Goal: Task Accomplishment & Management: Manage account settings

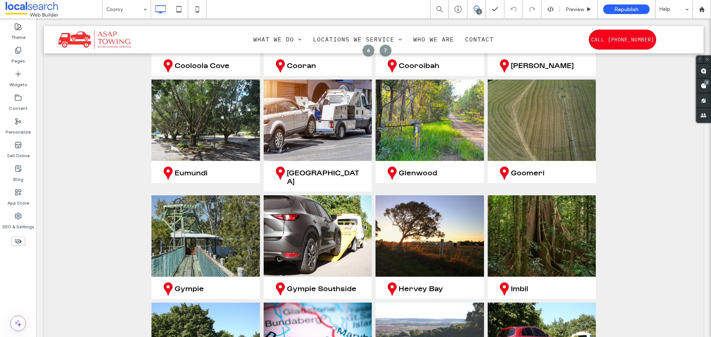
scroll to position [3220, 0]
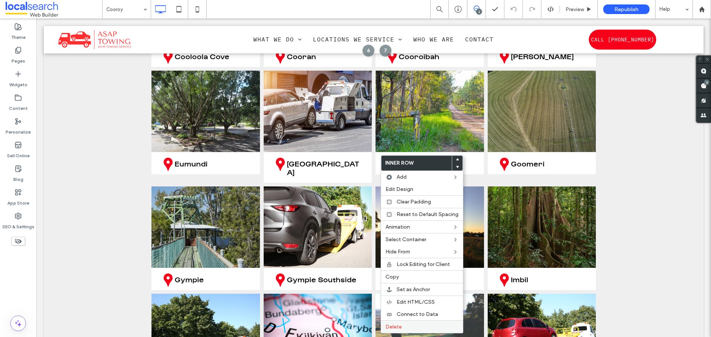
click at [396, 329] on span "Delete" at bounding box center [393, 327] width 16 height 6
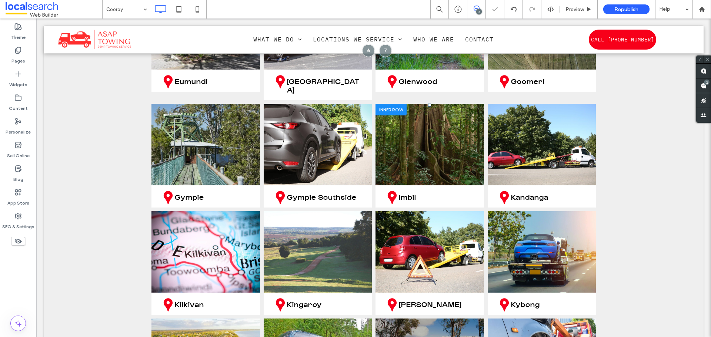
scroll to position [3332, 0]
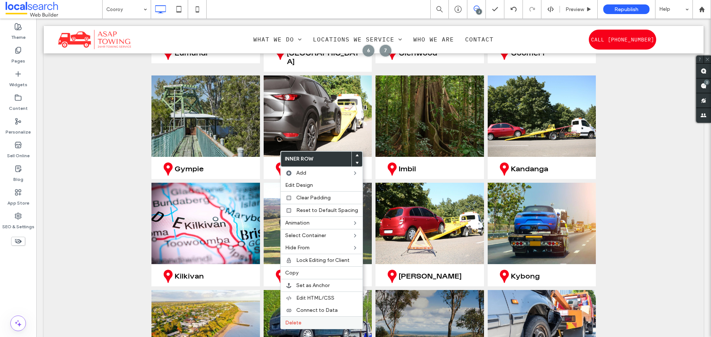
click at [320, 321] on label "Delete" at bounding box center [321, 323] width 73 height 6
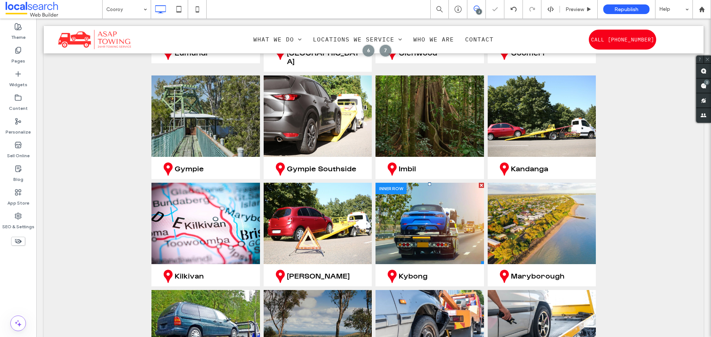
scroll to position [3406, 0]
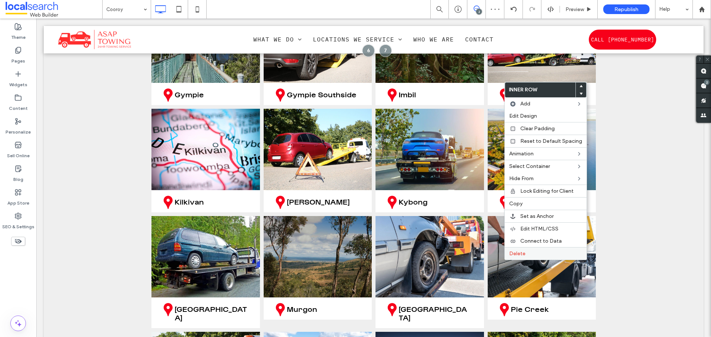
click at [525, 255] on label "Delete" at bounding box center [545, 254] width 73 height 6
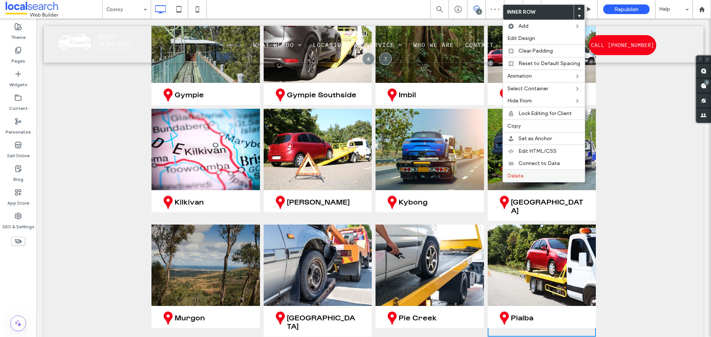
click at [517, 178] on span "Delete" at bounding box center [515, 176] width 16 height 6
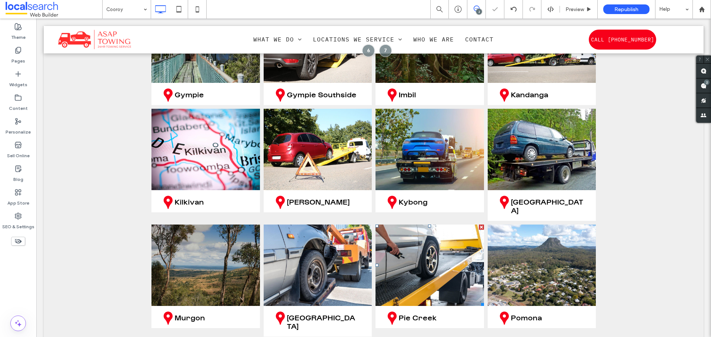
scroll to position [3517, 0]
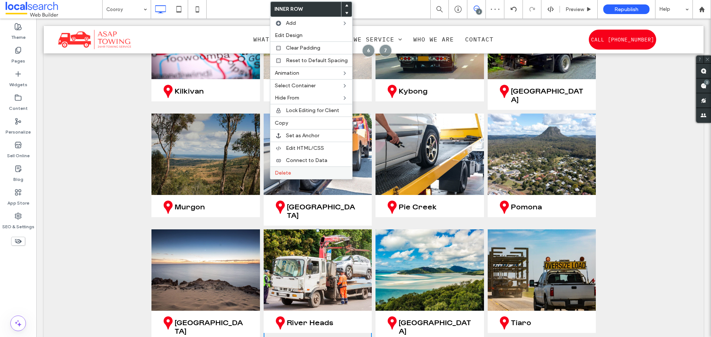
click at [285, 171] on span "Delete" at bounding box center [283, 173] width 16 height 6
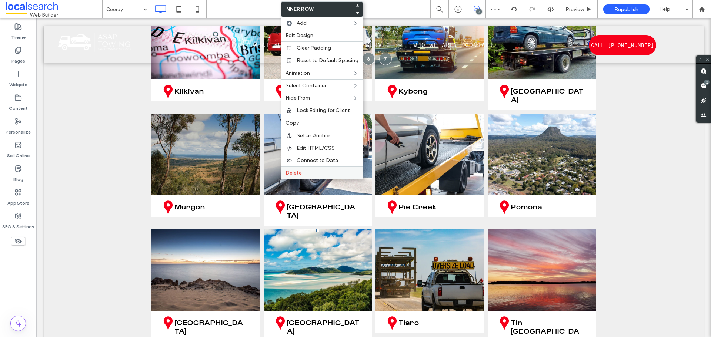
click at [287, 172] on span "Delete" at bounding box center [293, 173] width 16 height 6
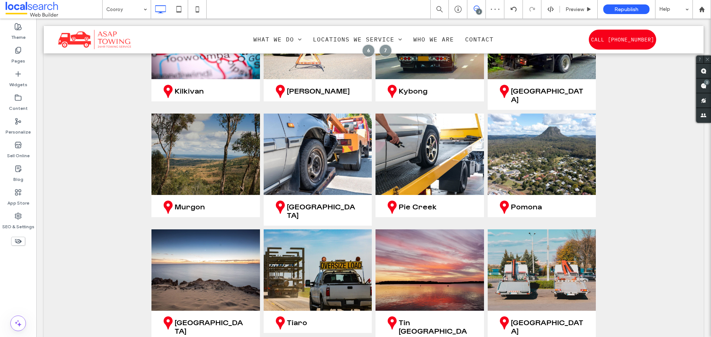
scroll to position [3665, 0]
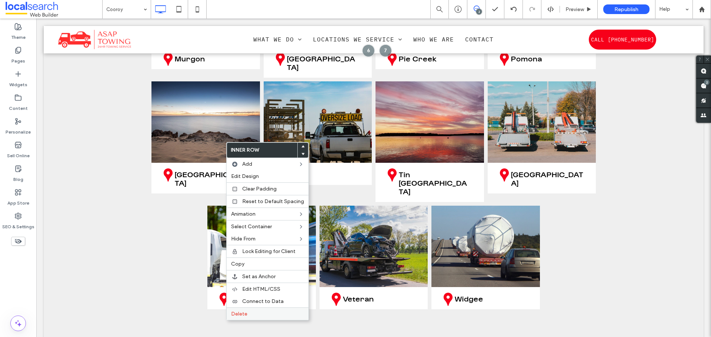
click at [253, 313] on label "Delete" at bounding box center [267, 314] width 73 height 6
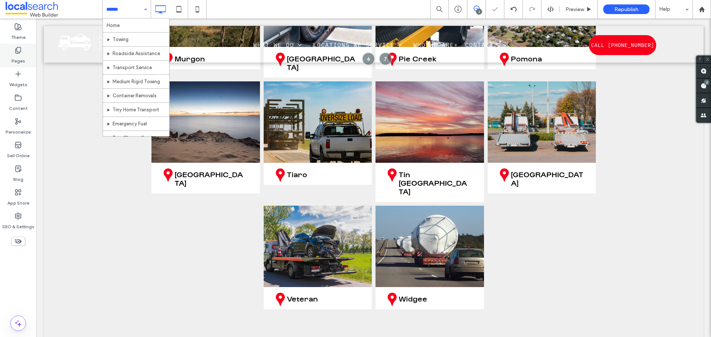
click at [18, 52] on use at bounding box center [18, 50] width 5 height 6
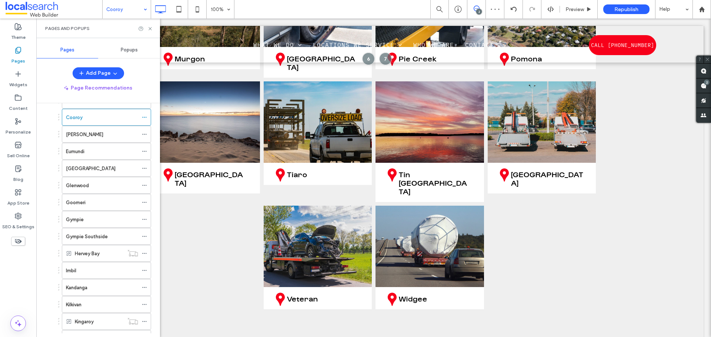
scroll to position [185, 0]
click at [86, 135] on div "[PERSON_NAME]" at bounding box center [102, 134] width 72 height 8
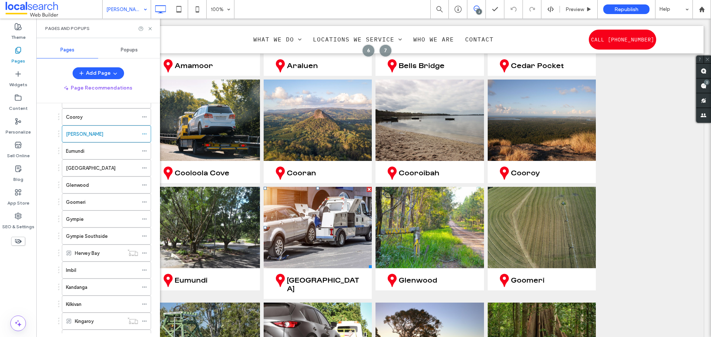
scroll to position [3332, 0]
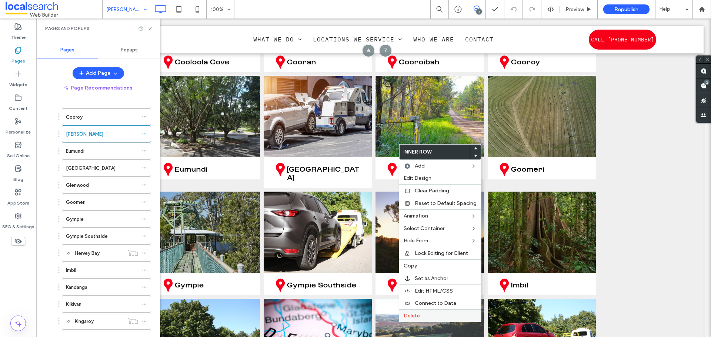
click at [443, 313] on label "Delete" at bounding box center [439, 316] width 73 height 6
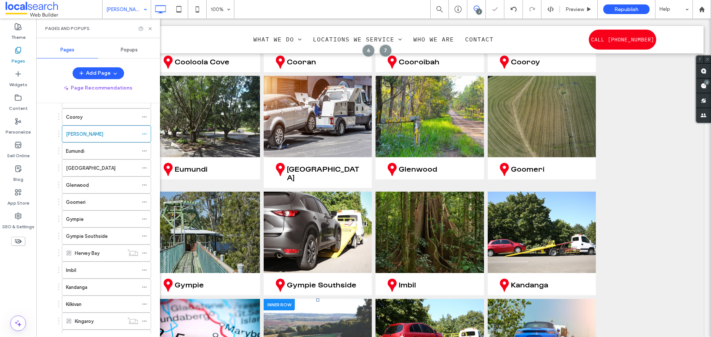
scroll to position [3480, 0]
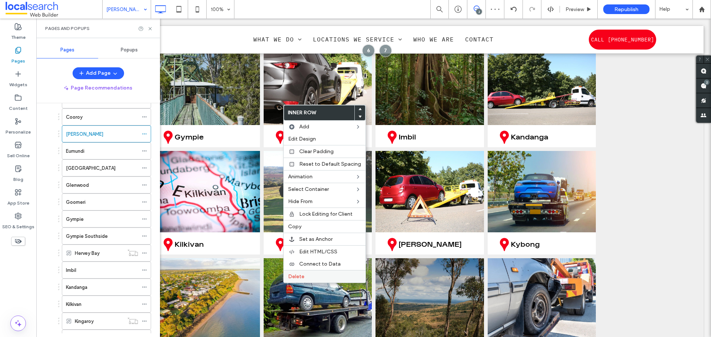
click at [305, 277] on label "Delete" at bounding box center [324, 277] width 73 height 6
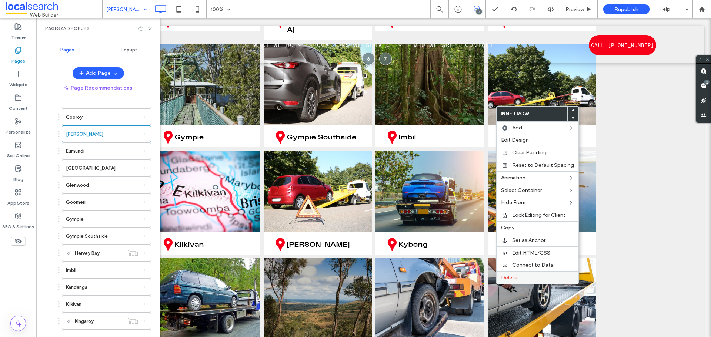
click at [506, 277] on span "Delete" at bounding box center [509, 278] width 16 height 6
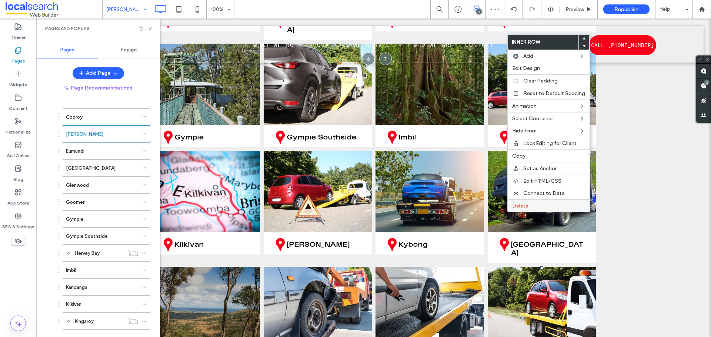
click at [530, 207] on label "Delete" at bounding box center [548, 206] width 73 height 6
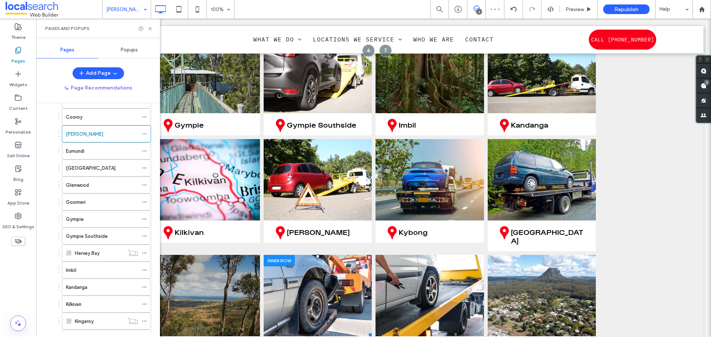
scroll to position [3665, 0]
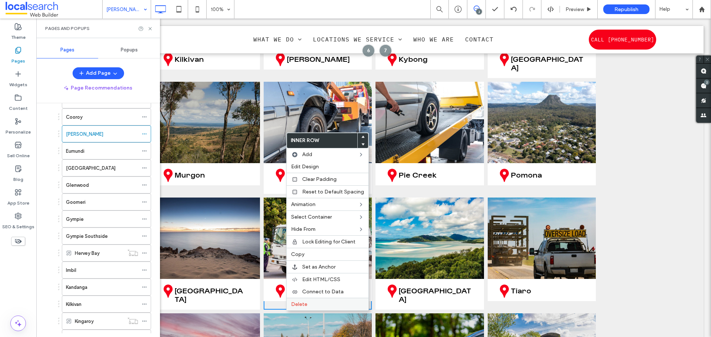
click at [315, 306] on label "Delete" at bounding box center [327, 304] width 73 height 6
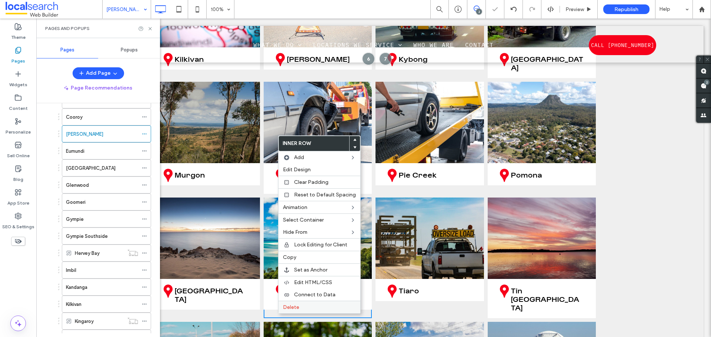
click at [300, 306] on label "Delete" at bounding box center [319, 307] width 73 height 6
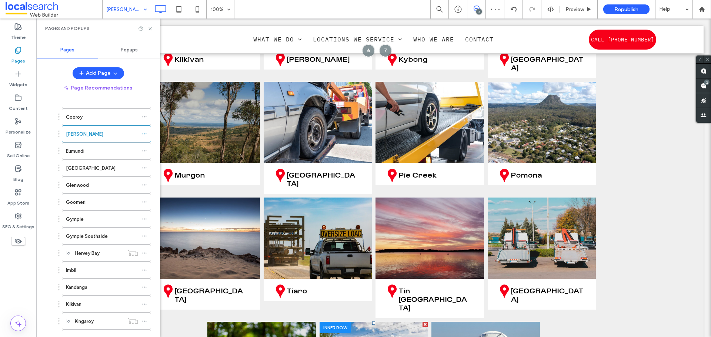
scroll to position [3739, 0]
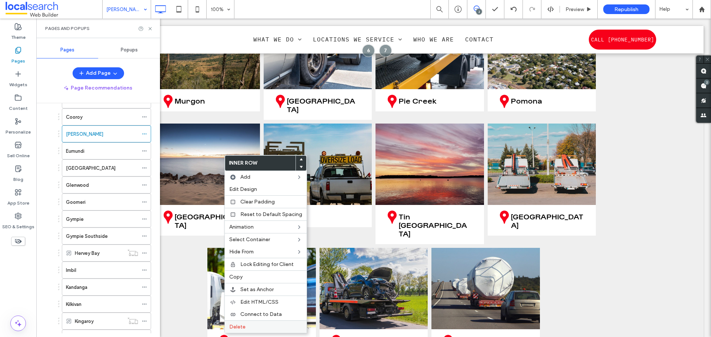
click at [247, 325] on label "Delete" at bounding box center [265, 327] width 73 height 6
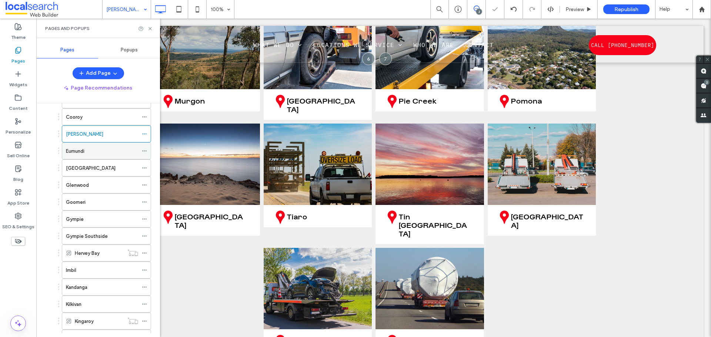
click at [97, 153] on div "Eumundi" at bounding box center [102, 151] width 72 height 8
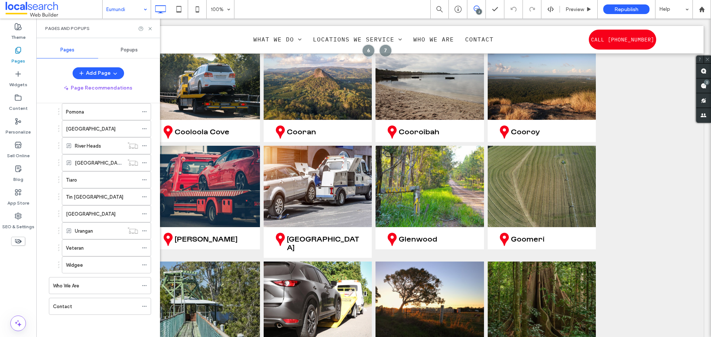
scroll to position [3369, 0]
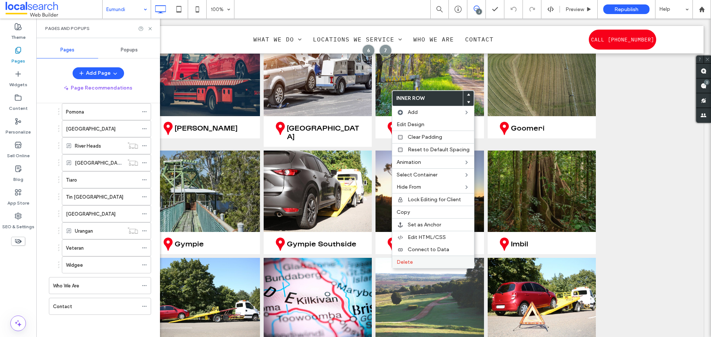
click at [397, 263] on span "Delete" at bounding box center [404, 262] width 16 height 6
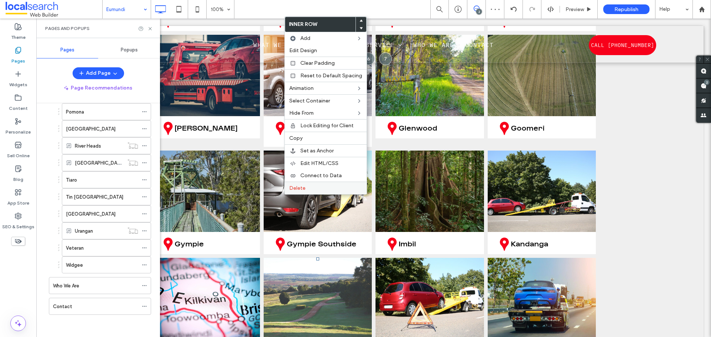
click at [305, 187] on label "Delete" at bounding box center [325, 188] width 73 height 6
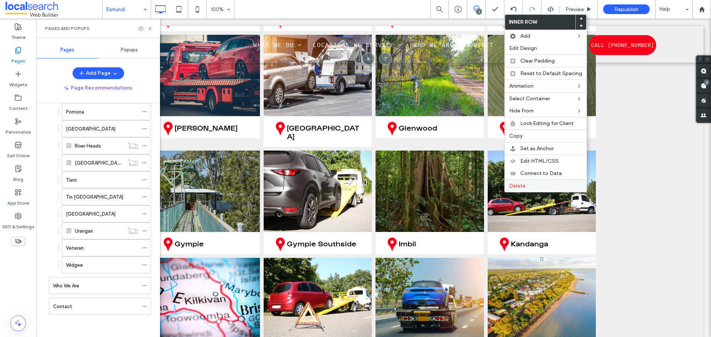
click at [520, 187] on span "Delete" at bounding box center [517, 186] width 16 height 6
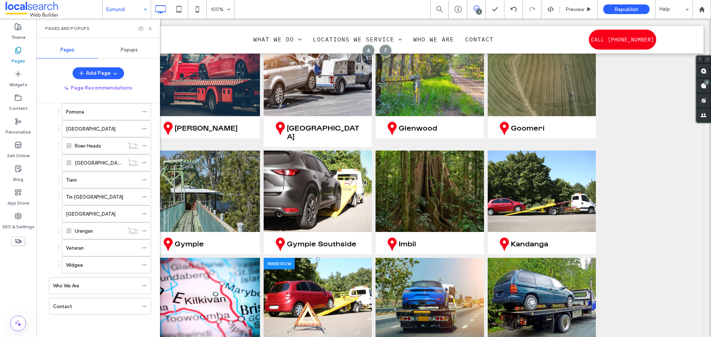
scroll to position [3480, 0]
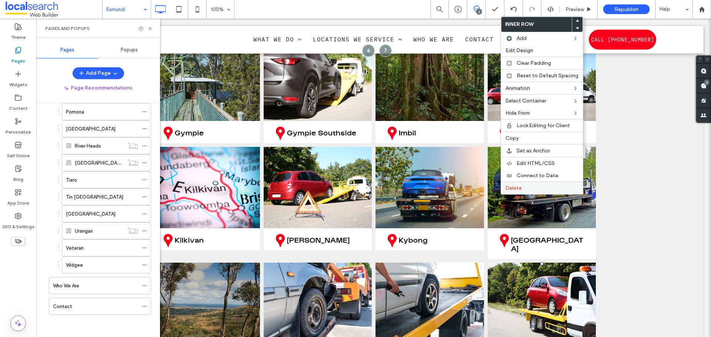
click at [505, 188] on div "Delete" at bounding box center [542, 188] width 82 height 13
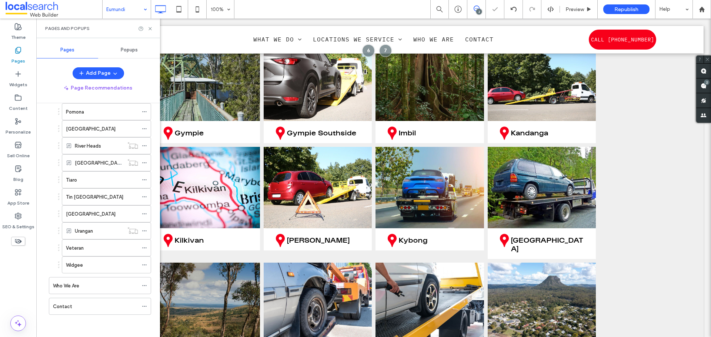
scroll to position [3591, 0]
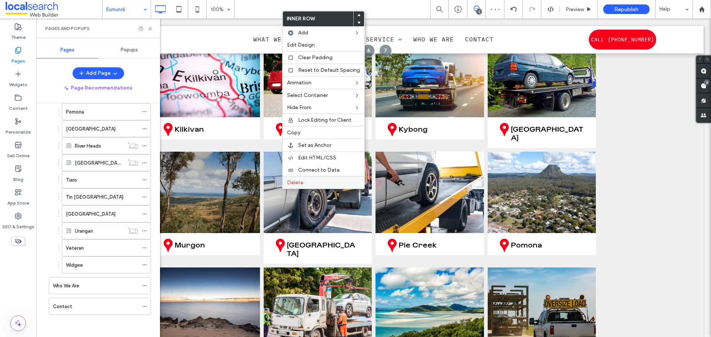
click at [292, 185] on span "Delete" at bounding box center [295, 183] width 16 height 6
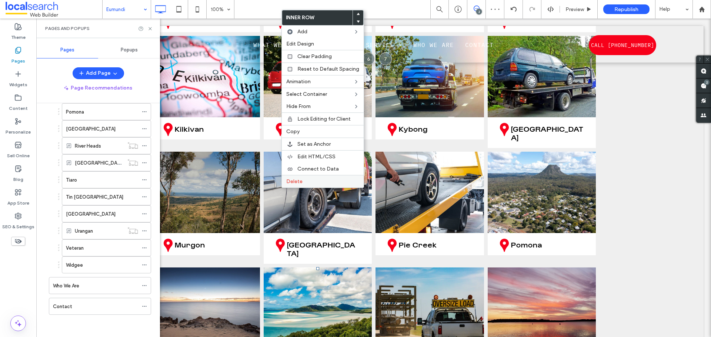
click at [292, 178] on div "Delete" at bounding box center [323, 181] width 82 height 13
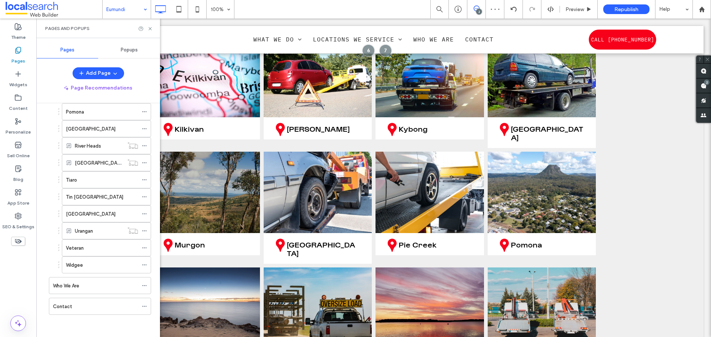
scroll to position [3702, 0]
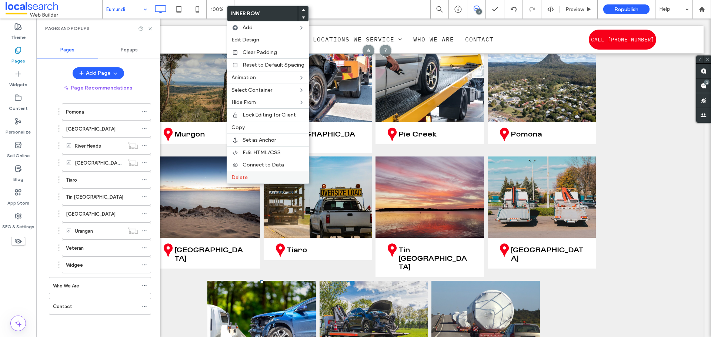
click at [234, 174] on span "Delete" at bounding box center [239, 177] width 16 height 6
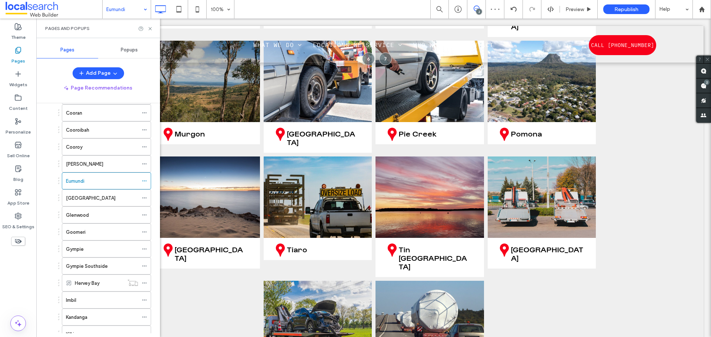
scroll to position [141, 0]
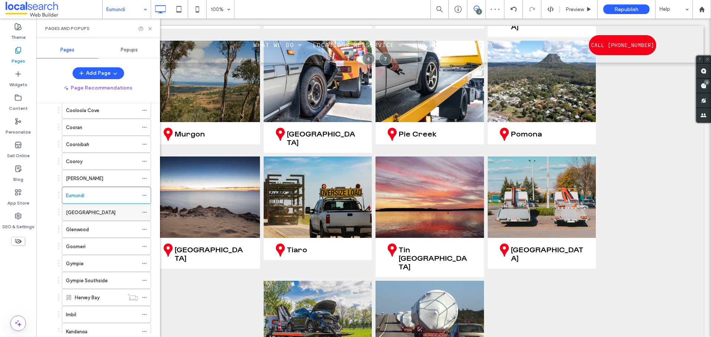
click at [89, 213] on label "[GEOGRAPHIC_DATA]" at bounding box center [91, 212] width 50 height 13
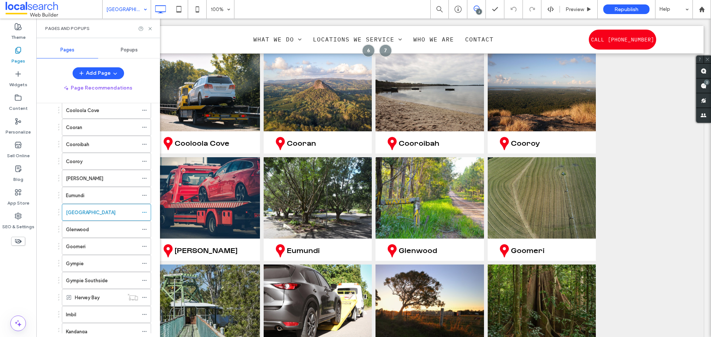
scroll to position [3369, 0]
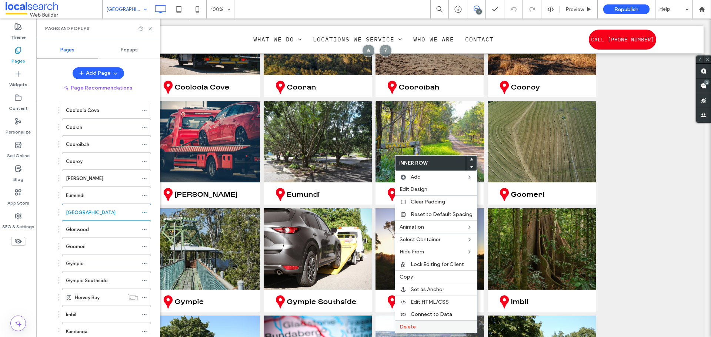
click at [416, 328] on label "Delete" at bounding box center [435, 327] width 73 height 6
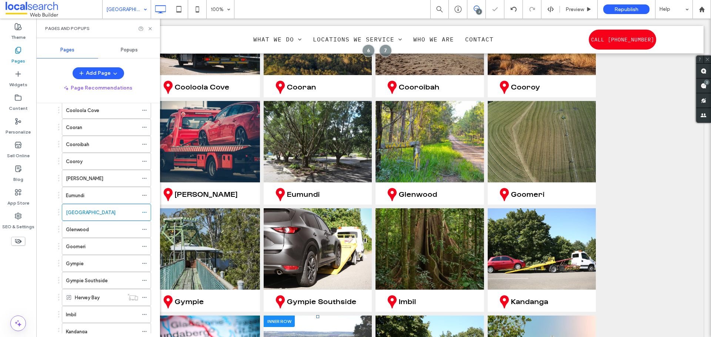
scroll to position [3480, 0]
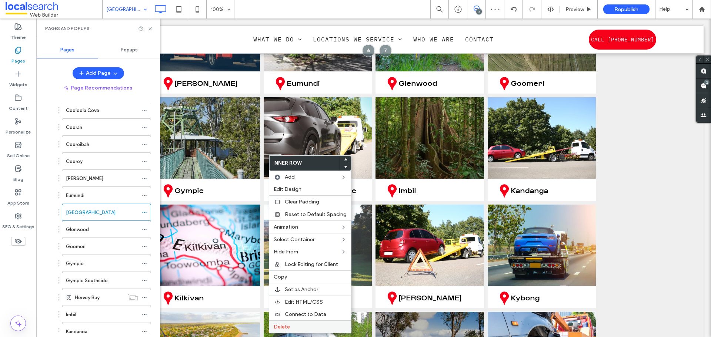
click at [301, 328] on label "Delete" at bounding box center [310, 327] width 73 height 6
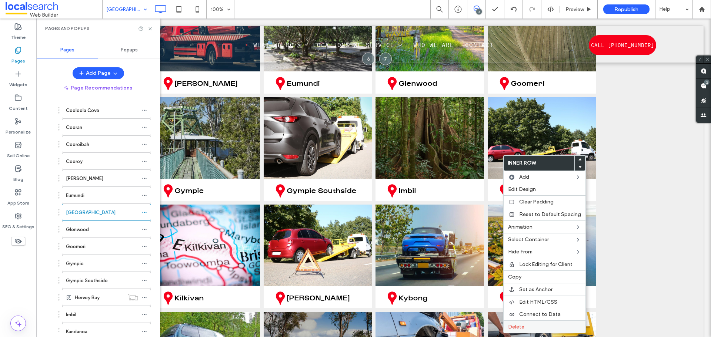
click at [513, 328] on span "Delete" at bounding box center [516, 327] width 16 height 6
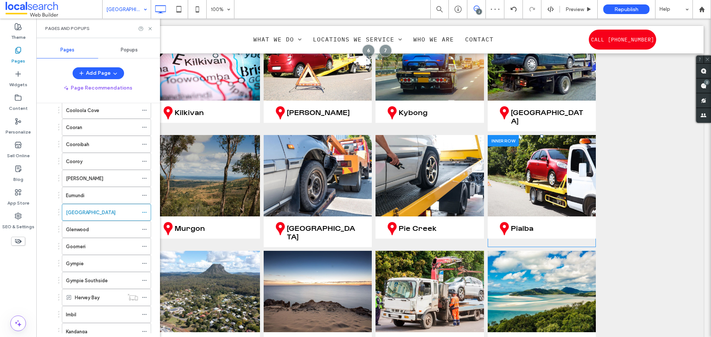
scroll to position [3665, 0]
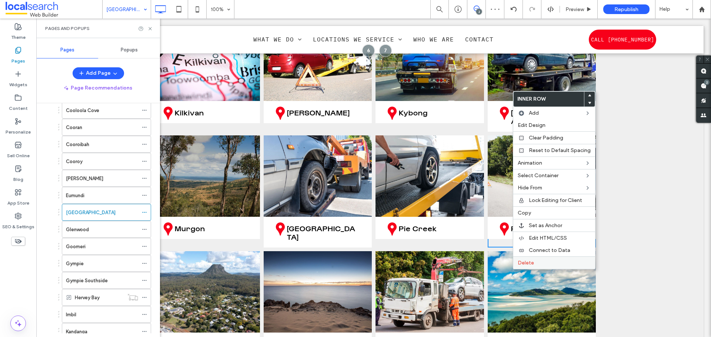
click at [522, 264] on span "Delete" at bounding box center [525, 263] width 16 height 6
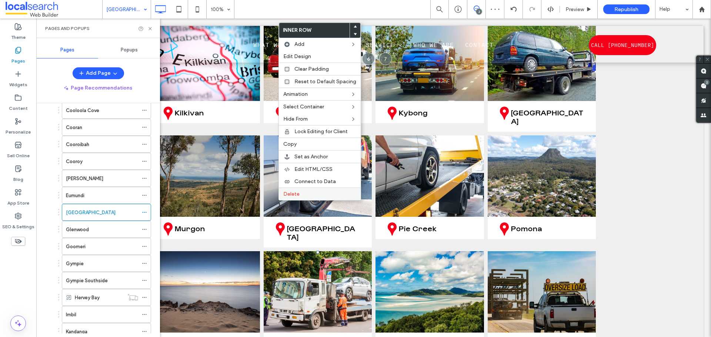
click at [300, 194] on label "Delete" at bounding box center [319, 194] width 73 height 6
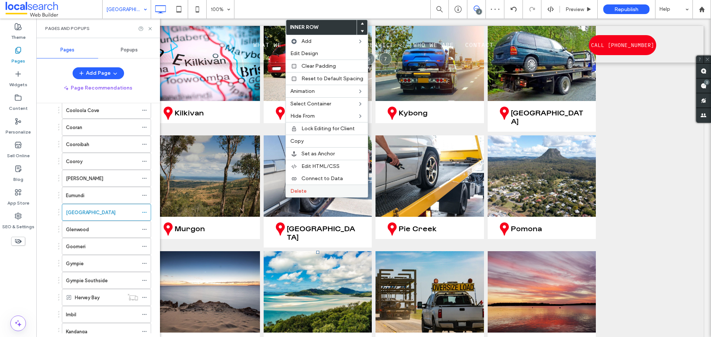
click at [326, 192] on label "Delete" at bounding box center [326, 191] width 73 height 6
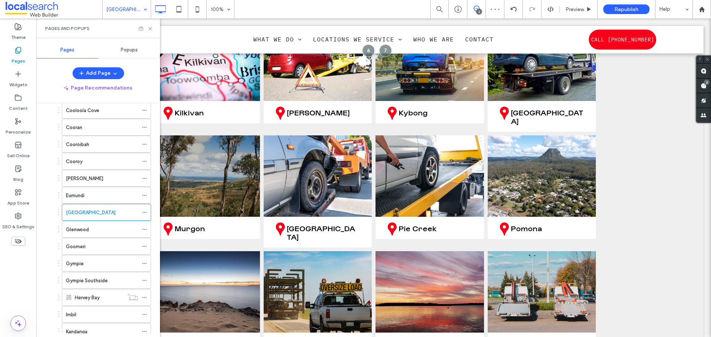
scroll to position [3776, 0]
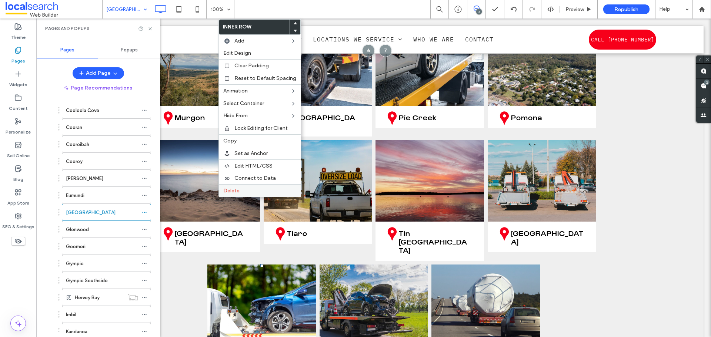
click at [237, 190] on span "Delete" at bounding box center [231, 191] width 16 height 6
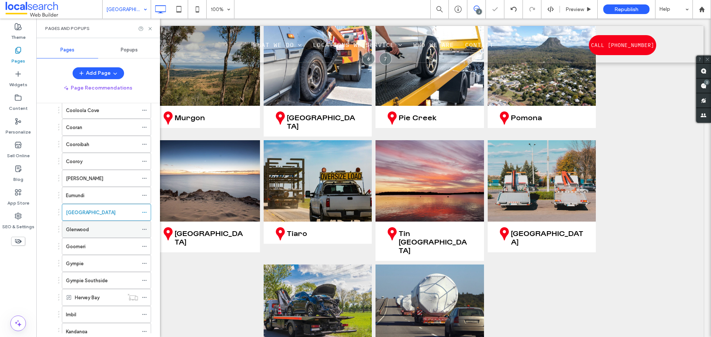
click at [104, 231] on div "Glenwood" at bounding box center [102, 230] width 72 height 8
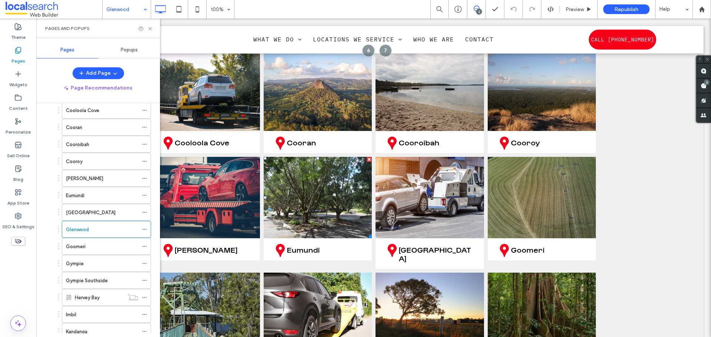
scroll to position [3220, 0]
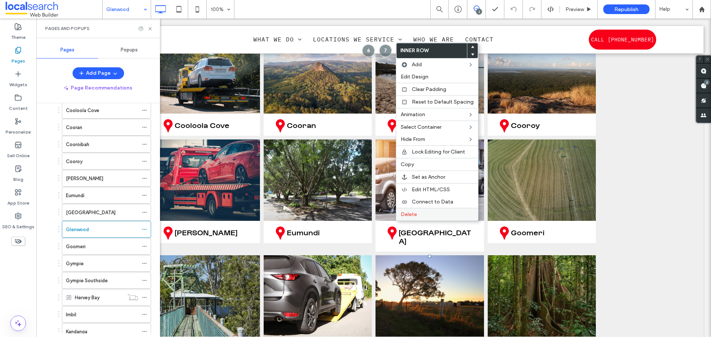
click at [404, 216] on span "Delete" at bounding box center [409, 214] width 16 height 6
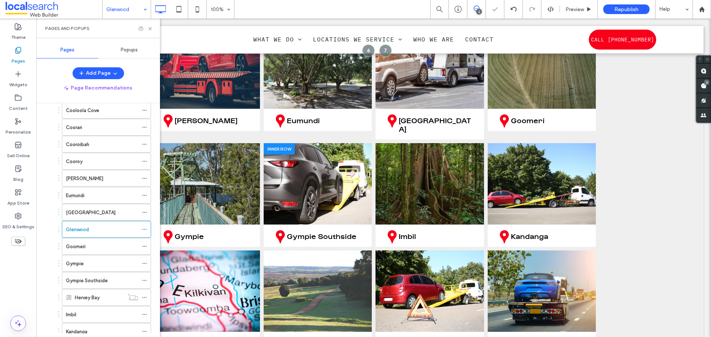
scroll to position [3369, 0]
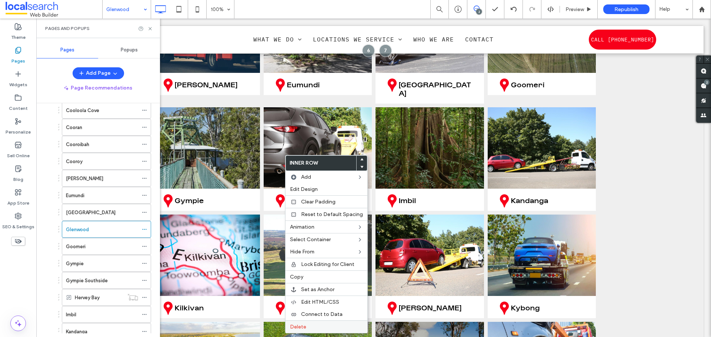
click at [316, 326] on label "Delete" at bounding box center [326, 327] width 73 height 6
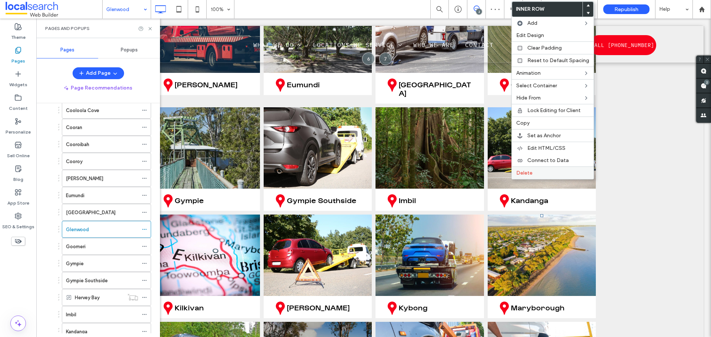
click at [527, 174] on span "Delete" at bounding box center [524, 173] width 16 height 6
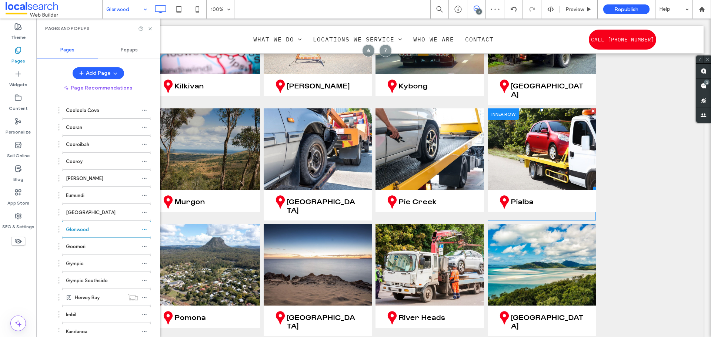
scroll to position [3554, 0]
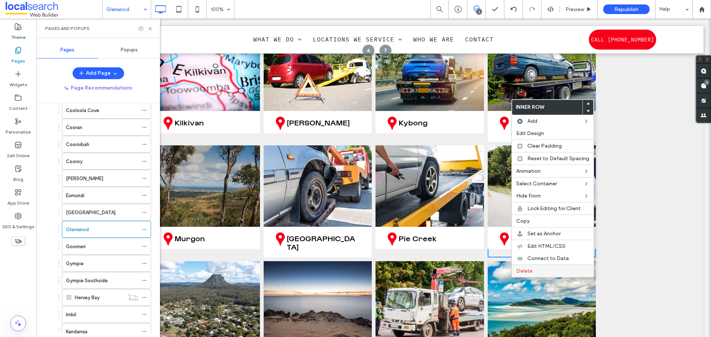
click at [521, 272] on span "Delete" at bounding box center [524, 271] width 16 height 6
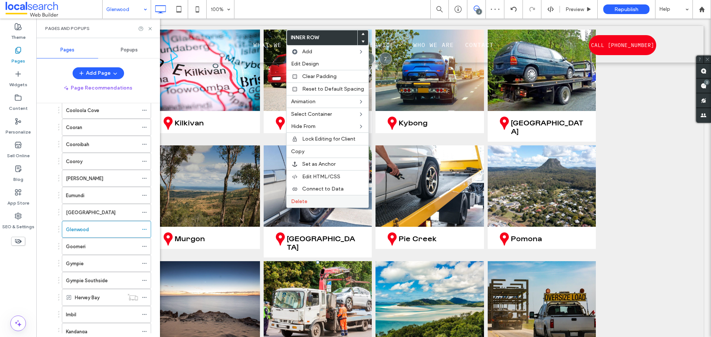
click at [295, 201] on span "Delete" at bounding box center [299, 201] width 16 height 6
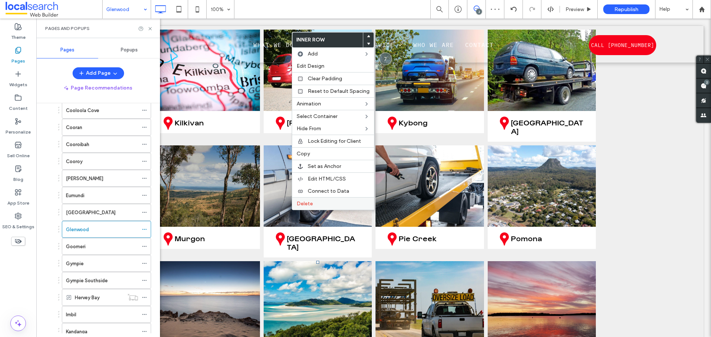
click at [301, 201] on span "Delete" at bounding box center [305, 204] width 16 height 6
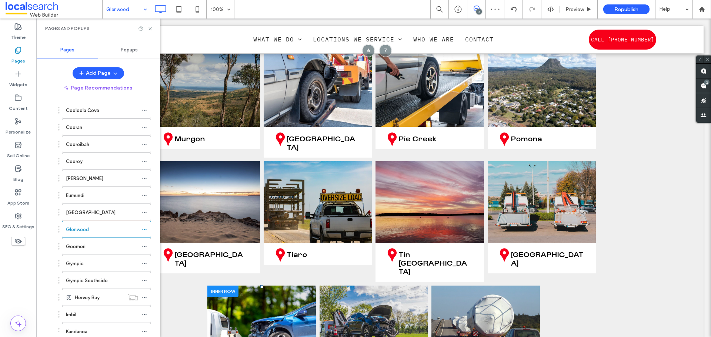
scroll to position [3702, 0]
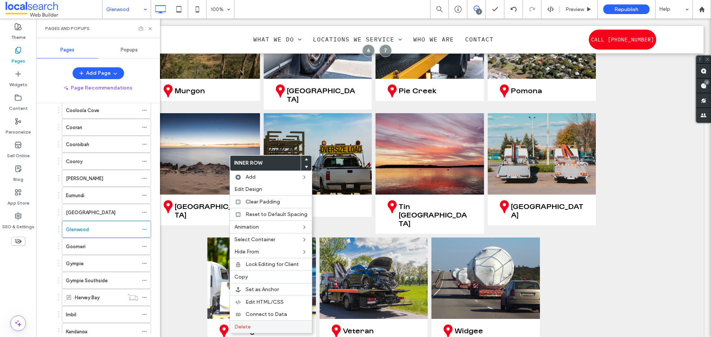
click at [246, 329] on span "Delete" at bounding box center [242, 327] width 16 height 6
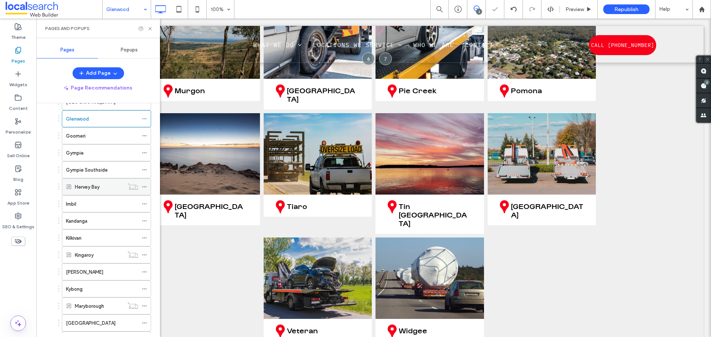
scroll to position [252, 0]
click at [87, 134] on div "Goomeri" at bounding box center [102, 136] width 72 height 8
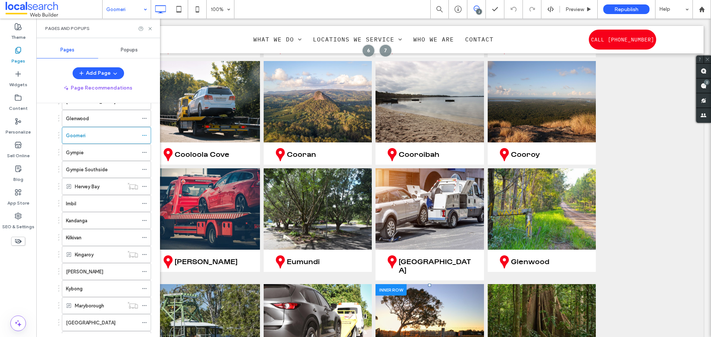
scroll to position [3332, 0]
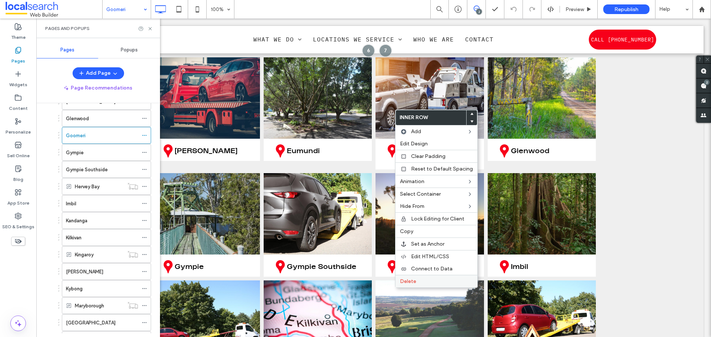
click at [437, 283] on label "Delete" at bounding box center [436, 281] width 73 height 6
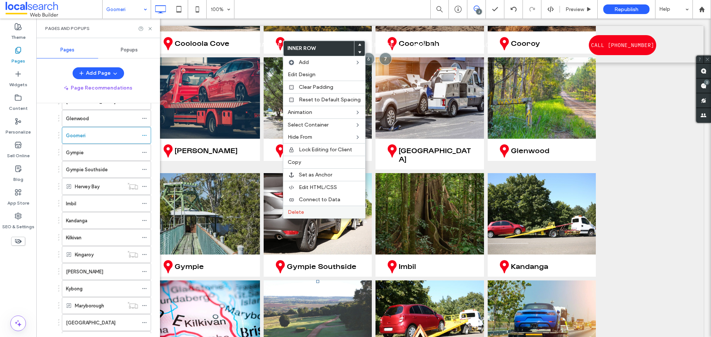
click at [291, 212] on span "Delete" at bounding box center [296, 212] width 16 height 6
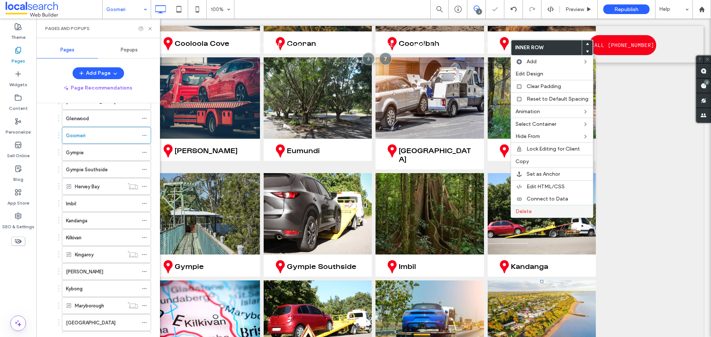
click at [515, 211] on span "Delete" at bounding box center [523, 211] width 16 height 6
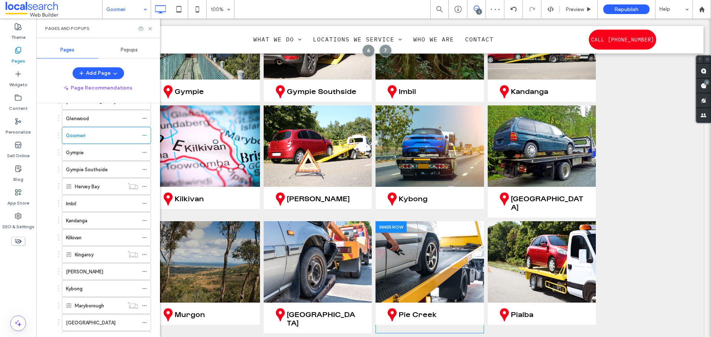
scroll to position [3517, 0]
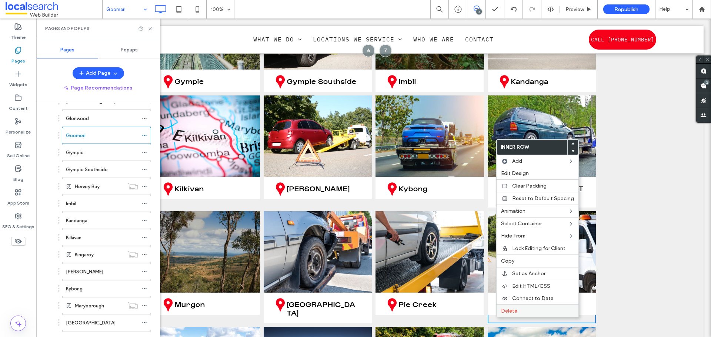
click at [515, 310] on span "Delete" at bounding box center [509, 311] width 16 height 6
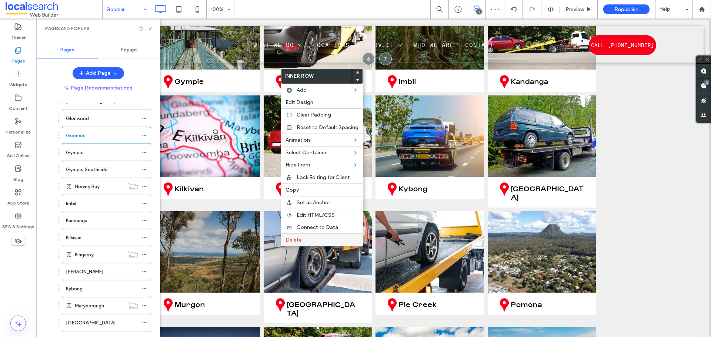
click at [293, 240] on span "Delete" at bounding box center [293, 240] width 16 height 6
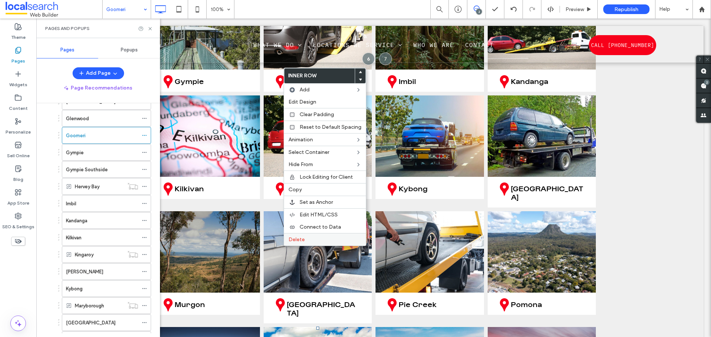
click at [317, 240] on label "Delete" at bounding box center [324, 240] width 73 height 6
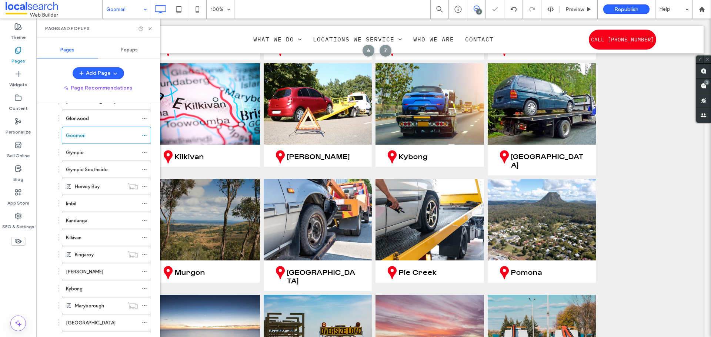
scroll to position [3702, 0]
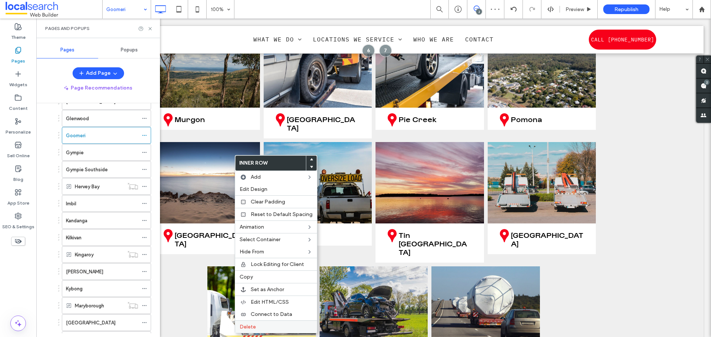
click at [260, 324] on label "Delete" at bounding box center [275, 327] width 73 height 6
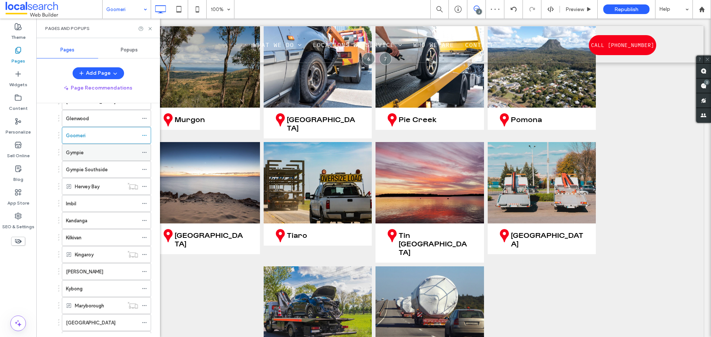
click at [100, 158] on div "Gympie" at bounding box center [102, 152] width 72 height 16
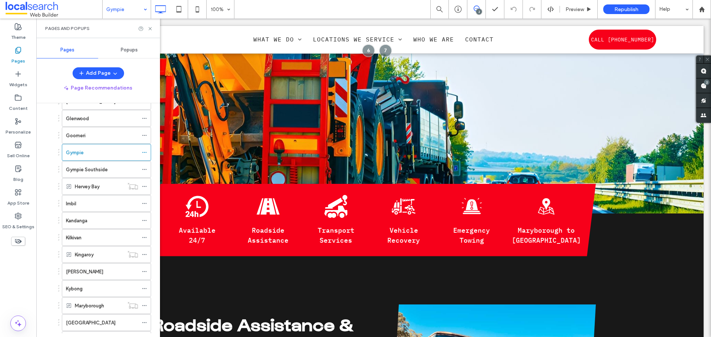
scroll to position [925, 0]
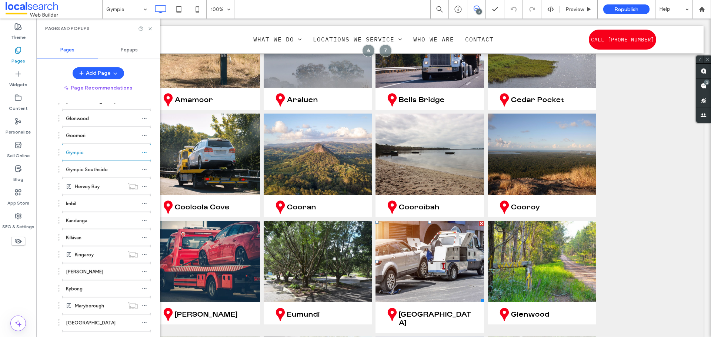
scroll to position [2776, 0]
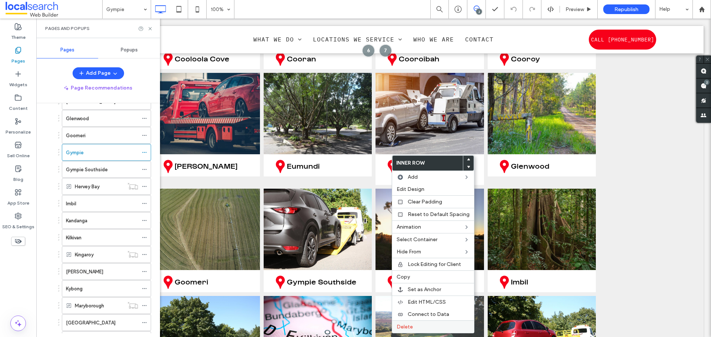
click at [418, 327] on label "Delete" at bounding box center [432, 327] width 73 height 6
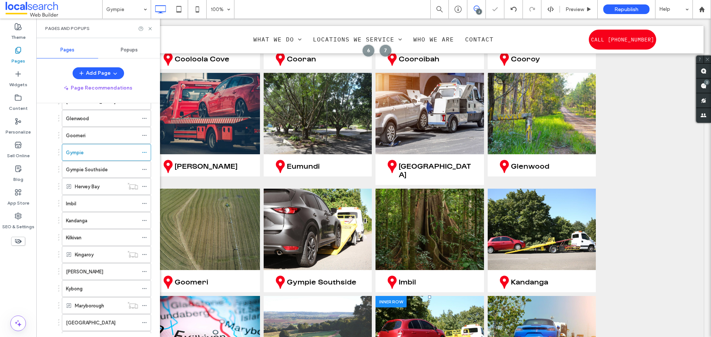
scroll to position [2887, 0]
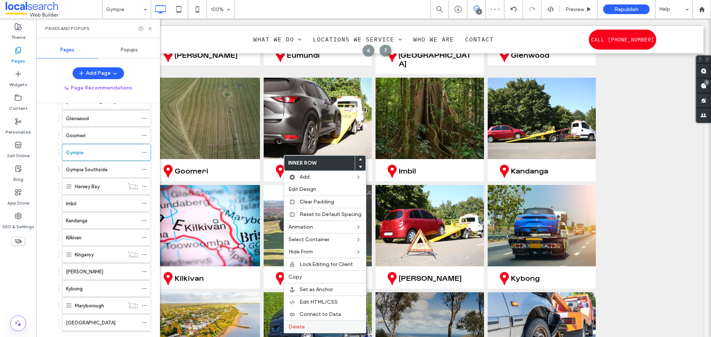
click at [306, 329] on label "Delete" at bounding box center [324, 327] width 73 height 6
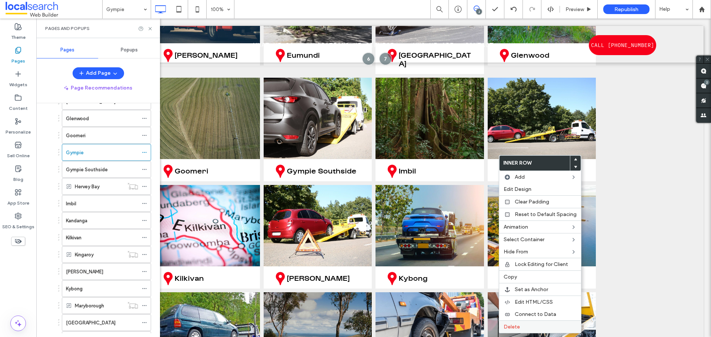
click at [510, 324] on span "Delete" at bounding box center [511, 327] width 16 height 6
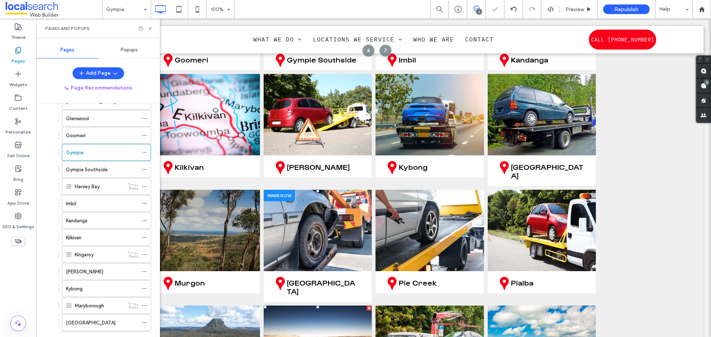
scroll to position [3072, 0]
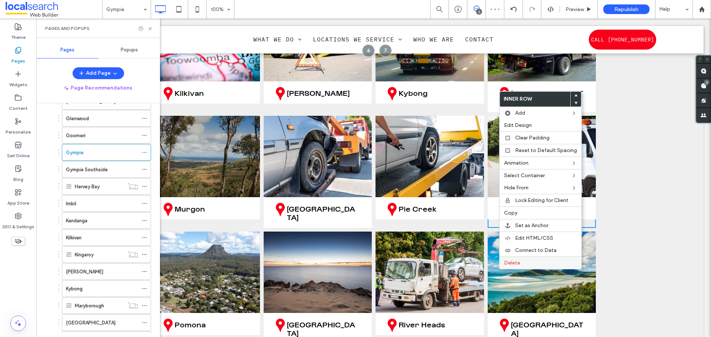
click at [510, 260] on span "Delete" at bounding box center [512, 263] width 16 height 6
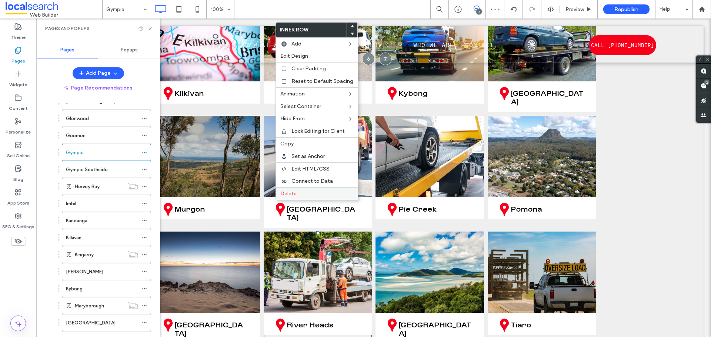
click at [309, 192] on label "Delete" at bounding box center [316, 194] width 73 height 6
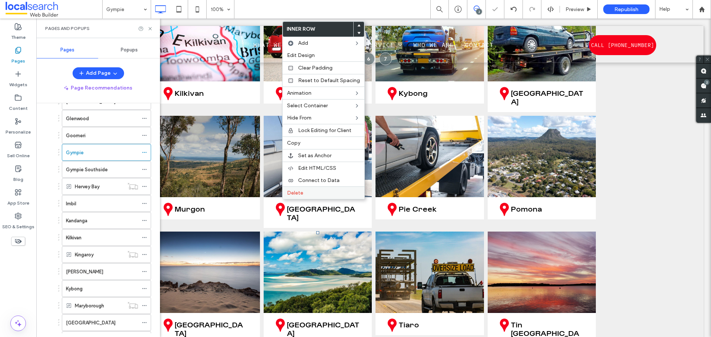
click at [305, 193] on label "Delete" at bounding box center [323, 193] width 73 height 6
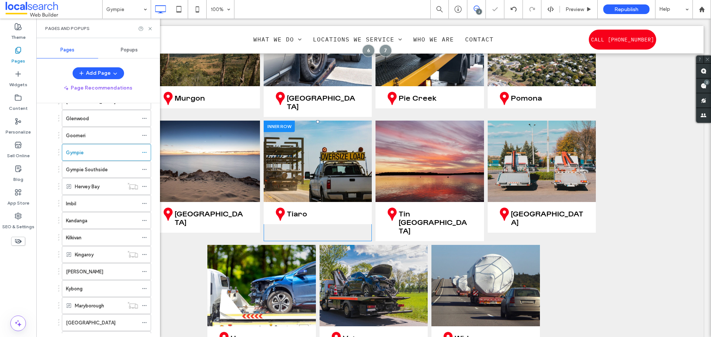
scroll to position [3257, 0]
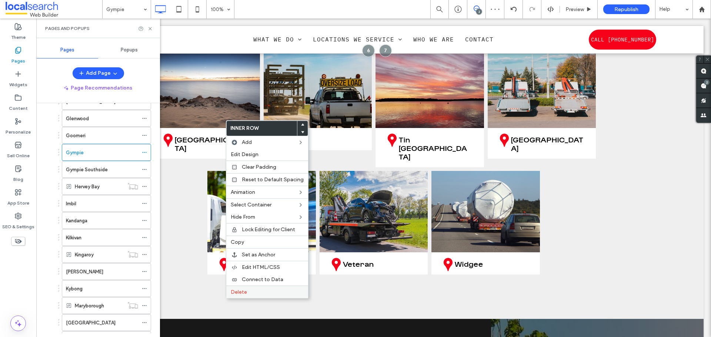
click at [273, 289] on label "Delete" at bounding box center [267, 292] width 73 height 6
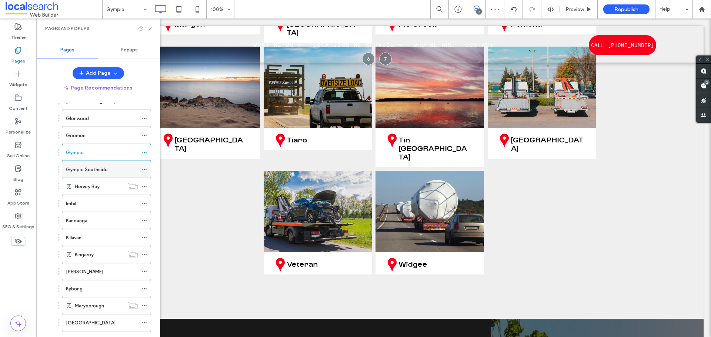
click at [97, 168] on label "Gympie Southside" at bounding box center [87, 169] width 42 height 13
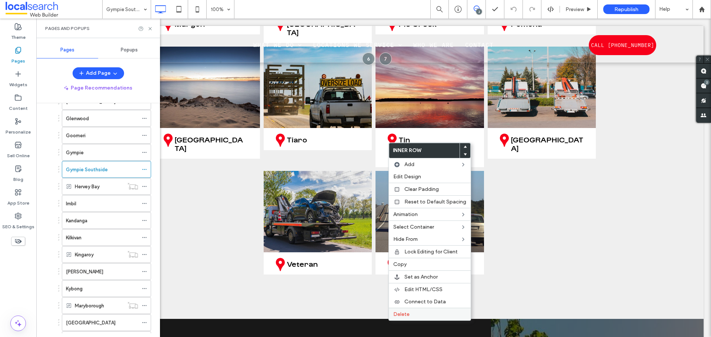
click at [412, 312] on label "Delete" at bounding box center [429, 314] width 73 height 6
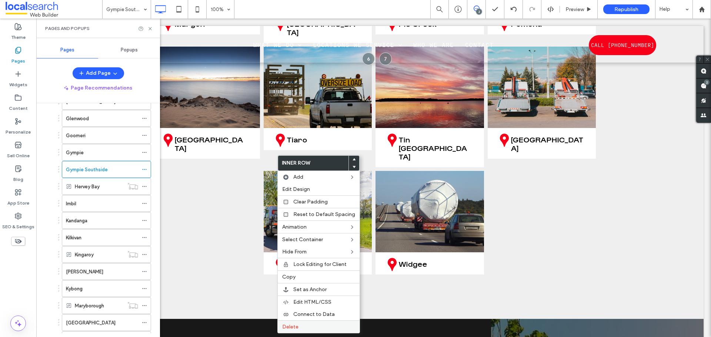
click at [306, 324] on div "Delete" at bounding box center [319, 327] width 82 height 13
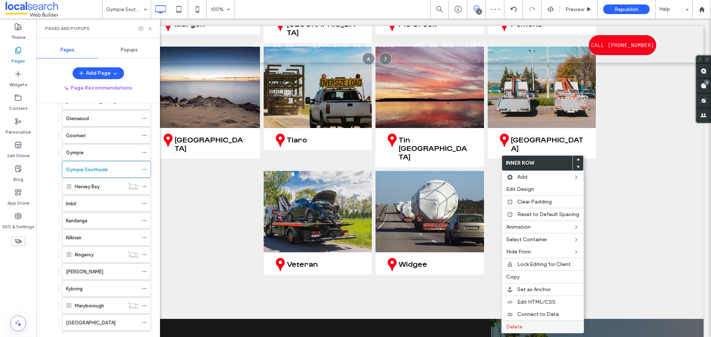
click at [528, 324] on label "Delete" at bounding box center [542, 327] width 73 height 6
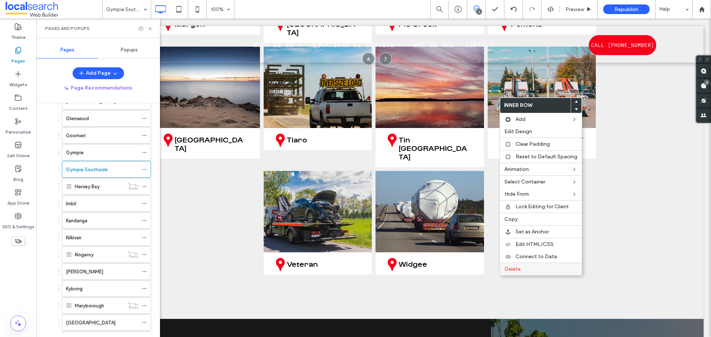
click at [507, 271] on span "Delete" at bounding box center [512, 269] width 16 height 6
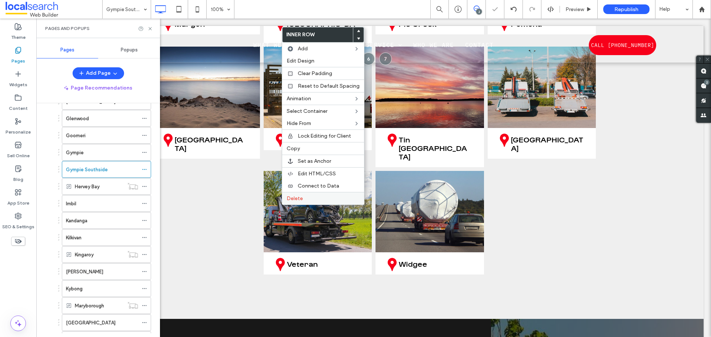
click at [295, 198] on span "Delete" at bounding box center [295, 198] width 16 height 6
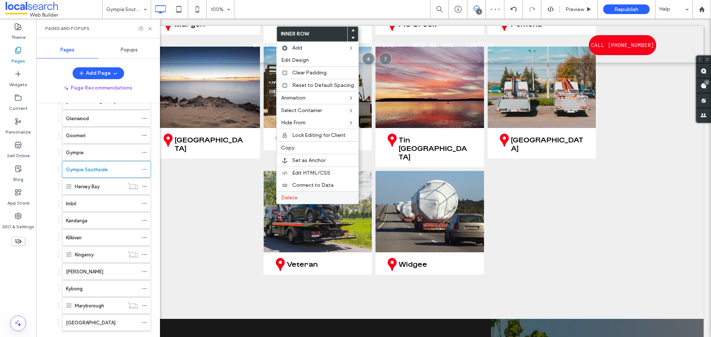
click at [288, 195] on span "Delete" at bounding box center [289, 198] width 16 height 6
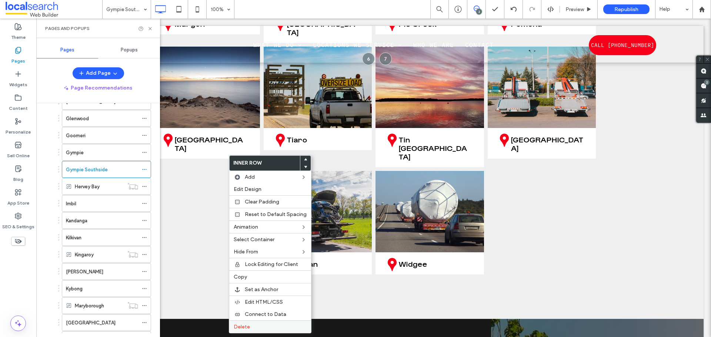
click at [258, 325] on label "Delete" at bounding box center [270, 327] width 73 height 6
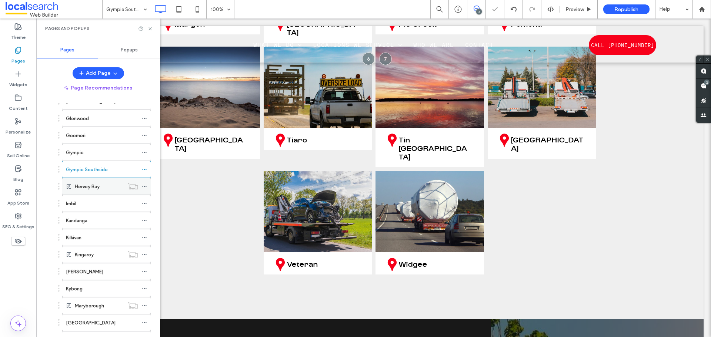
click at [111, 185] on div "Hervey Bay" at bounding box center [99, 187] width 49 height 8
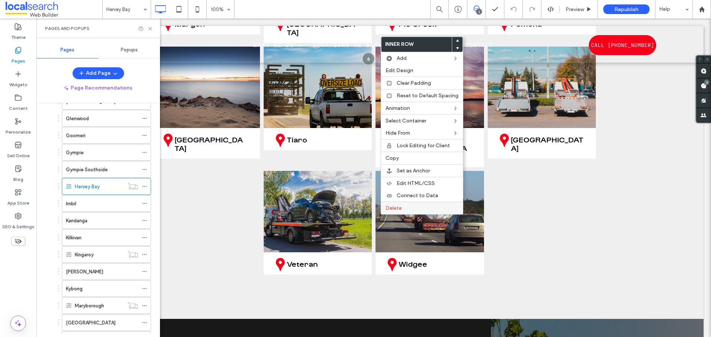
click at [389, 210] on span "Delete" at bounding box center [393, 208] width 16 height 6
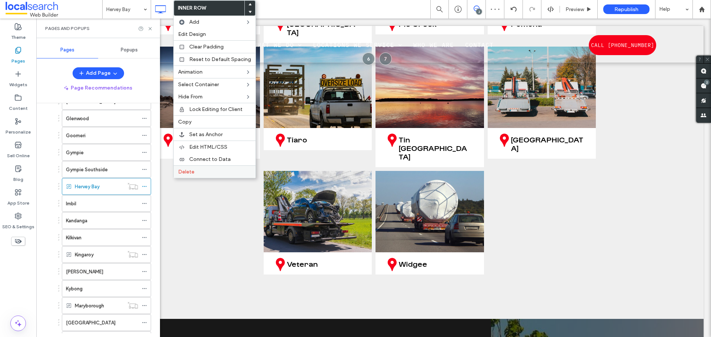
click at [190, 168] on div "Delete" at bounding box center [215, 171] width 82 height 13
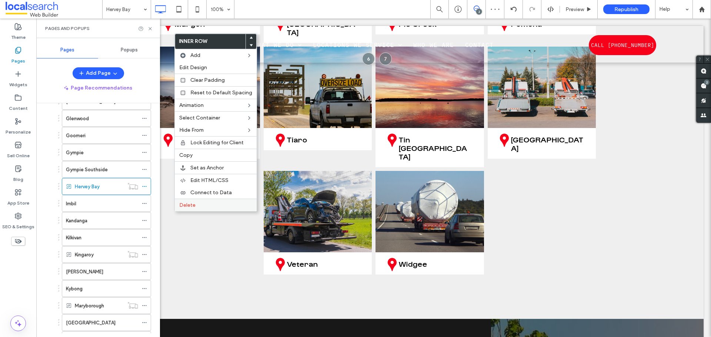
click at [188, 202] on span "Delete" at bounding box center [187, 205] width 16 height 6
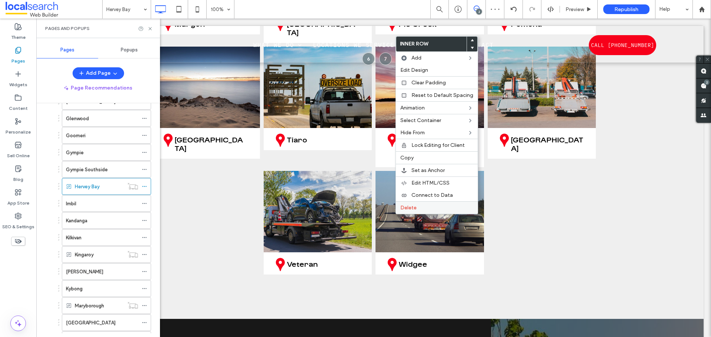
click at [410, 206] on span "Delete" at bounding box center [408, 208] width 16 height 6
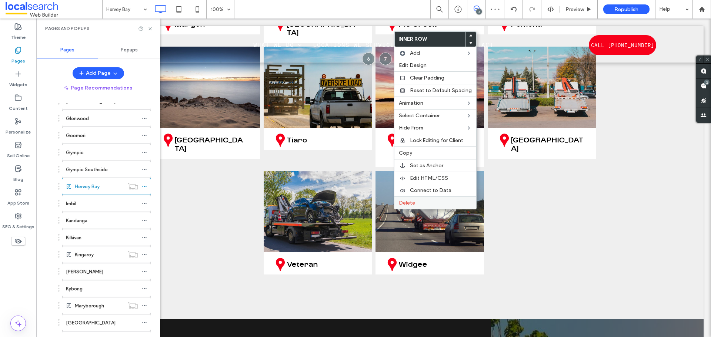
click at [402, 201] on span "Delete" at bounding box center [407, 203] width 16 height 6
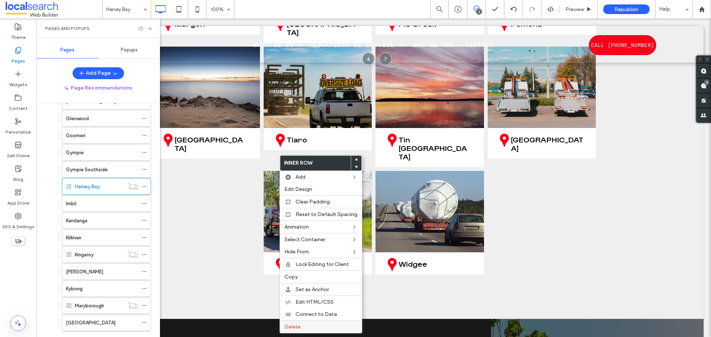
click at [321, 325] on label "Delete" at bounding box center [320, 327] width 73 height 6
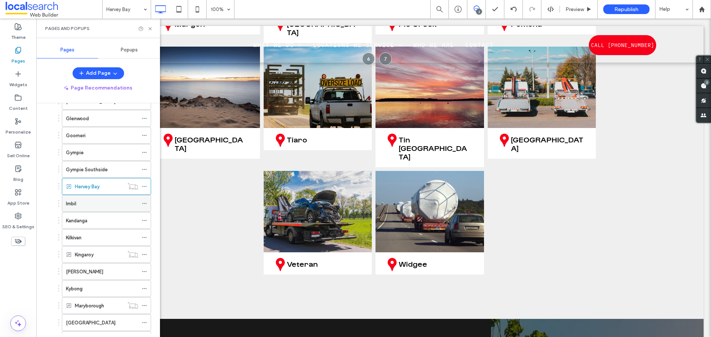
click at [91, 201] on div "Imbil" at bounding box center [102, 204] width 72 height 8
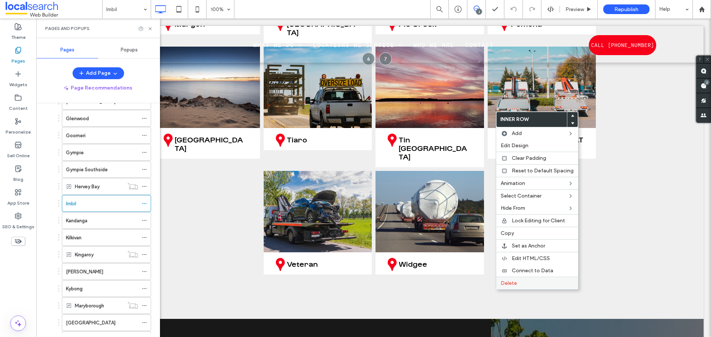
click at [514, 280] on span "Delete" at bounding box center [508, 283] width 16 height 6
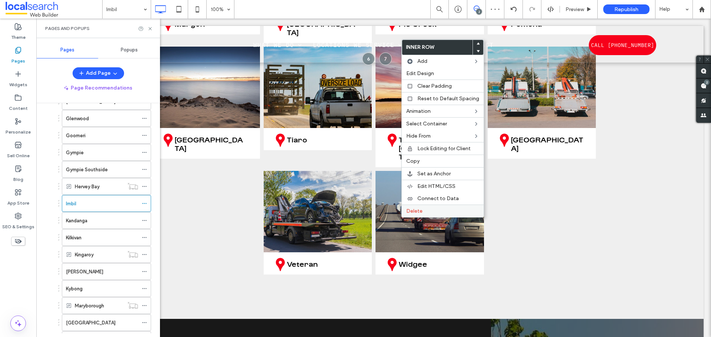
click at [407, 212] on span "Delete" at bounding box center [414, 211] width 16 height 6
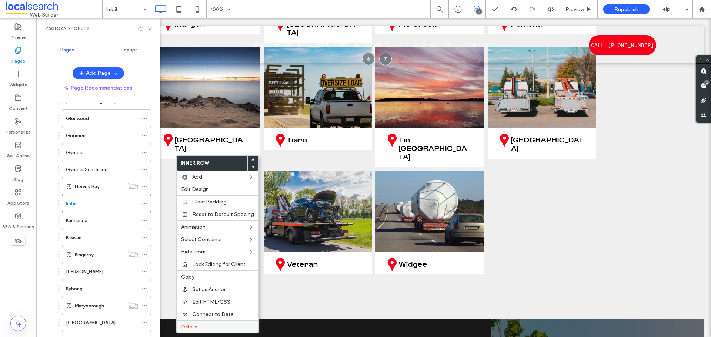
click at [204, 327] on label "Delete" at bounding box center [217, 327] width 73 height 6
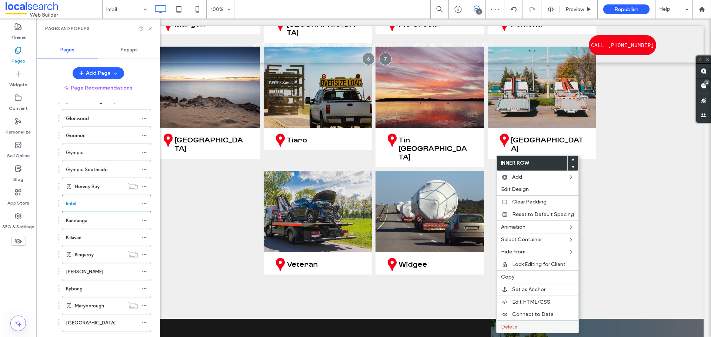
click at [513, 329] on span "Delete" at bounding box center [509, 327] width 16 height 6
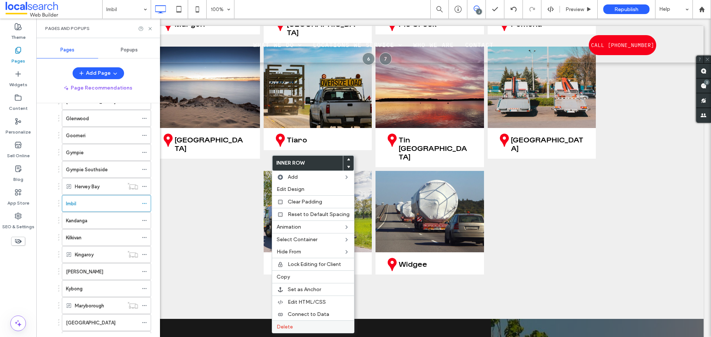
click at [304, 324] on label "Delete" at bounding box center [313, 327] width 73 height 6
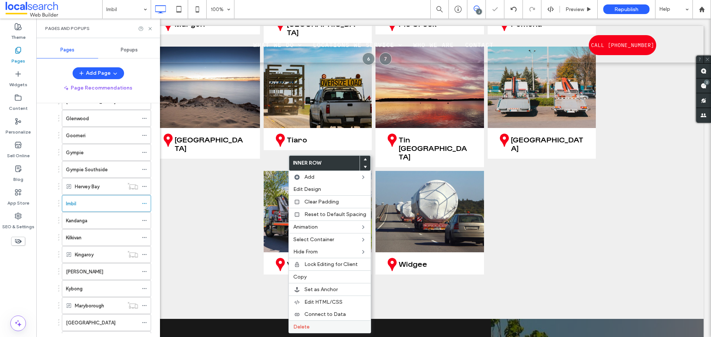
click at [311, 325] on label "Delete" at bounding box center [329, 327] width 73 height 6
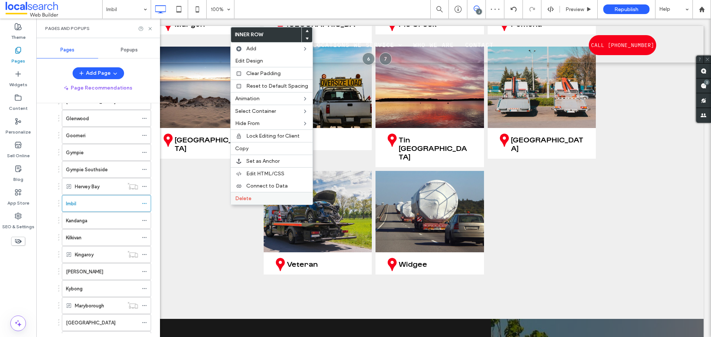
click at [262, 197] on label "Delete" at bounding box center [271, 198] width 73 height 6
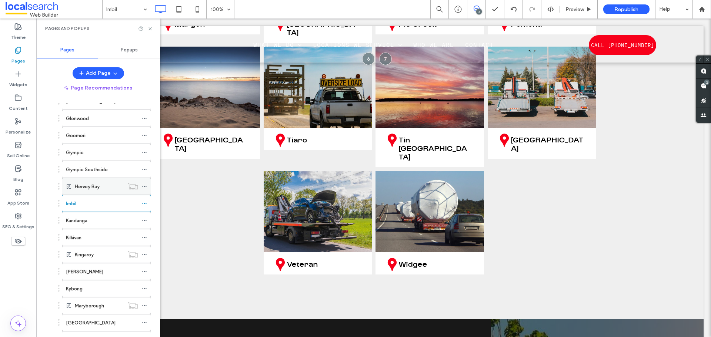
click at [104, 185] on div "Hervey Bay" at bounding box center [99, 187] width 49 height 8
click at [98, 222] on div "Kandanga" at bounding box center [102, 221] width 72 height 8
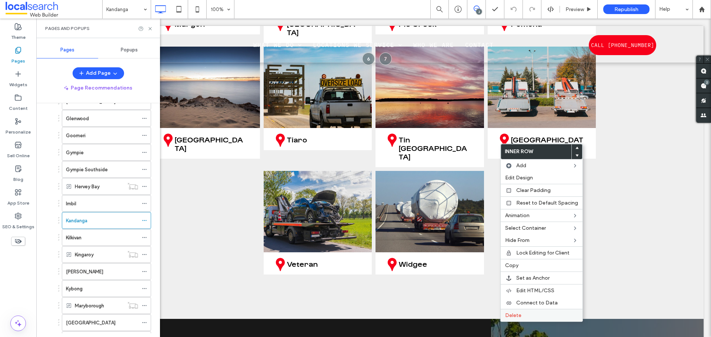
click at [509, 314] on span "Delete" at bounding box center [513, 315] width 16 height 6
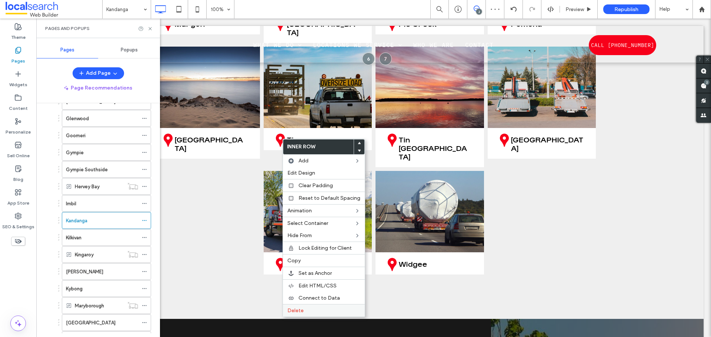
click at [325, 314] on div "Delete" at bounding box center [324, 310] width 82 height 13
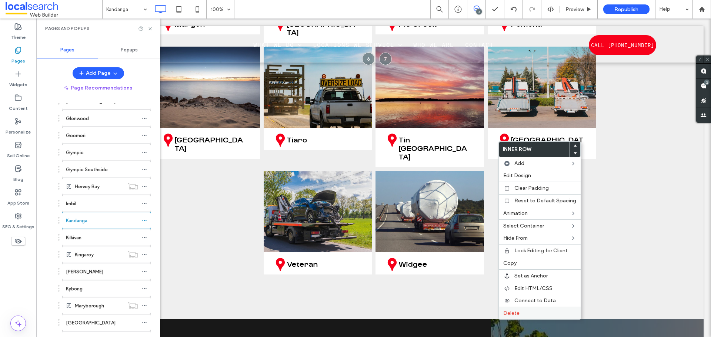
click at [516, 315] on span "Delete" at bounding box center [511, 313] width 16 height 6
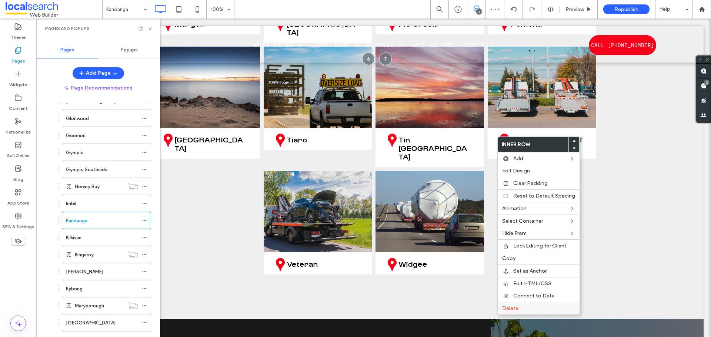
click at [511, 306] on span "Delete" at bounding box center [510, 308] width 16 height 6
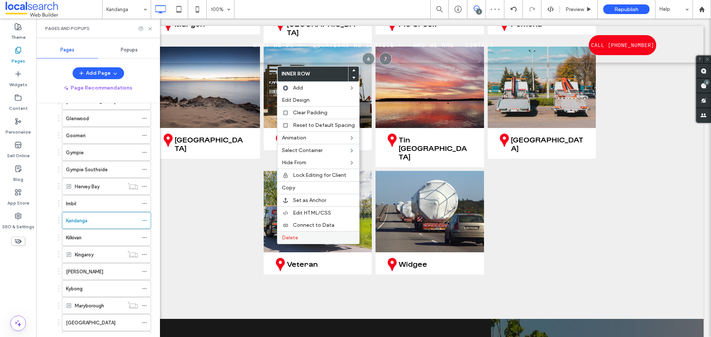
click at [286, 239] on span "Delete" at bounding box center [290, 238] width 16 height 6
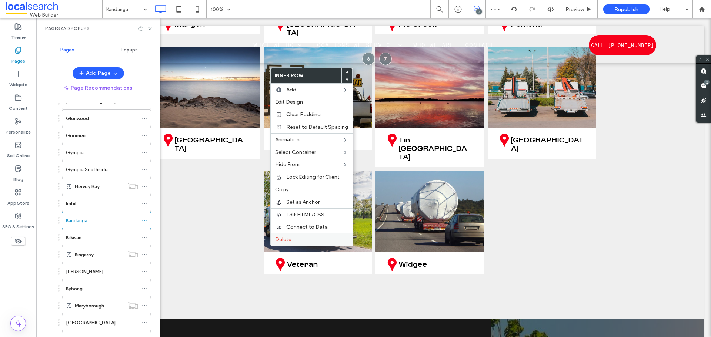
click at [279, 236] on div "Delete" at bounding box center [312, 239] width 82 height 13
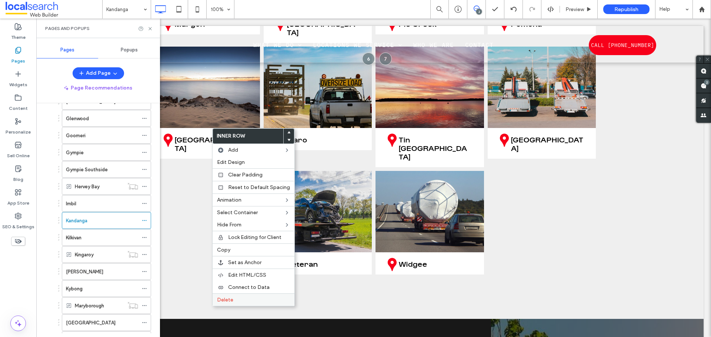
click at [257, 299] on label "Delete" at bounding box center [253, 300] width 73 height 6
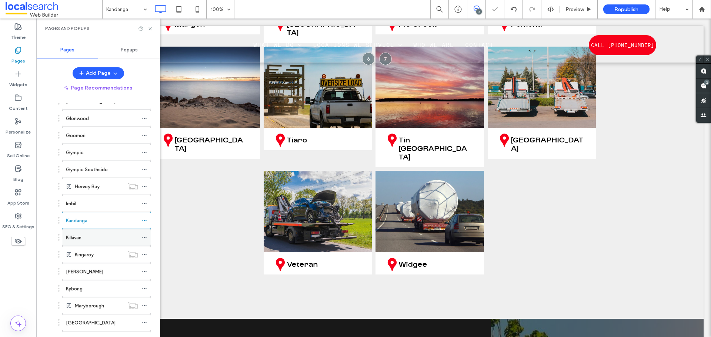
click at [107, 238] on div "Kilkivan" at bounding box center [102, 238] width 72 height 8
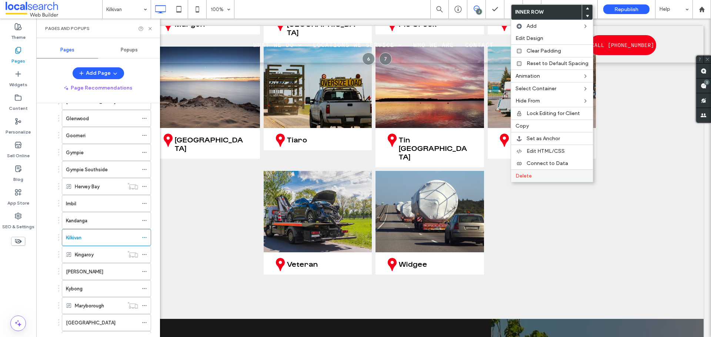
click at [520, 171] on div "Delete" at bounding box center [552, 176] width 82 height 13
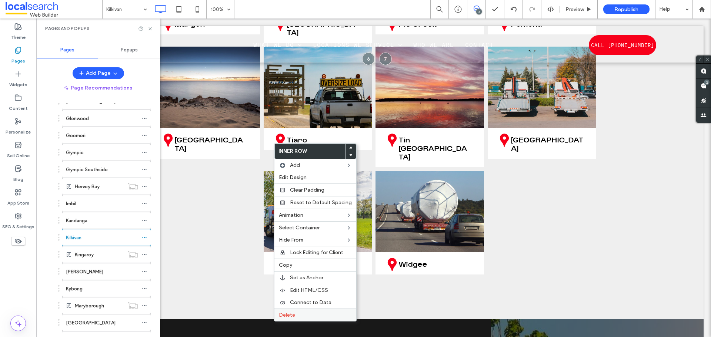
click at [288, 313] on span "Delete" at bounding box center [287, 315] width 16 height 6
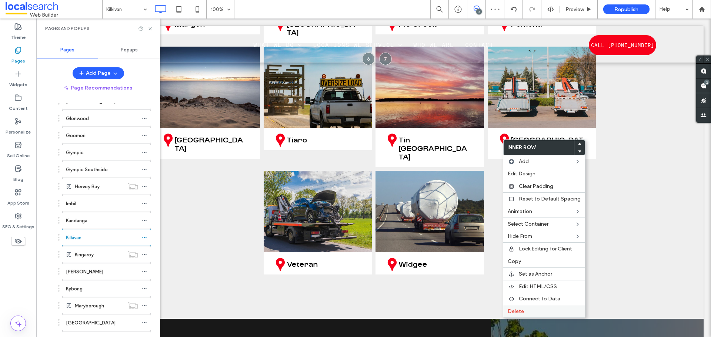
click at [521, 308] on span "Delete" at bounding box center [515, 311] width 16 height 6
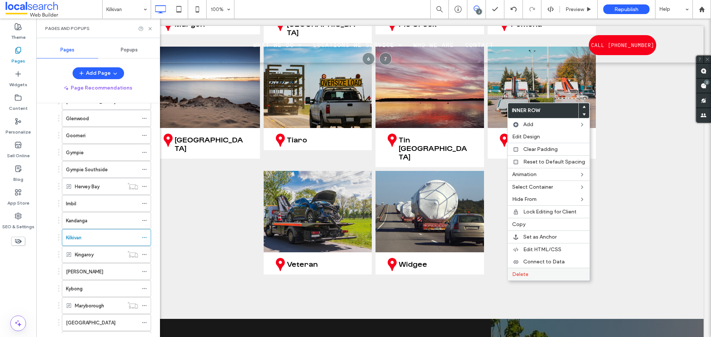
click at [539, 275] on label "Delete" at bounding box center [548, 274] width 73 height 6
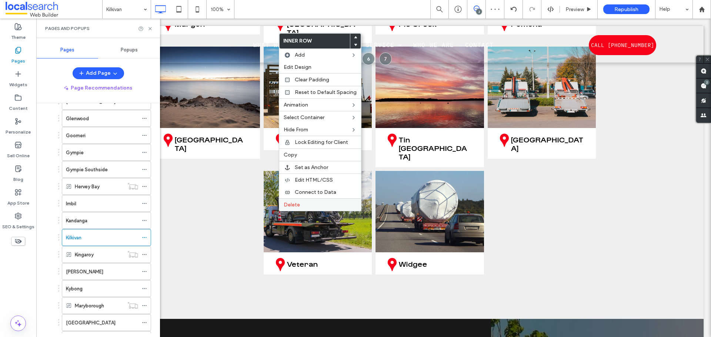
click at [290, 205] on span "Delete" at bounding box center [292, 205] width 16 height 6
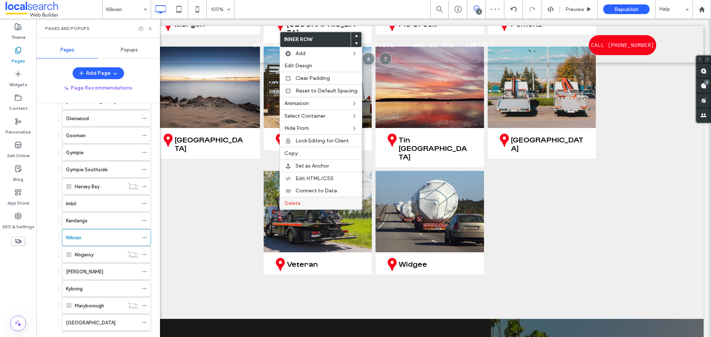
click at [289, 202] on span "Delete" at bounding box center [292, 203] width 16 height 6
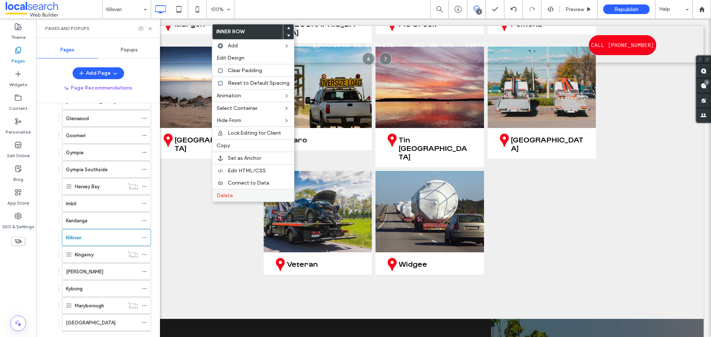
click at [218, 194] on span "Delete" at bounding box center [225, 195] width 16 height 6
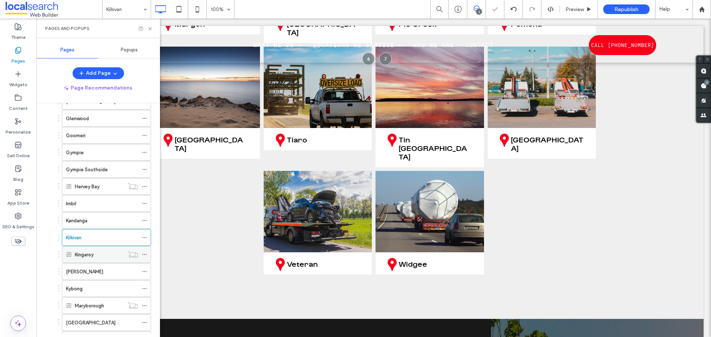
click at [84, 257] on label "Kingaroy" at bounding box center [84, 254] width 19 height 13
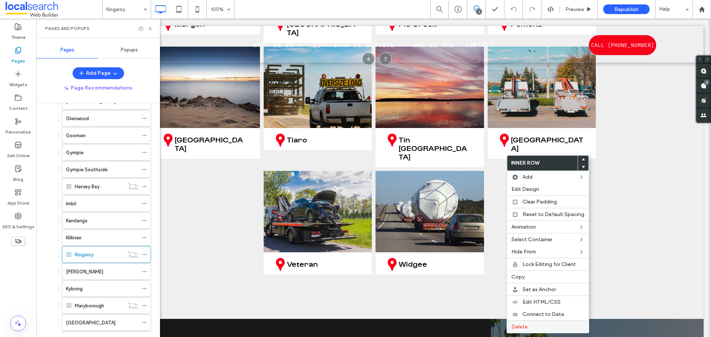
click at [552, 327] on label "Delete" at bounding box center [547, 327] width 73 height 6
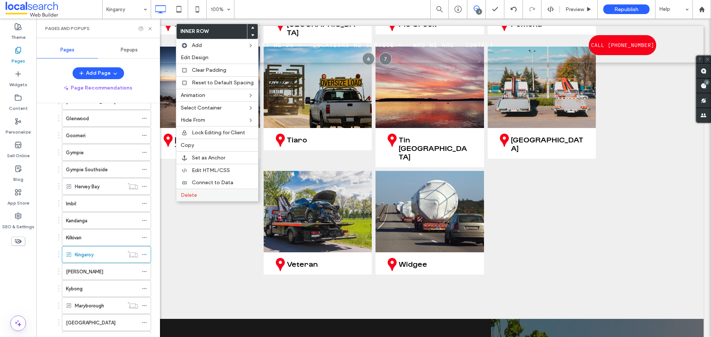
click at [186, 196] on span "Delete" at bounding box center [189, 195] width 16 height 6
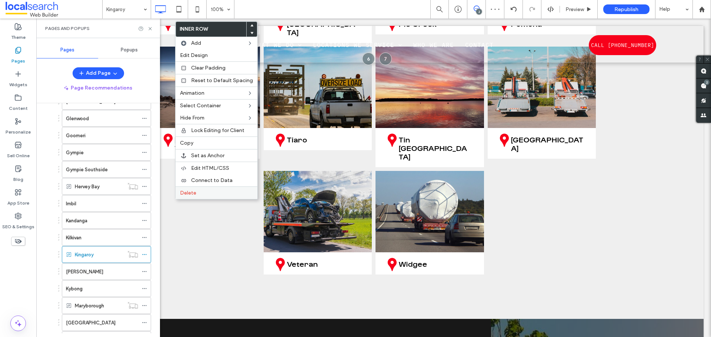
click at [184, 190] on span "Delete" at bounding box center [188, 193] width 16 height 6
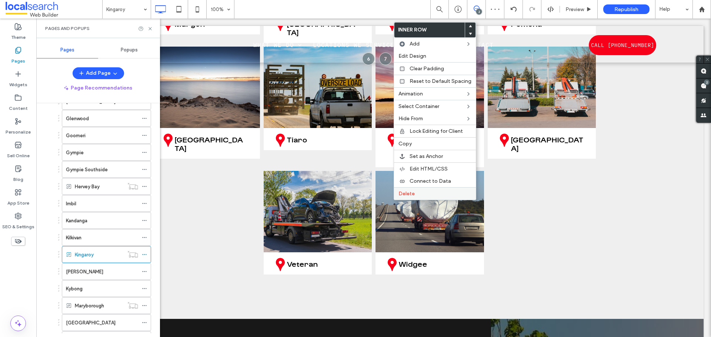
click at [416, 195] on label "Delete" at bounding box center [434, 194] width 73 height 6
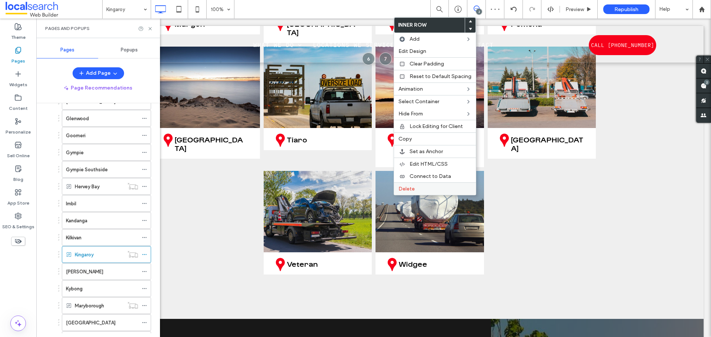
click at [413, 191] on span "Delete" at bounding box center [406, 189] width 16 height 6
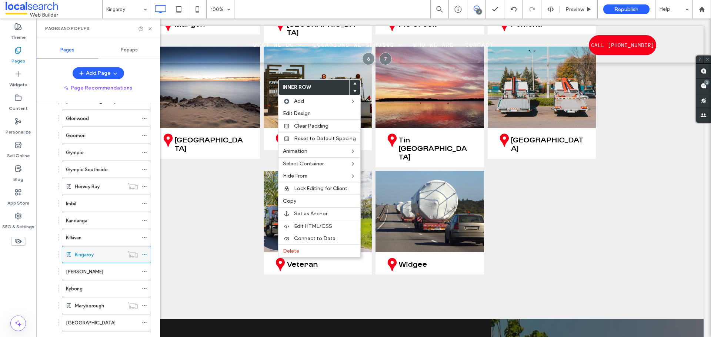
click at [296, 252] on span "Delete" at bounding box center [291, 251] width 16 height 6
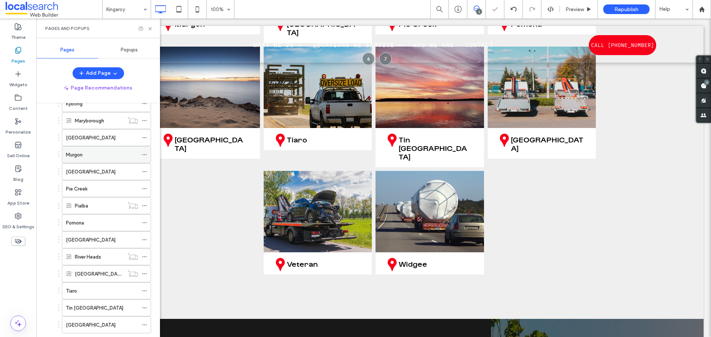
scroll to position [400, 0]
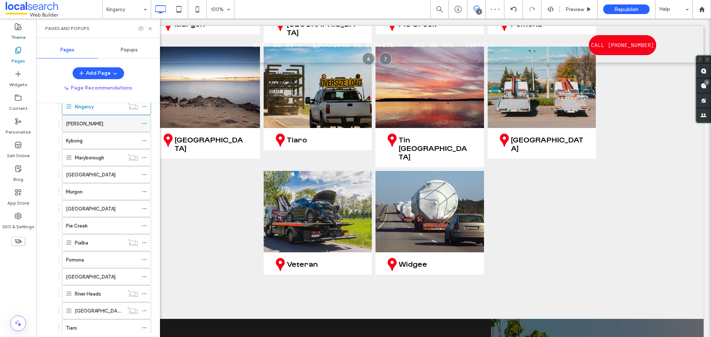
click at [82, 128] on div "[PERSON_NAME]" at bounding box center [102, 123] width 72 height 16
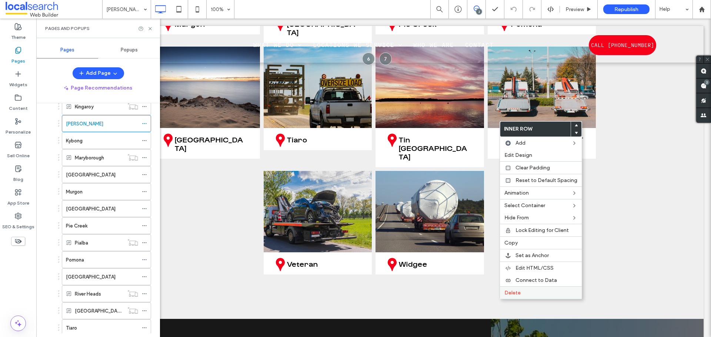
click at [509, 292] on span "Delete" at bounding box center [512, 293] width 16 height 6
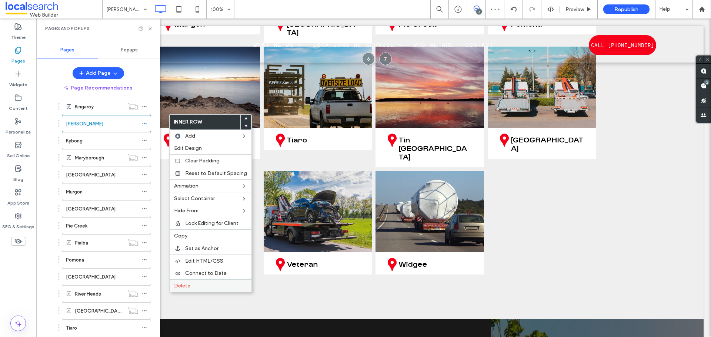
click at [227, 282] on div "Delete" at bounding box center [211, 285] width 82 height 13
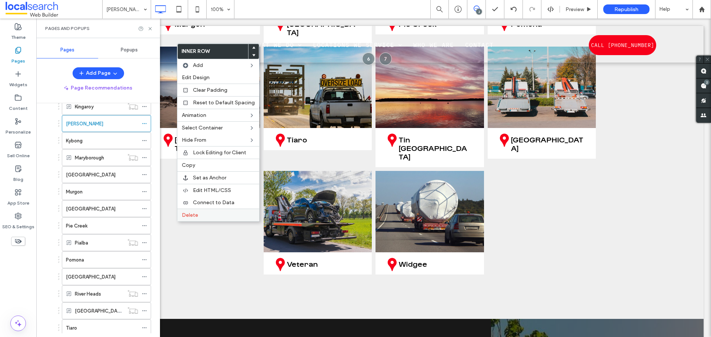
click at [188, 212] on span "Delete" at bounding box center [190, 215] width 16 height 6
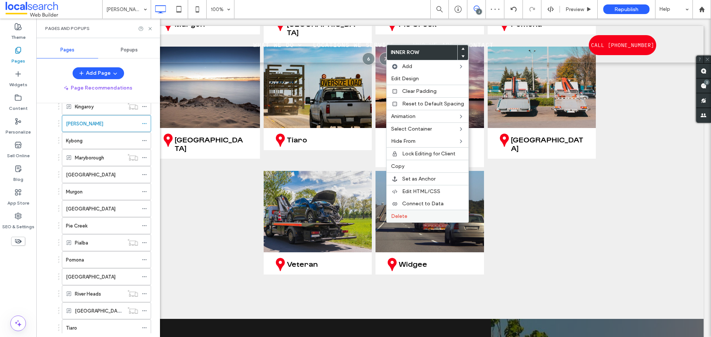
click at [398, 215] on span "Delete" at bounding box center [399, 216] width 16 height 6
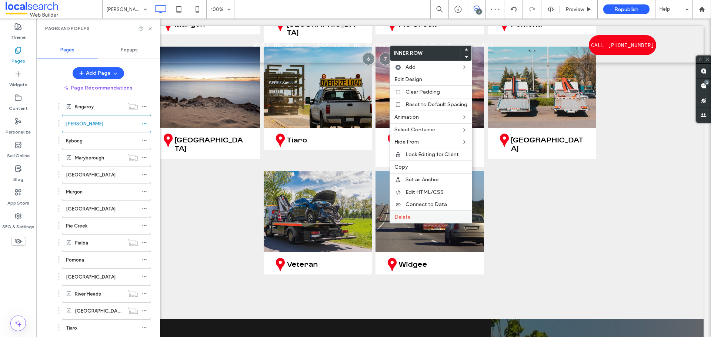
click at [395, 218] on span "Delete" at bounding box center [402, 217] width 16 height 6
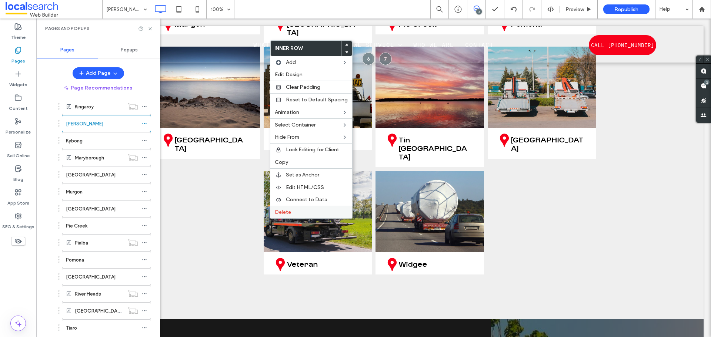
click at [290, 212] on span "Delete" at bounding box center [283, 212] width 16 height 6
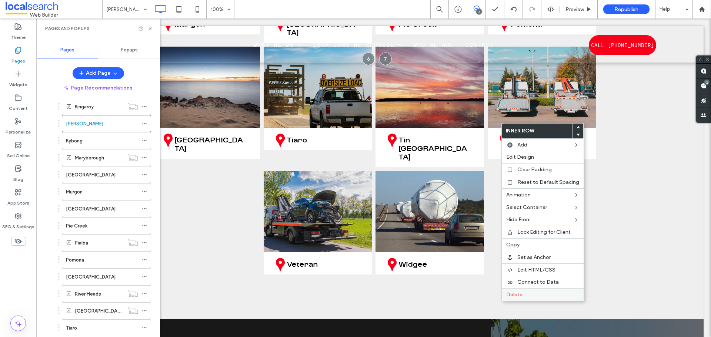
click at [527, 297] on label "Delete" at bounding box center [542, 295] width 73 height 6
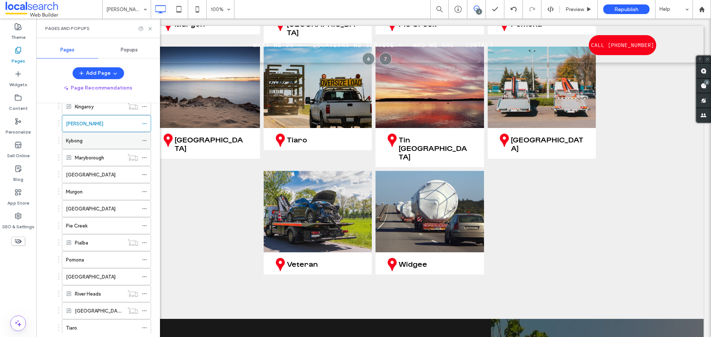
click at [96, 140] on div "Kybong" at bounding box center [102, 141] width 72 height 8
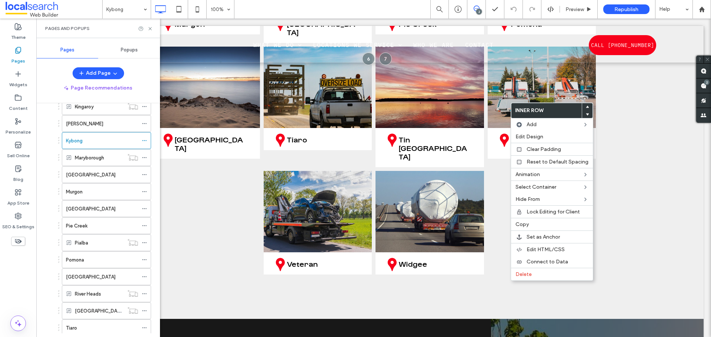
click at [526, 274] on span "Delete" at bounding box center [523, 274] width 16 height 6
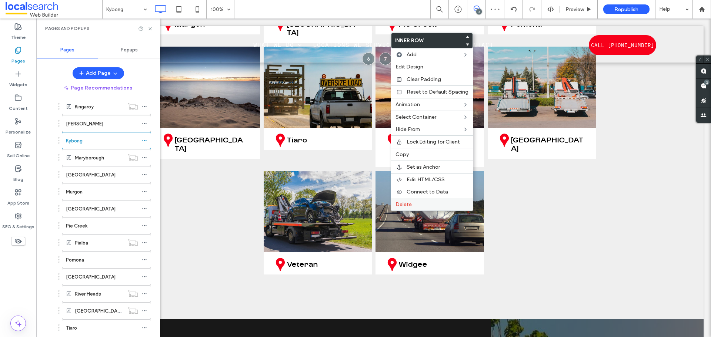
click at [401, 202] on span "Delete" at bounding box center [403, 204] width 16 height 6
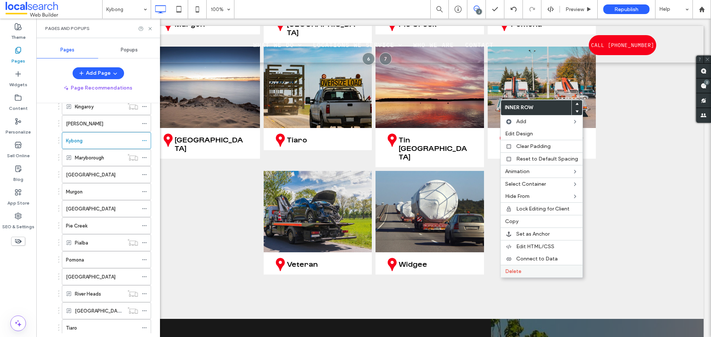
click at [523, 270] on label "Delete" at bounding box center [541, 271] width 73 height 6
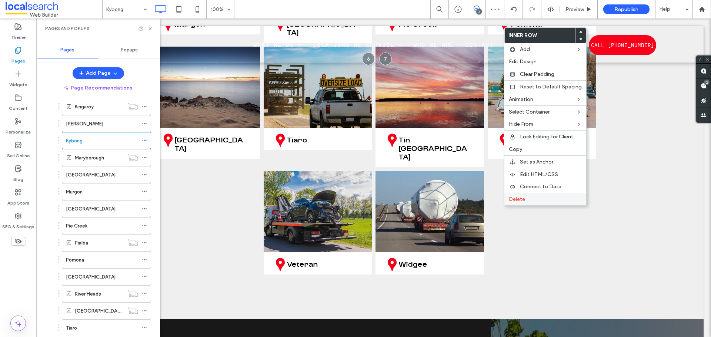
click at [515, 199] on span "Delete" at bounding box center [517, 199] width 16 height 6
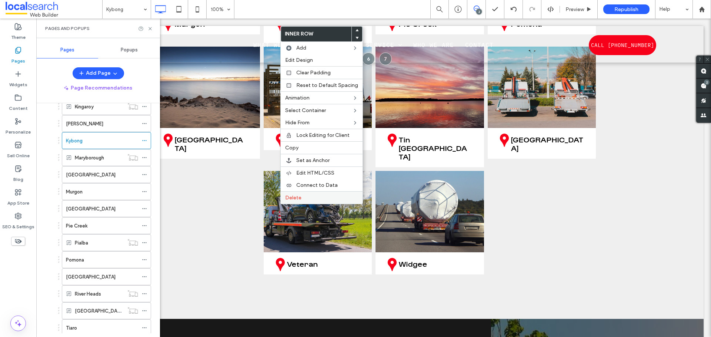
click at [285, 197] on span "Delete" at bounding box center [293, 198] width 16 height 6
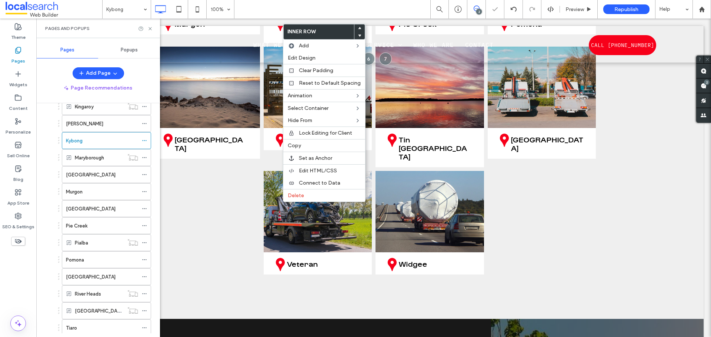
click at [300, 197] on span "Delete" at bounding box center [296, 195] width 16 height 6
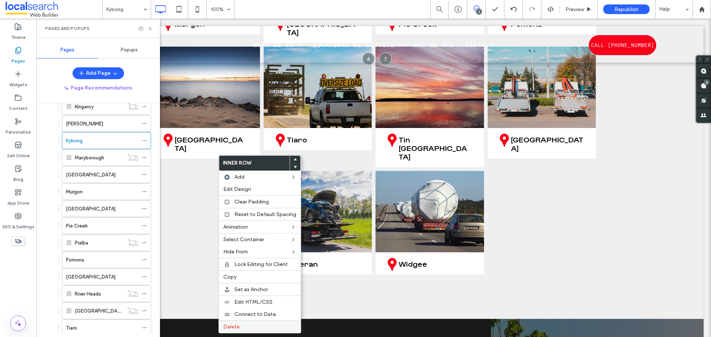
click at [235, 328] on span "Delete" at bounding box center [231, 327] width 16 height 6
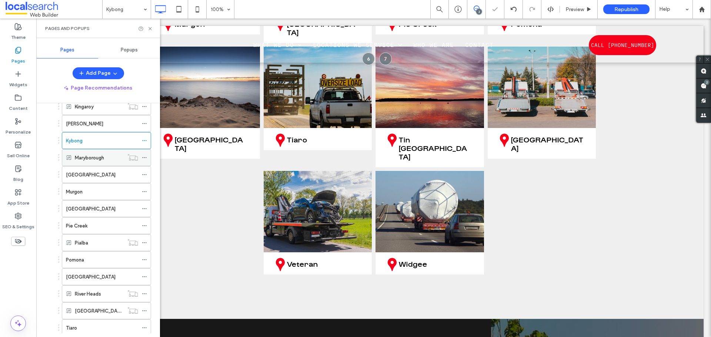
click at [100, 158] on label "Maryborough" at bounding box center [89, 157] width 29 height 13
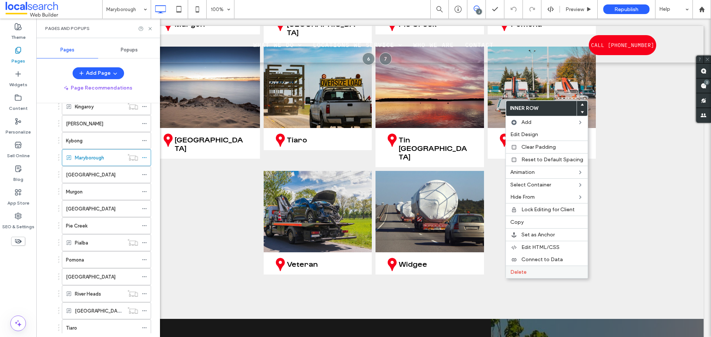
click at [542, 272] on label "Delete" at bounding box center [546, 272] width 73 height 6
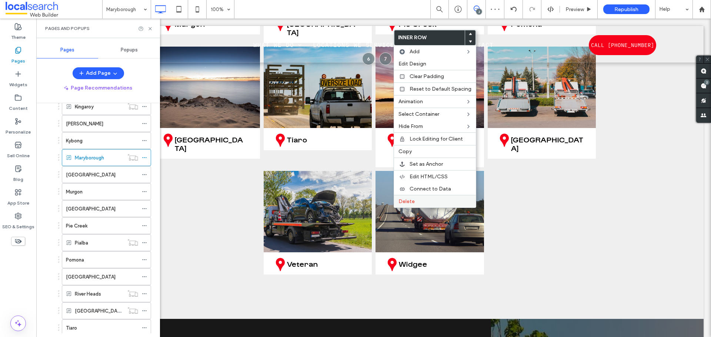
click at [415, 201] on label "Delete" at bounding box center [434, 201] width 73 height 6
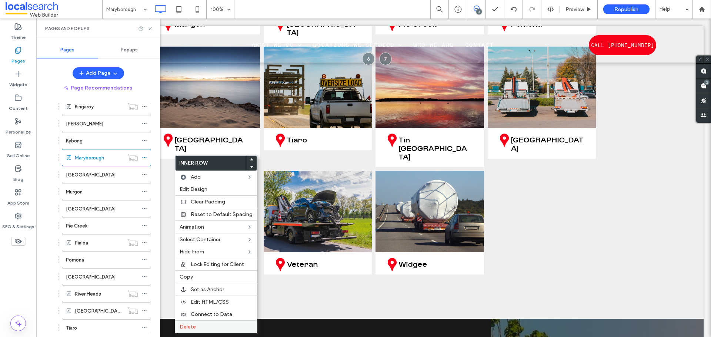
click at [211, 326] on label "Delete" at bounding box center [216, 327] width 73 height 6
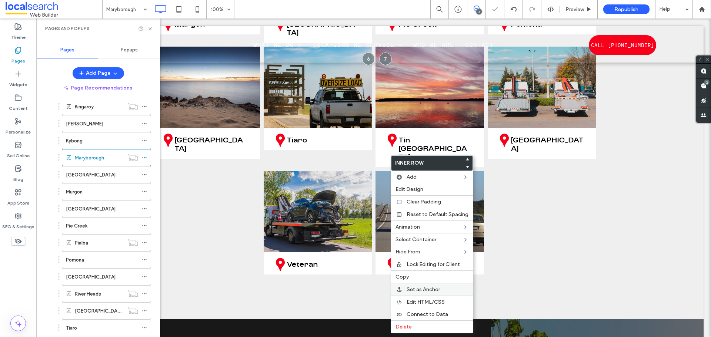
drag, startPoint x: 422, startPoint y: 324, endPoint x: 414, endPoint y: 288, distance: 36.4
click at [422, 324] on label "Delete" at bounding box center [431, 327] width 73 height 6
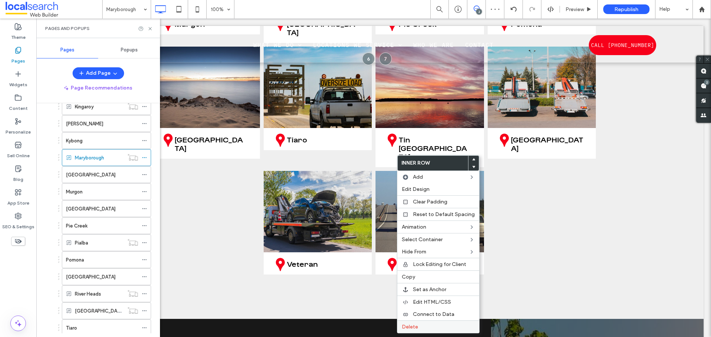
click at [412, 322] on div "Delete" at bounding box center [438, 327] width 82 height 13
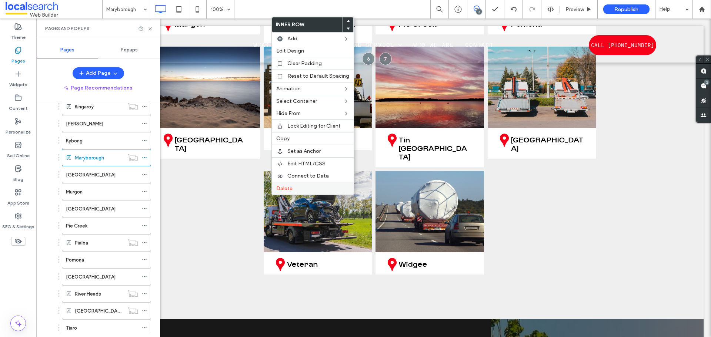
click at [289, 187] on span "Delete" at bounding box center [284, 188] width 16 height 6
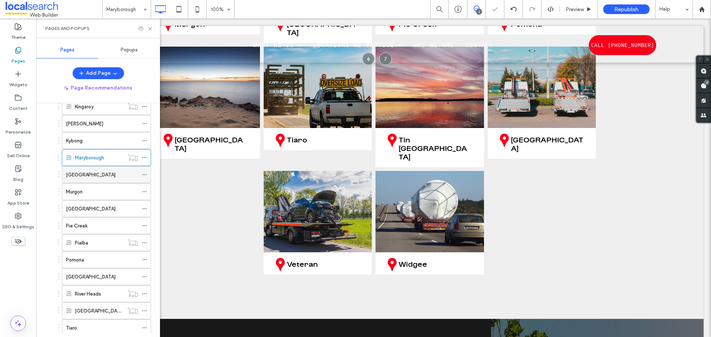
click at [100, 180] on div "[GEOGRAPHIC_DATA]" at bounding box center [102, 175] width 72 height 16
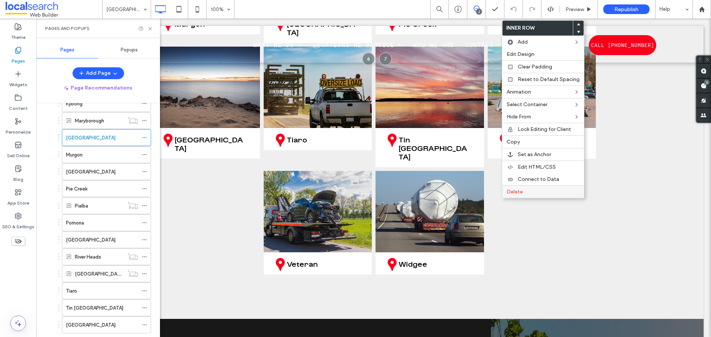
click at [506, 190] on div "Delete" at bounding box center [543, 191] width 82 height 13
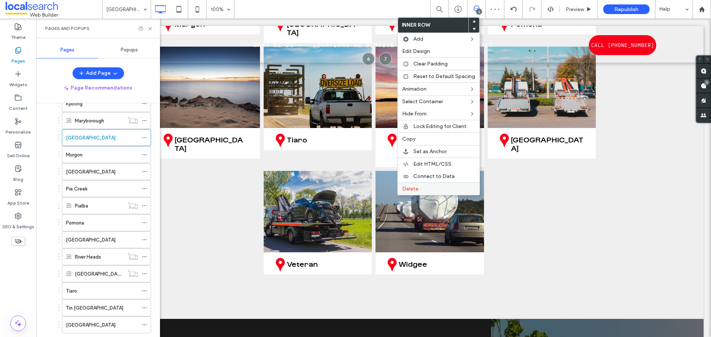
click at [410, 182] on div "Delete" at bounding box center [439, 188] width 82 height 13
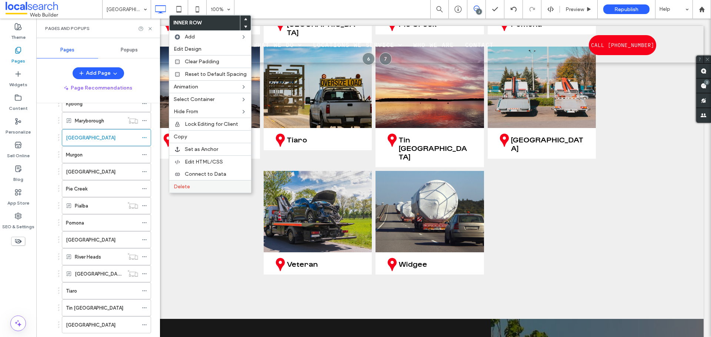
click at [190, 185] on label "Delete" at bounding box center [210, 187] width 73 height 6
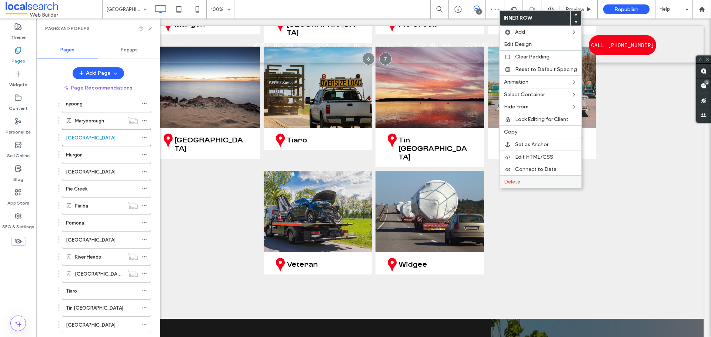
click at [514, 182] on span "Delete" at bounding box center [512, 182] width 16 height 6
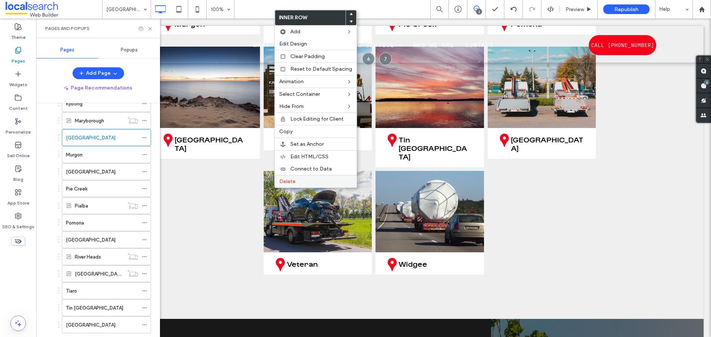
click at [287, 181] on span "Delete" at bounding box center [287, 181] width 16 height 6
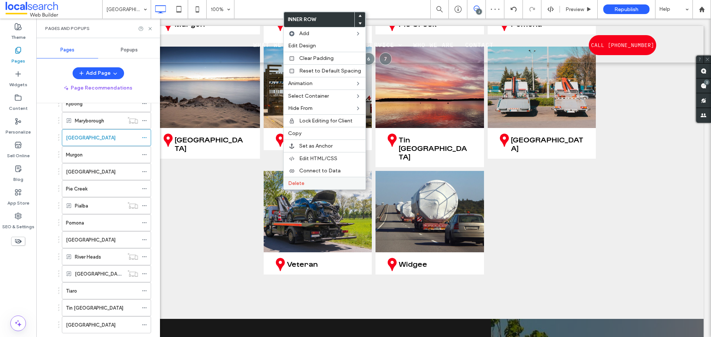
click at [289, 184] on span "Delete" at bounding box center [296, 183] width 16 height 6
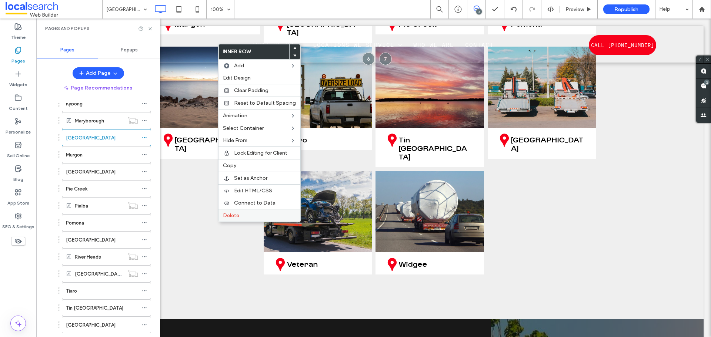
click at [225, 216] on span "Delete" at bounding box center [231, 215] width 16 height 6
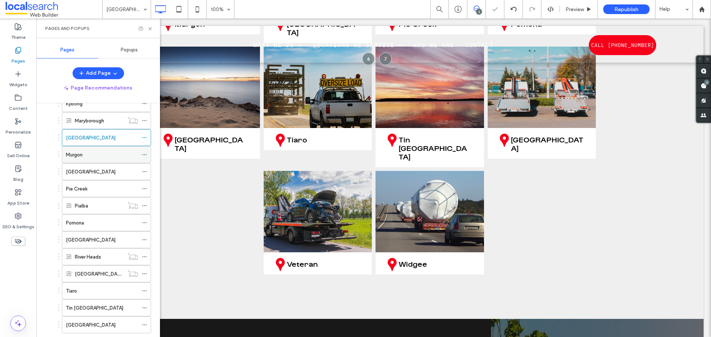
click at [90, 155] on div "Murgon" at bounding box center [102, 155] width 72 height 8
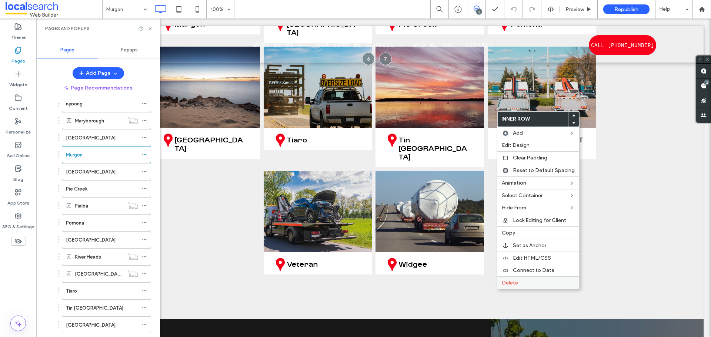
click at [502, 284] on span "Delete" at bounding box center [510, 283] width 16 height 6
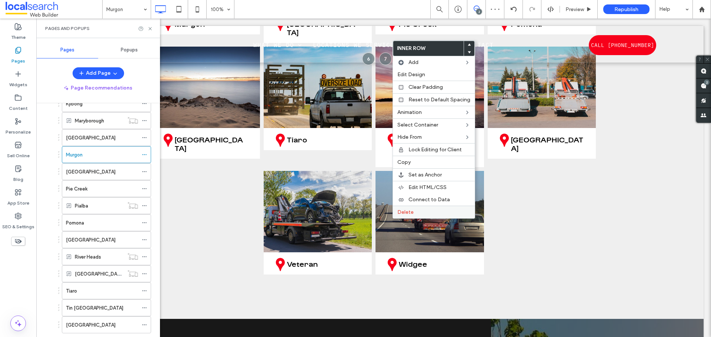
click at [399, 211] on span "Delete" at bounding box center [405, 212] width 16 height 6
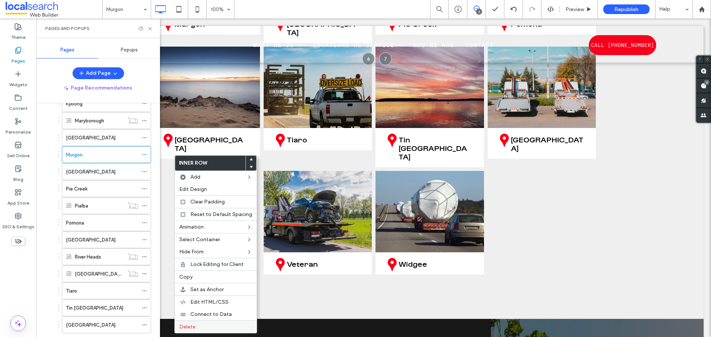
click at [213, 326] on label "Delete" at bounding box center [215, 327] width 73 height 6
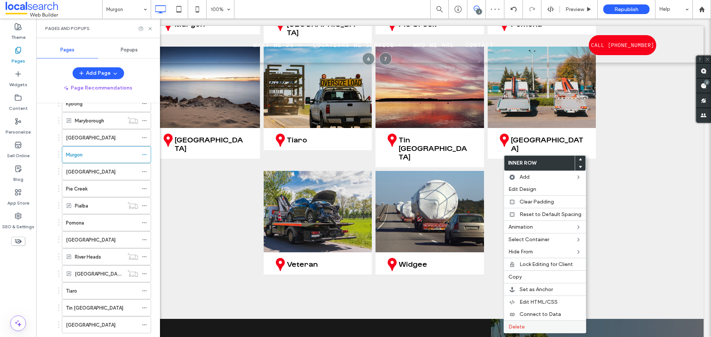
click at [525, 326] on label "Delete" at bounding box center [544, 327] width 73 height 6
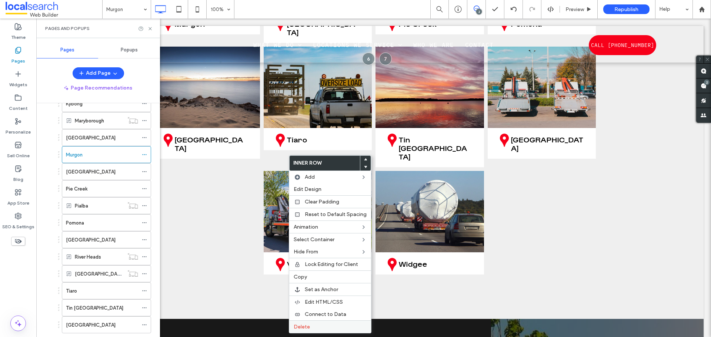
click at [303, 329] on span "Delete" at bounding box center [302, 327] width 16 height 6
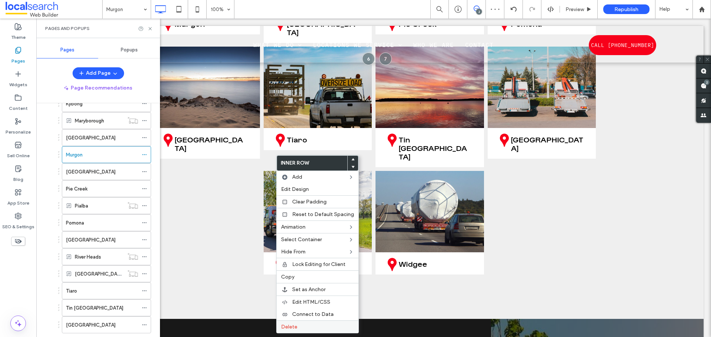
click at [284, 332] on div "Delete" at bounding box center [318, 327] width 82 height 13
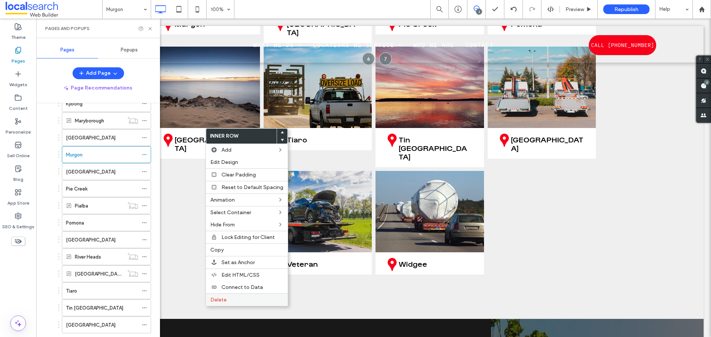
click at [268, 298] on label "Delete" at bounding box center [246, 300] width 73 height 6
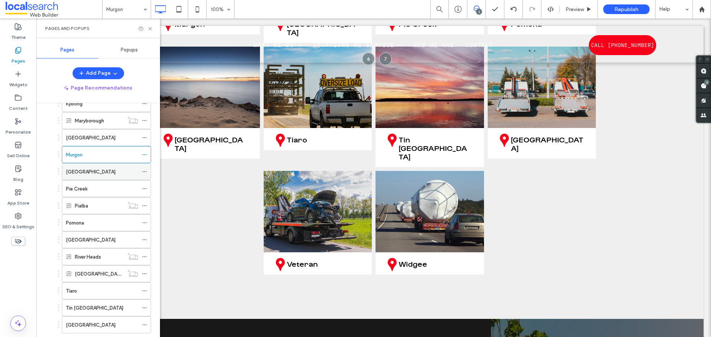
click at [94, 174] on label "[GEOGRAPHIC_DATA]" at bounding box center [91, 171] width 50 height 13
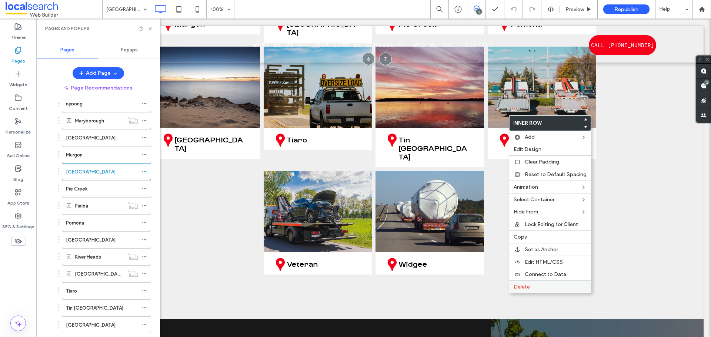
click at [542, 282] on div "Delete" at bounding box center [550, 287] width 82 height 13
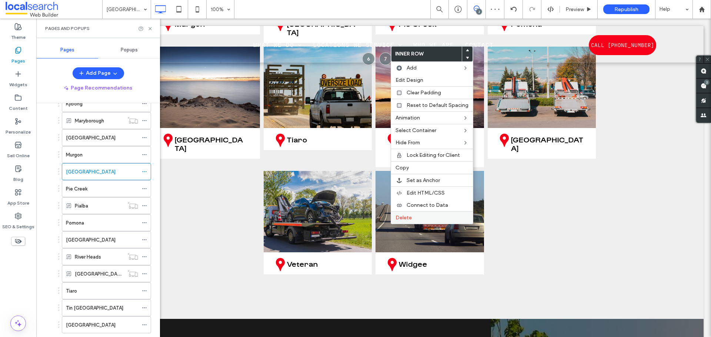
click at [398, 219] on span "Delete" at bounding box center [403, 218] width 16 height 6
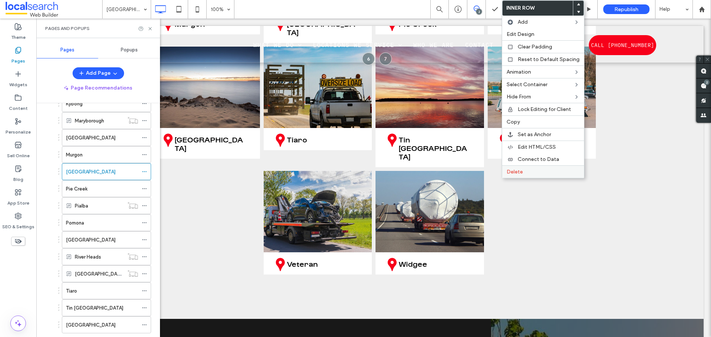
click at [522, 171] on span "Delete" at bounding box center [514, 172] width 16 height 6
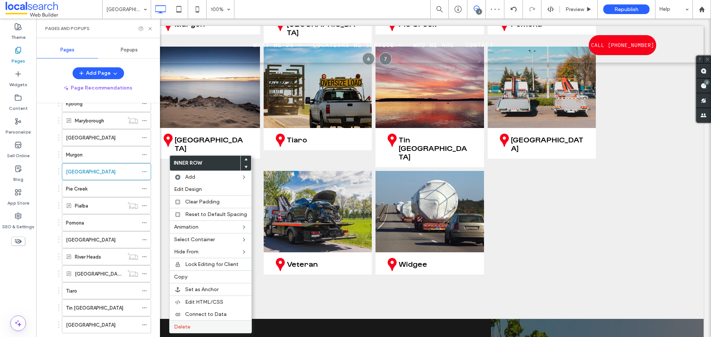
click at [198, 328] on label "Delete" at bounding box center [210, 327] width 73 height 6
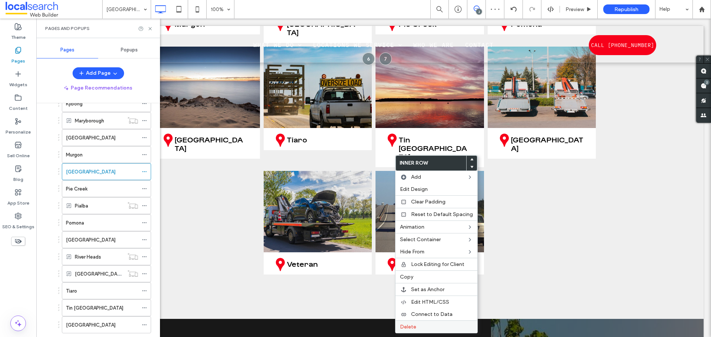
click at [406, 327] on span "Delete" at bounding box center [408, 327] width 16 height 6
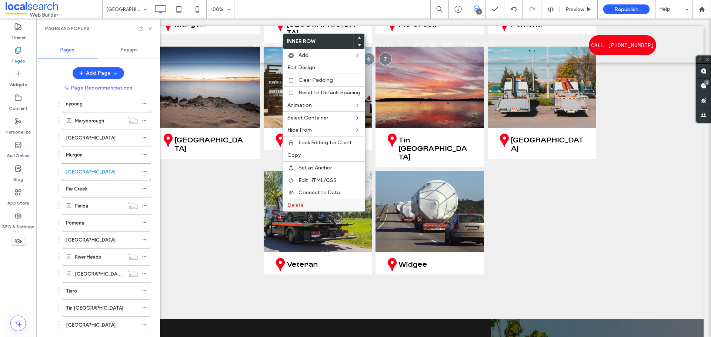
click at [296, 202] on div "Delete" at bounding box center [324, 205] width 82 height 13
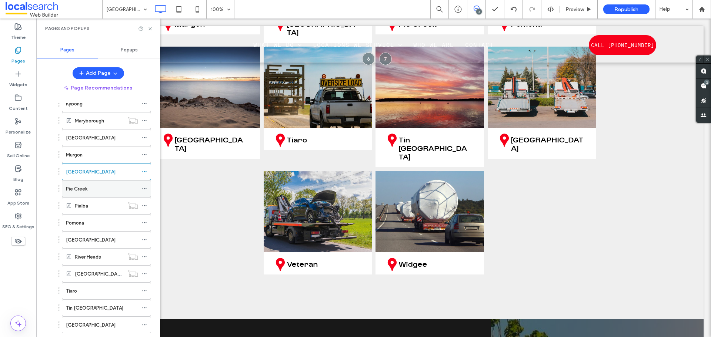
click at [78, 185] on label "Pie Creek" at bounding box center [76, 188] width 21 height 13
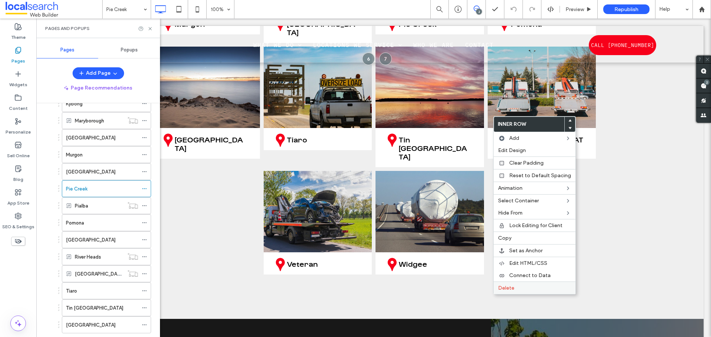
click at [518, 290] on label "Delete" at bounding box center [534, 288] width 73 height 6
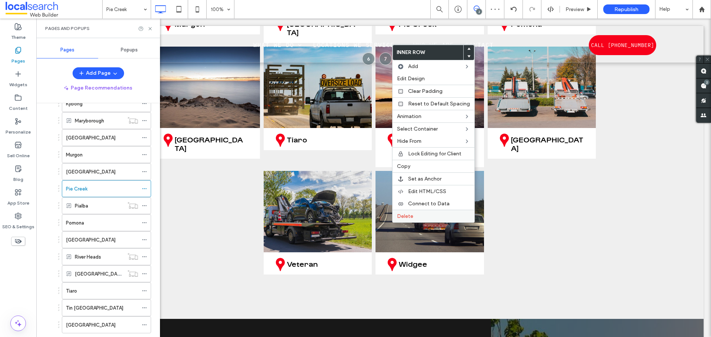
click at [403, 217] on span "Delete" at bounding box center [405, 216] width 16 height 6
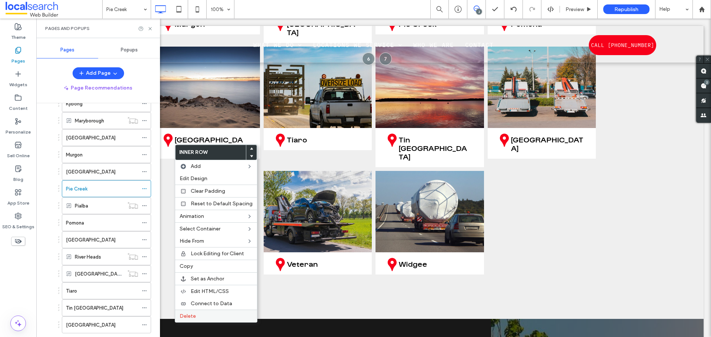
click at [214, 319] on label "Delete" at bounding box center [216, 316] width 73 height 6
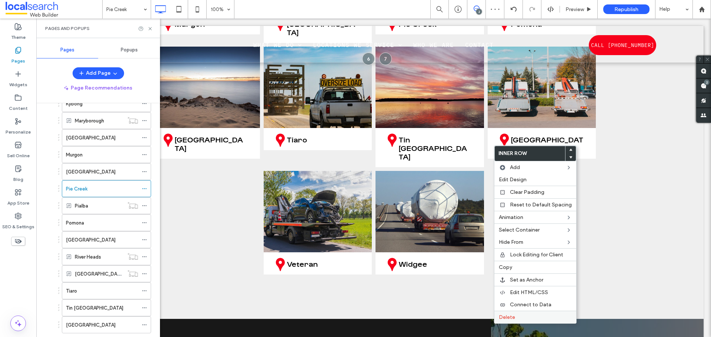
click at [510, 315] on span "Delete" at bounding box center [507, 317] width 16 height 6
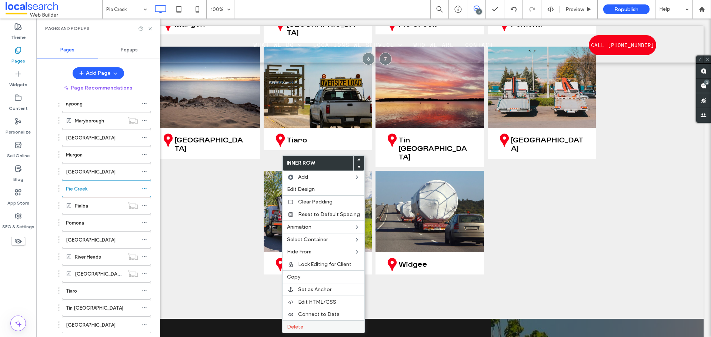
click at [316, 323] on div "Delete" at bounding box center [323, 327] width 82 height 13
click at [314, 324] on label "Delete" at bounding box center [321, 327] width 73 height 6
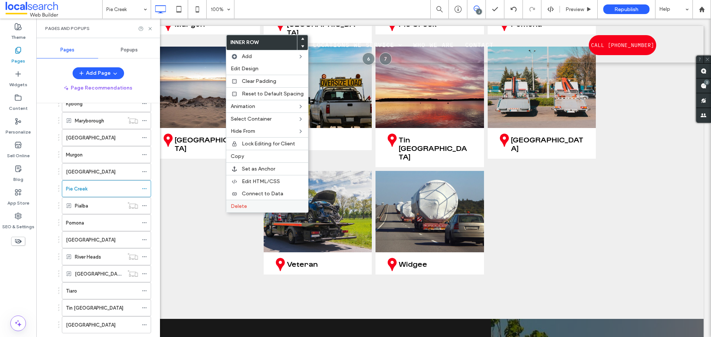
click at [242, 204] on span "Delete" at bounding box center [239, 206] width 16 height 6
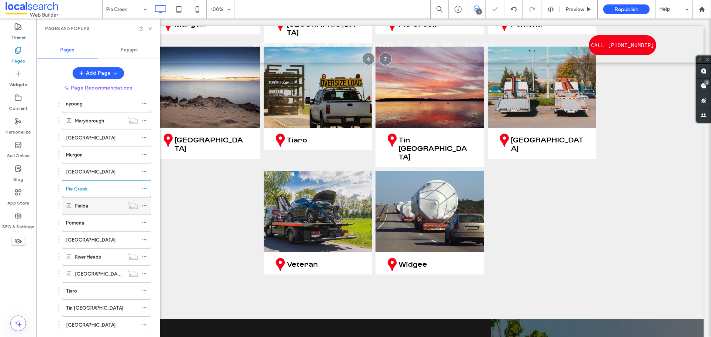
click at [90, 207] on div "Pialba" at bounding box center [99, 206] width 49 height 8
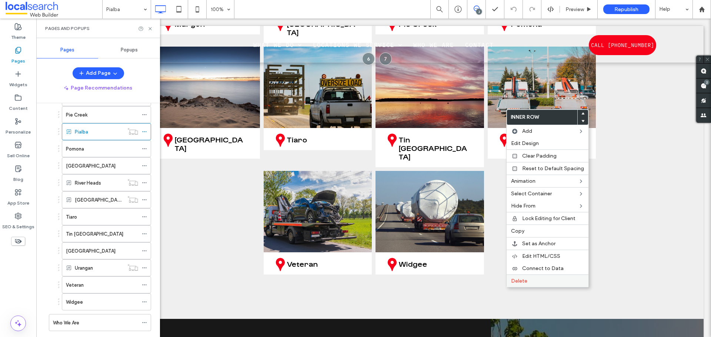
click at [539, 282] on label "Delete" at bounding box center [547, 281] width 73 height 6
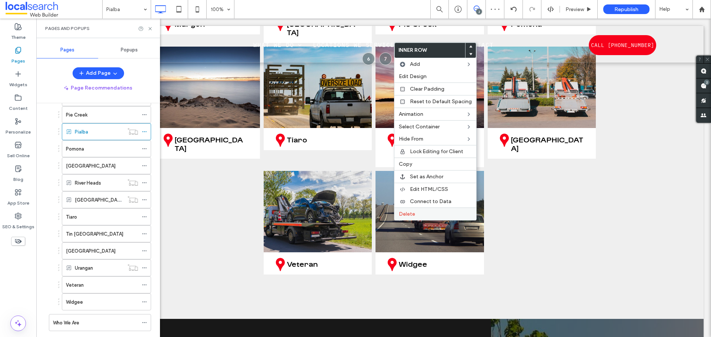
click at [405, 214] on span "Delete" at bounding box center [407, 214] width 16 height 6
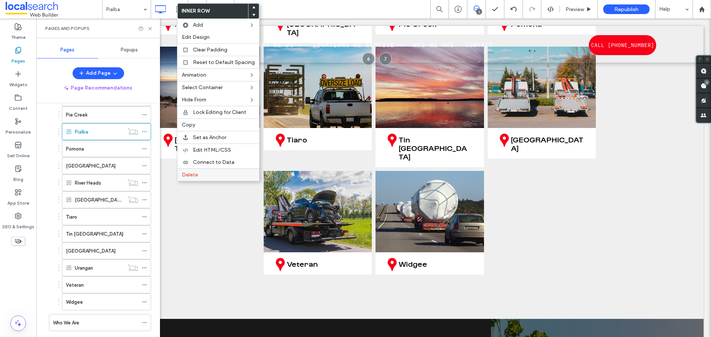
click at [201, 175] on label "Delete" at bounding box center [218, 175] width 73 height 6
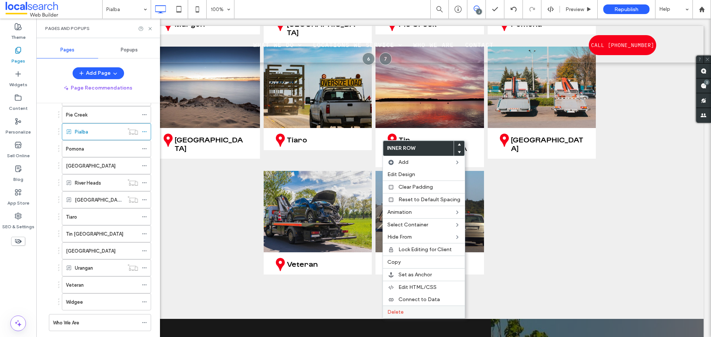
click at [425, 308] on div "Delete" at bounding box center [424, 312] width 82 height 13
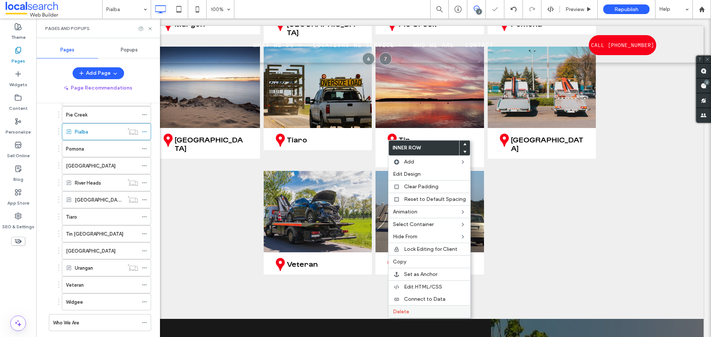
click at [403, 309] on span "Delete" at bounding box center [401, 312] width 16 height 6
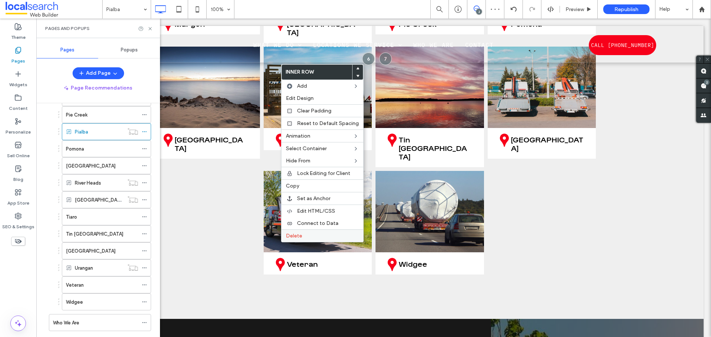
click at [296, 235] on span "Delete" at bounding box center [294, 236] width 16 height 6
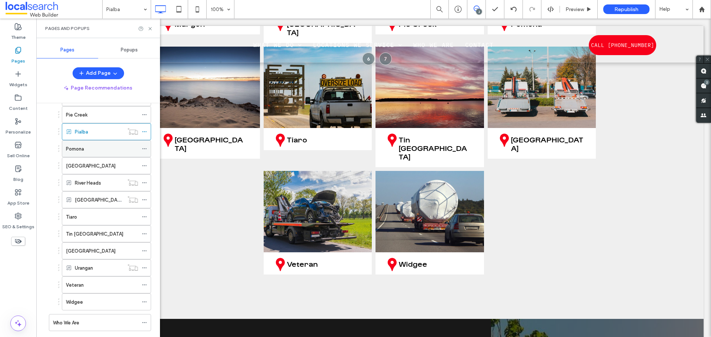
click at [109, 150] on div "Pomona" at bounding box center [102, 149] width 72 height 8
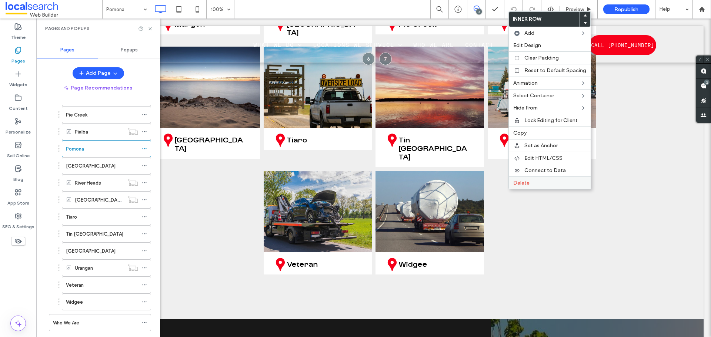
click at [528, 183] on span "Delete" at bounding box center [521, 183] width 16 height 6
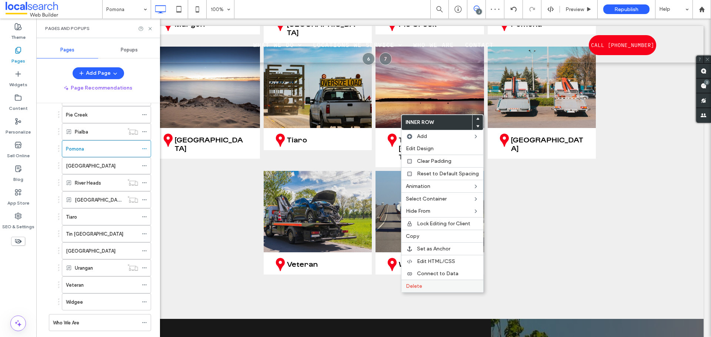
click at [446, 287] on label "Delete" at bounding box center [442, 286] width 73 height 6
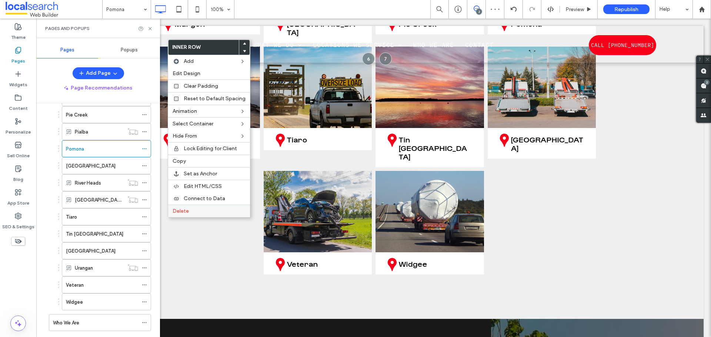
click at [180, 211] on span "Delete" at bounding box center [180, 211] width 16 height 6
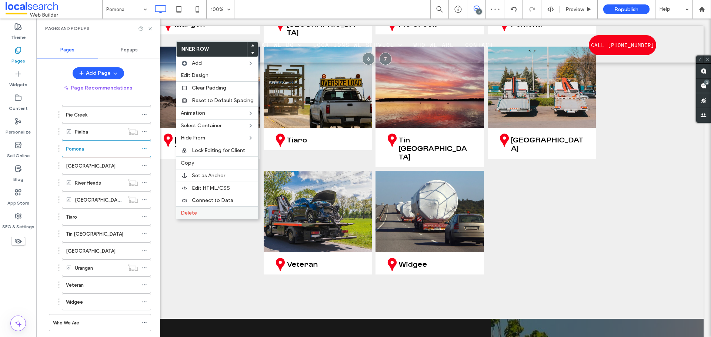
click at [190, 213] on span "Delete" at bounding box center [189, 213] width 16 height 6
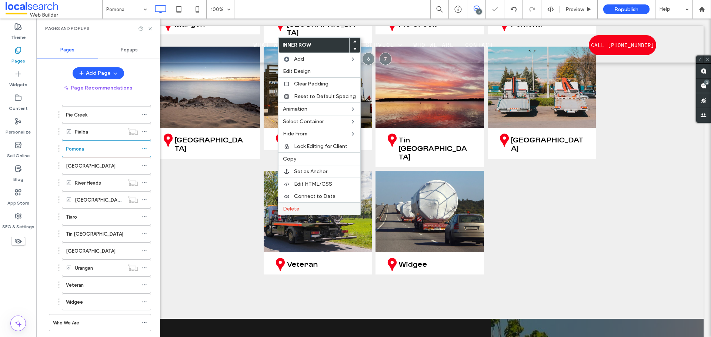
click at [298, 208] on span "Delete" at bounding box center [291, 209] width 16 height 6
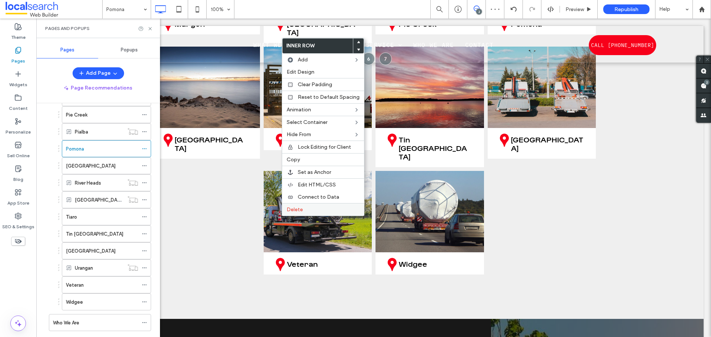
click at [291, 208] on span "Delete" at bounding box center [295, 210] width 16 height 6
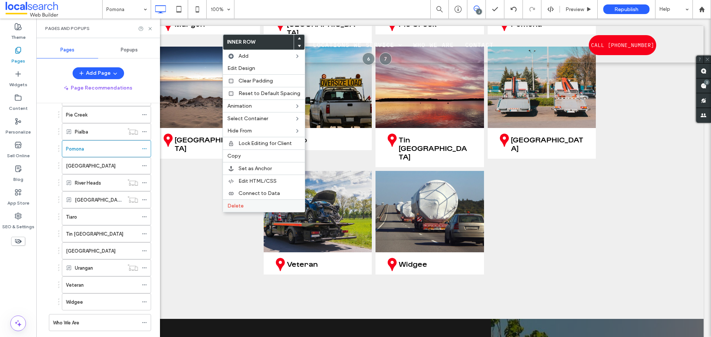
click at [232, 206] on span "Delete" at bounding box center [235, 206] width 16 height 6
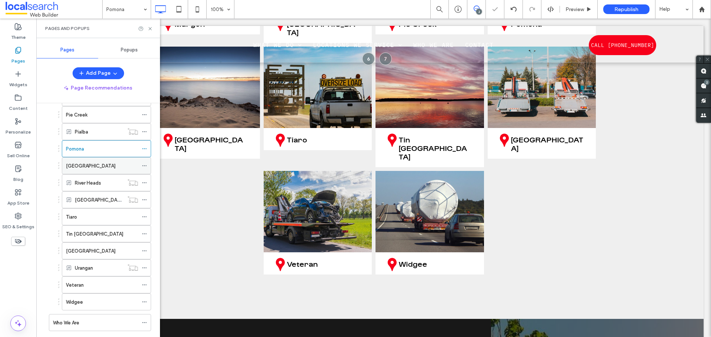
click at [105, 167] on div "[GEOGRAPHIC_DATA]" at bounding box center [102, 166] width 72 height 8
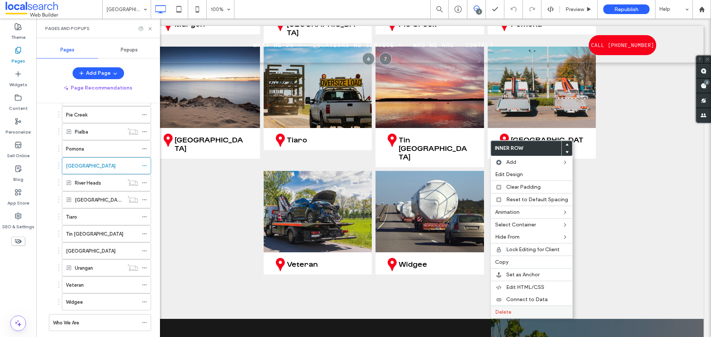
click at [513, 311] on label "Delete" at bounding box center [531, 312] width 73 height 6
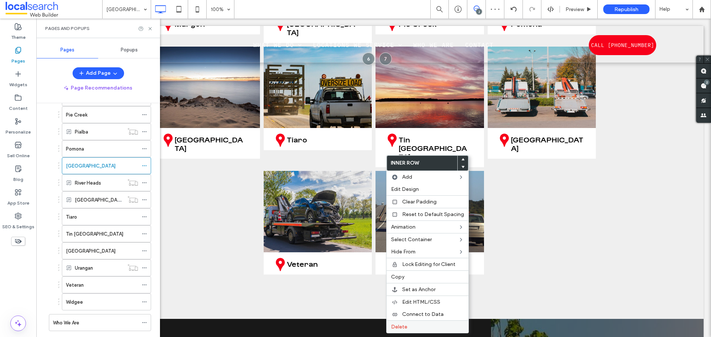
click at [397, 325] on span "Delete" at bounding box center [399, 327] width 16 height 6
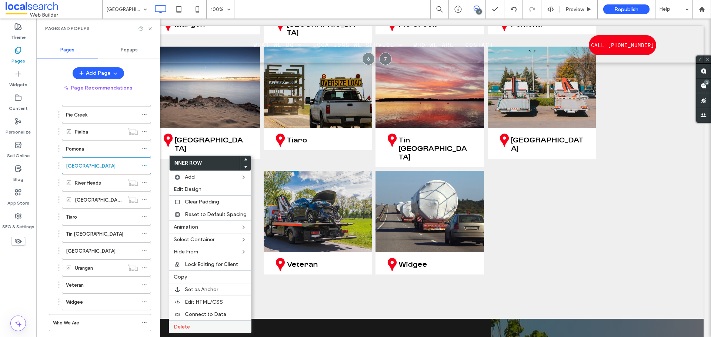
click at [215, 326] on label "Delete" at bounding box center [210, 327] width 73 height 6
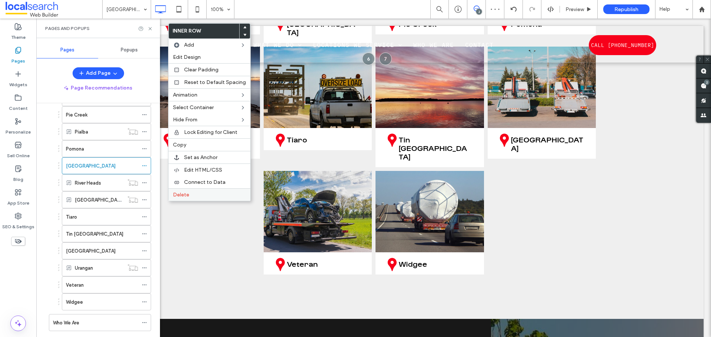
click at [182, 195] on span "Delete" at bounding box center [181, 195] width 16 height 6
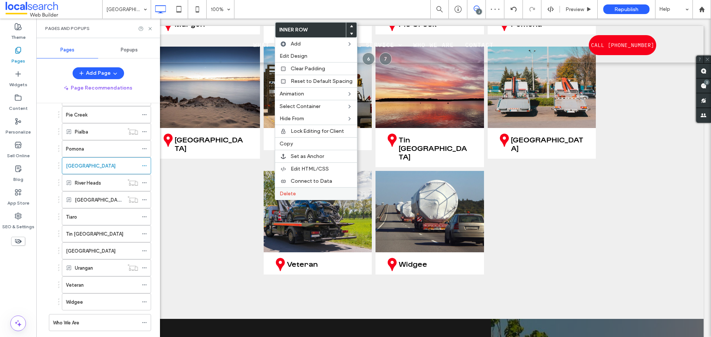
click at [294, 191] on span "Delete" at bounding box center [287, 194] width 16 height 6
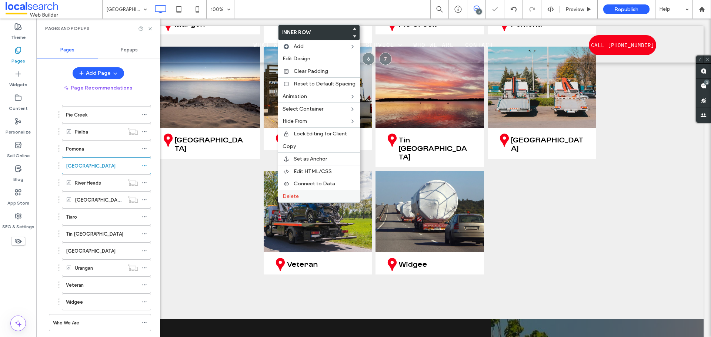
click at [287, 198] on span "Delete" at bounding box center [290, 196] width 16 height 6
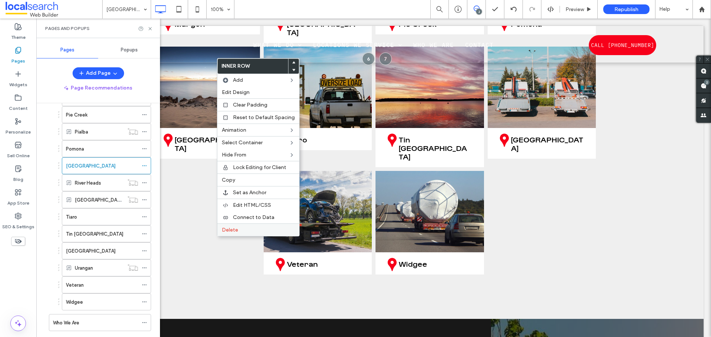
click at [239, 231] on label "Delete" at bounding box center [258, 230] width 73 height 6
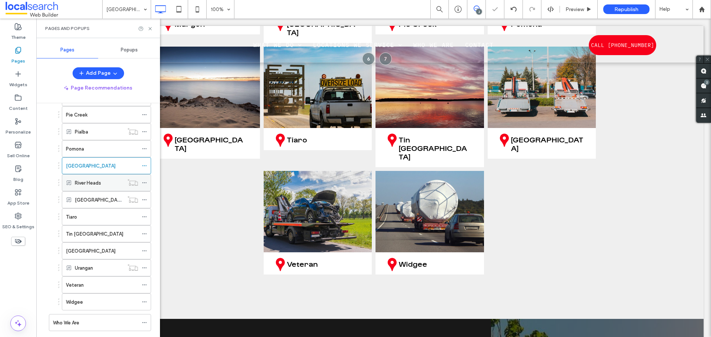
click at [87, 183] on label "River Heads" at bounding box center [88, 183] width 26 height 13
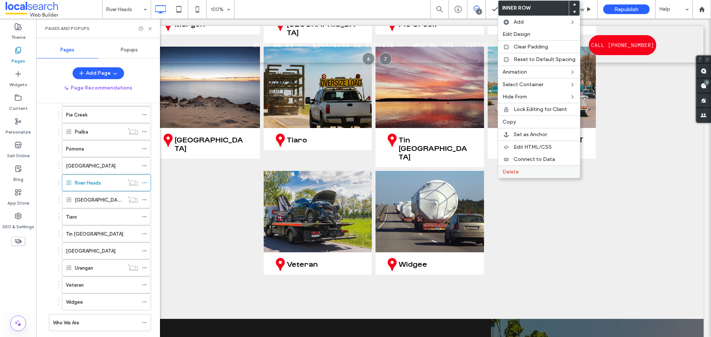
click at [512, 171] on span "Delete" at bounding box center [510, 172] width 16 height 6
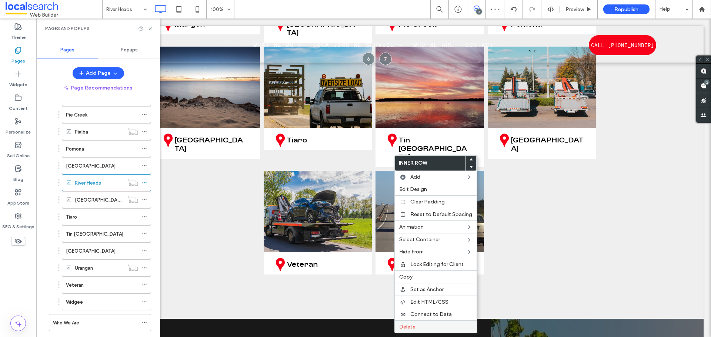
click at [413, 322] on div "Delete" at bounding box center [436, 327] width 82 height 13
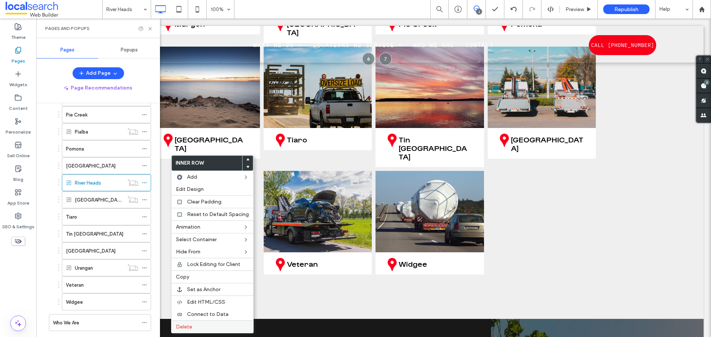
click at [194, 323] on div "Delete" at bounding box center [212, 327] width 82 height 13
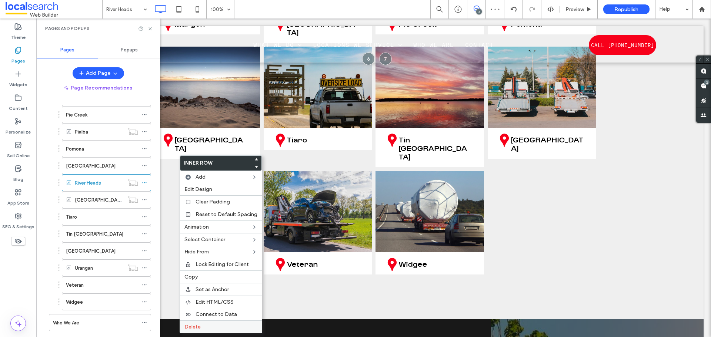
click at [210, 323] on div "Delete" at bounding box center [221, 327] width 82 height 13
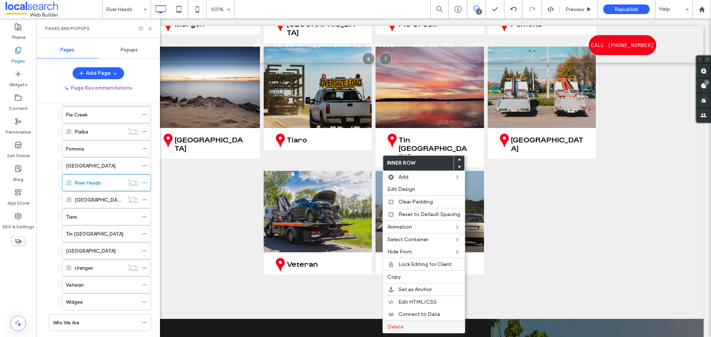
click at [395, 326] on span "Delete" at bounding box center [395, 327] width 16 height 6
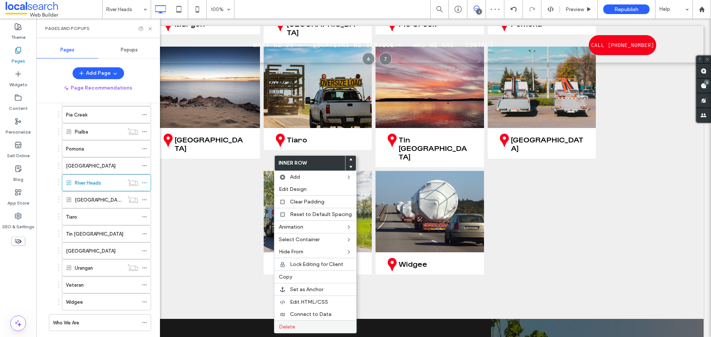
click at [299, 323] on div "Delete" at bounding box center [315, 327] width 82 height 13
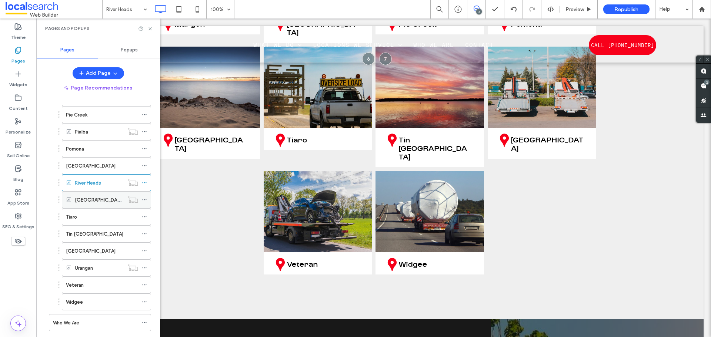
click at [98, 201] on label "[GEOGRAPHIC_DATA]" at bounding box center [100, 200] width 50 height 13
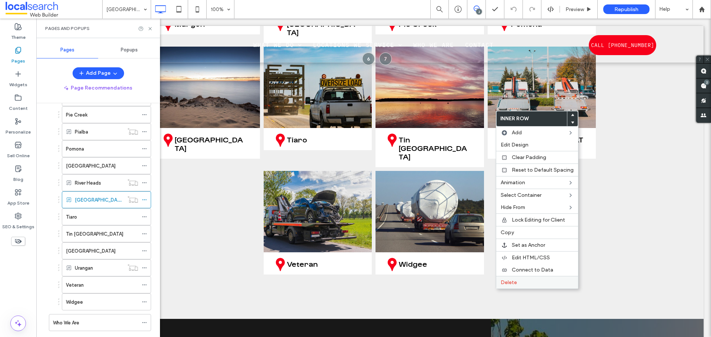
click at [516, 281] on label "Delete" at bounding box center [536, 282] width 73 height 6
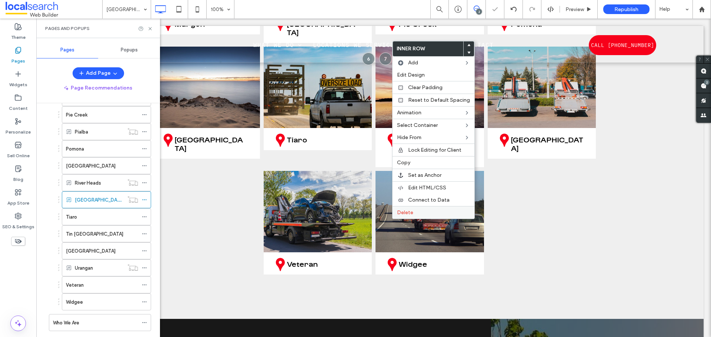
click at [395, 212] on div "Delete" at bounding box center [433, 212] width 82 height 13
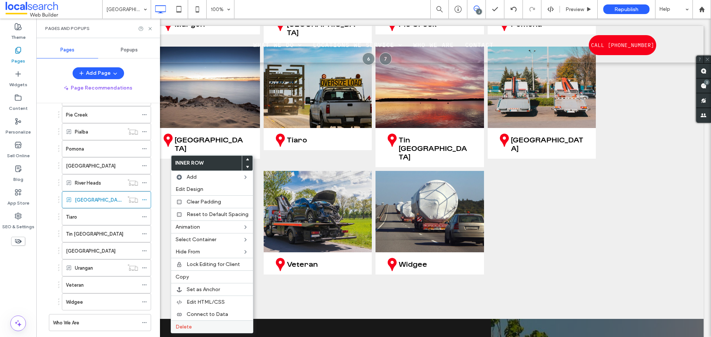
click at [208, 326] on label "Delete" at bounding box center [211, 327] width 73 height 6
click at [189, 326] on span "Delete" at bounding box center [185, 327] width 16 height 6
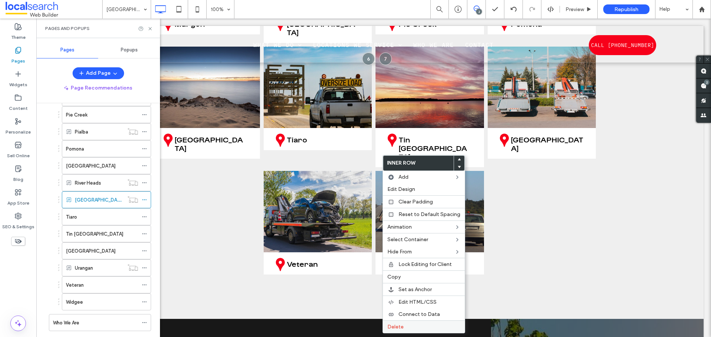
click at [390, 327] on span "Delete" at bounding box center [395, 327] width 16 height 6
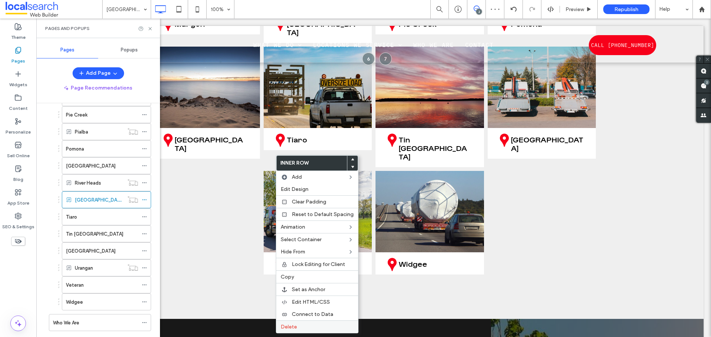
click at [335, 321] on div "Delete" at bounding box center [317, 327] width 82 height 13
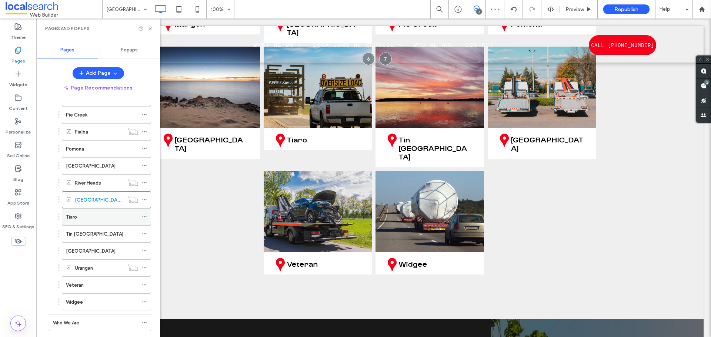
click at [105, 217] on div "Tiaro" at bounding box center [102, 217] width 72 height 8
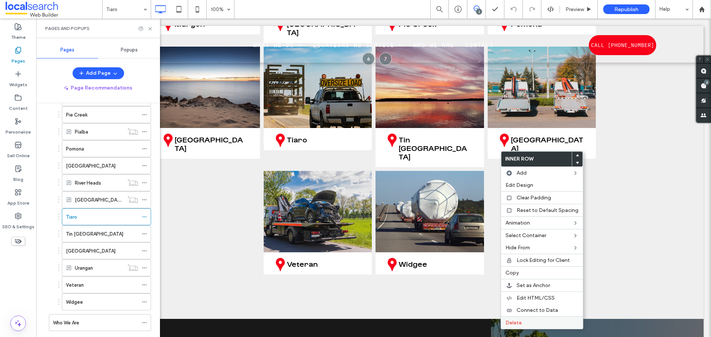
click at [529, 325] on label "Delete" at bounding box center [541, 323] width 73 height 6
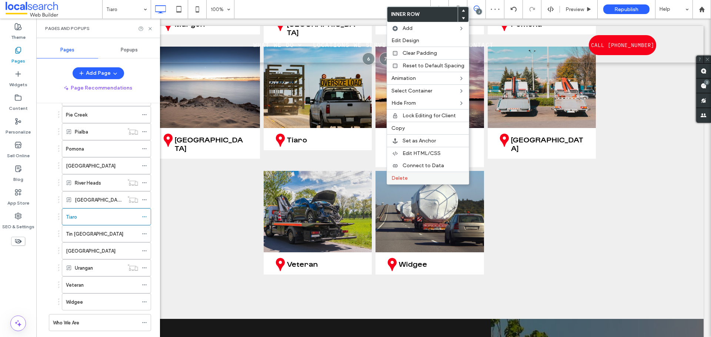
click at [405, 179] on span "Delete" at bounding box center [399, 178] width 16 height 6
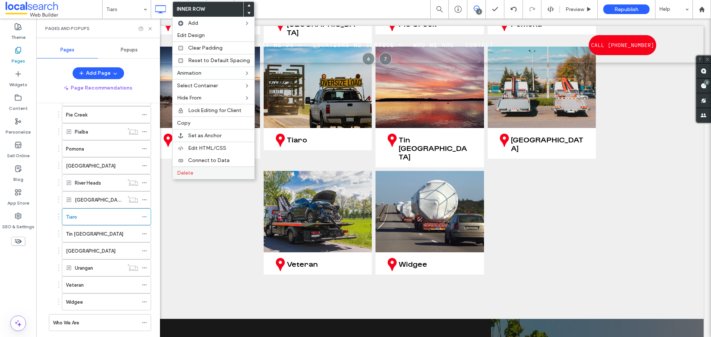
click at [191, 170] on span "Delete" at bounding box center [185, 173] width 16 height 6
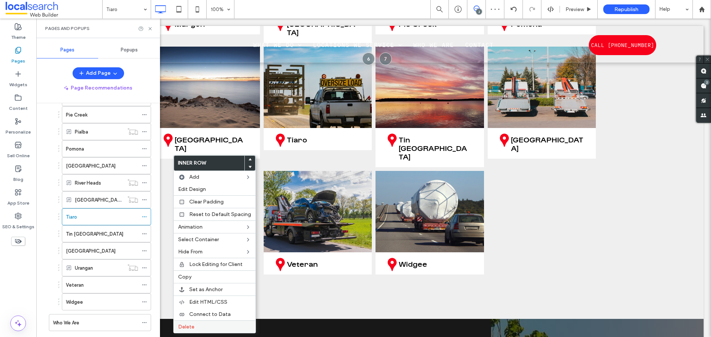
click at [200, 325] on label "Delete" at bounding box center [214, 327] width 73 height 6
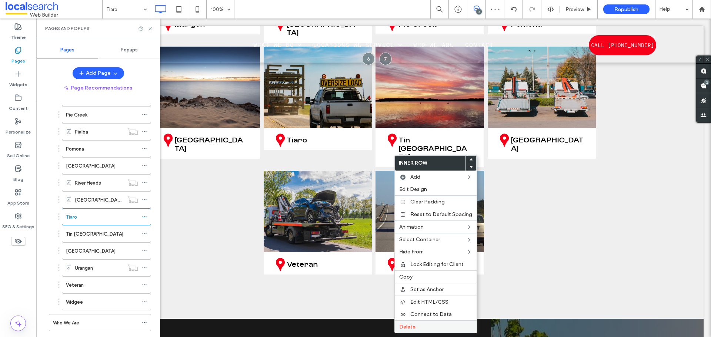
click at [438, 329] on label "Delete" at bounding box center [435, 327] width 73 height 6
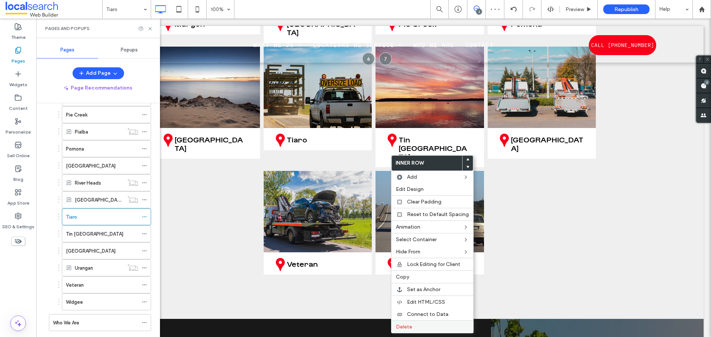
click at [418, 324] on label "Delete" at bounding box center [432, 327] width 73 height 6
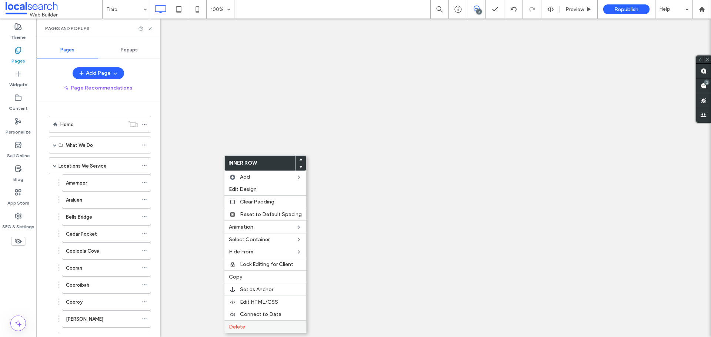
click at [267, 326] on label "Delete" at bounding box center [265, 327] width 73 height 6
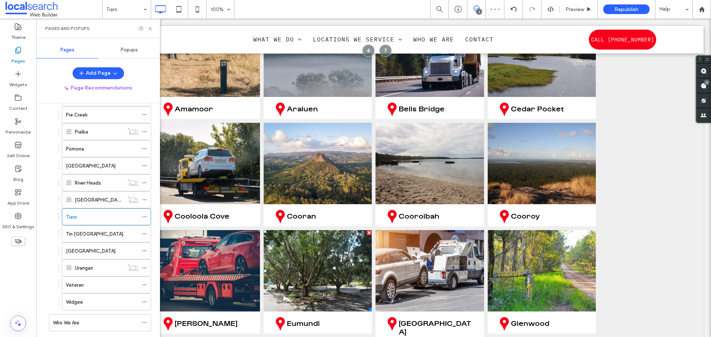
scroll to position [3035, 0]
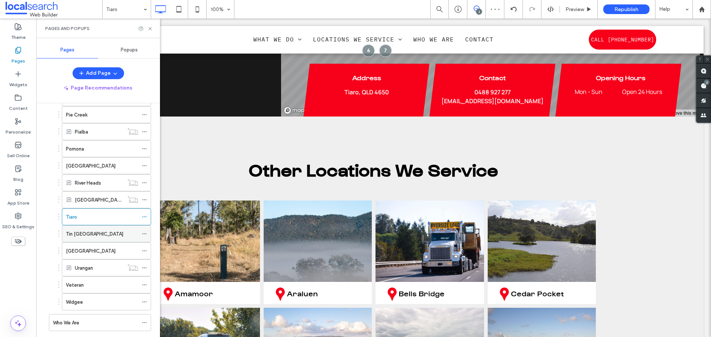
click at [108, 230] on div "Tin [GEOGRAPHIC_DATA]" at bounding box center [102, 234] width 72 height 8
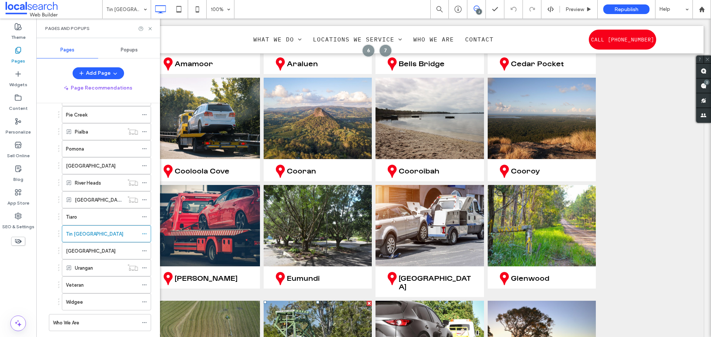
scroll to position [3220, 0]
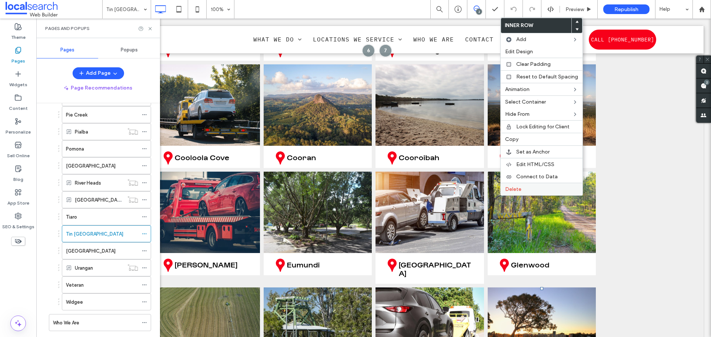
click at [516, 189] on span "Delete" at bounding box center [513, 189] width 16 height 6
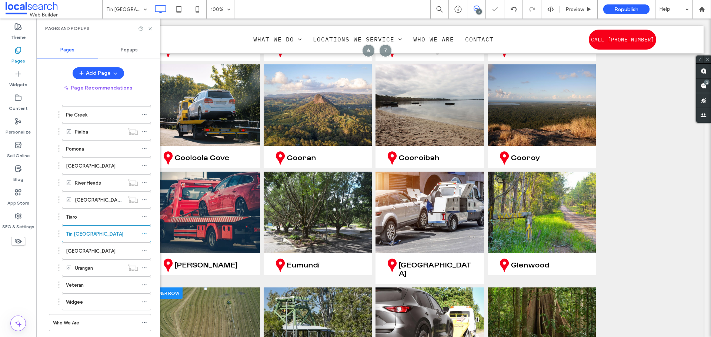
scroll to position [3332, 0]
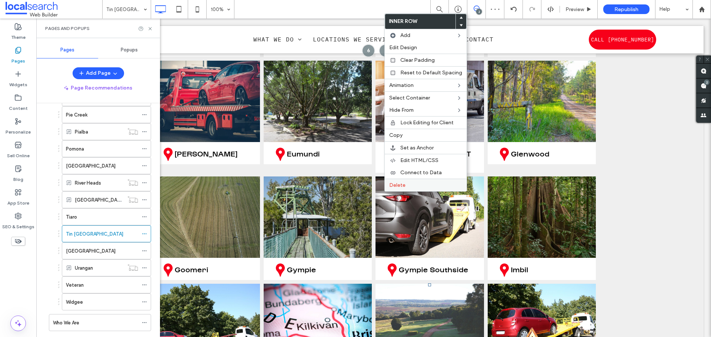
click at [397, 186] on span "Delete" at bounding box center [397, 185] width 16 height 6
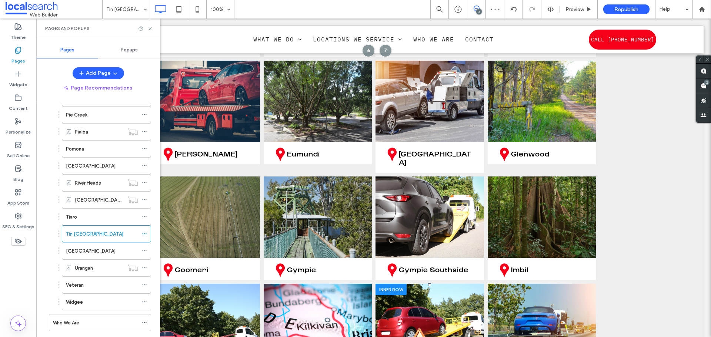
scroll to position [3480, 0]
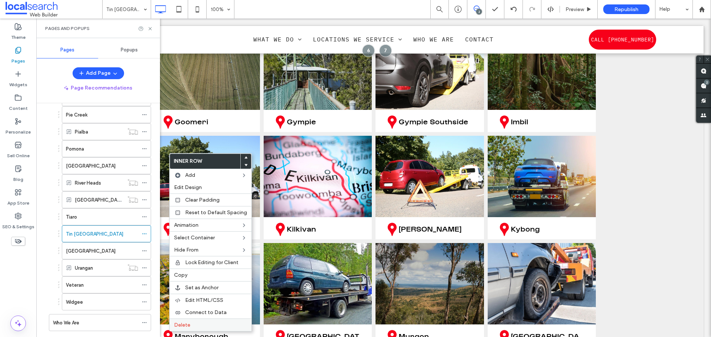
click at [179, 324] on span "Delete" at bounding box center [182, 325] width 16 height 6
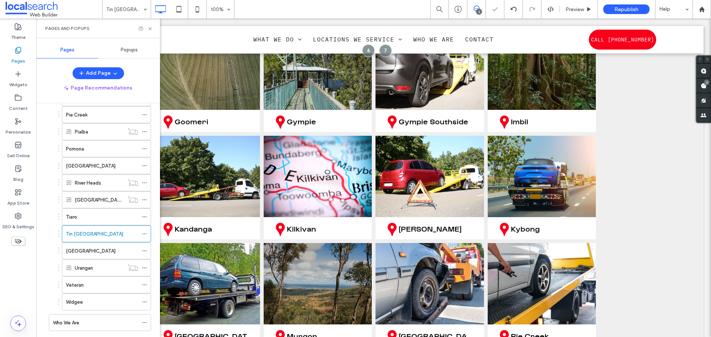
scroll to position [3591, 0]
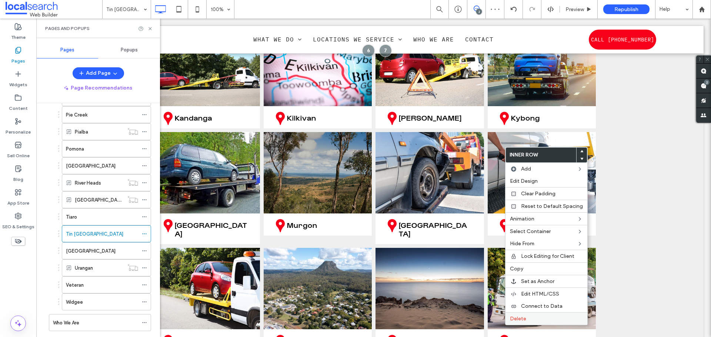
click at [516, 318] on span "Delete" at bounding box center [518, 319] width 16 height 6
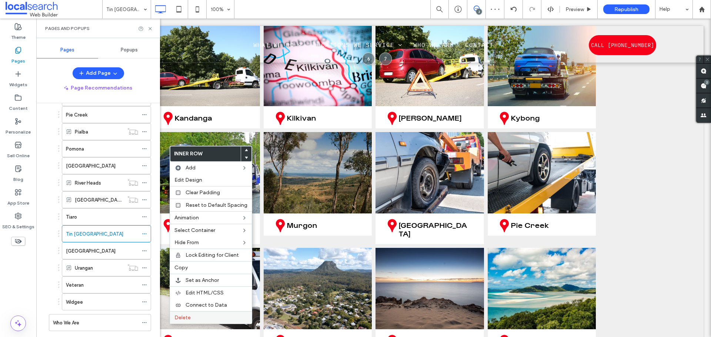
click at [213, 314] on div "Delete" at bounding box center [211, 317] width 82 height 13
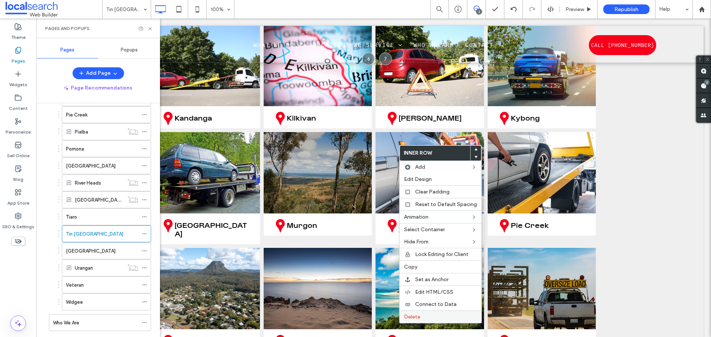
click at [416, 317] on span "Delete" at bounding box center [412, 317] width 16 height 6
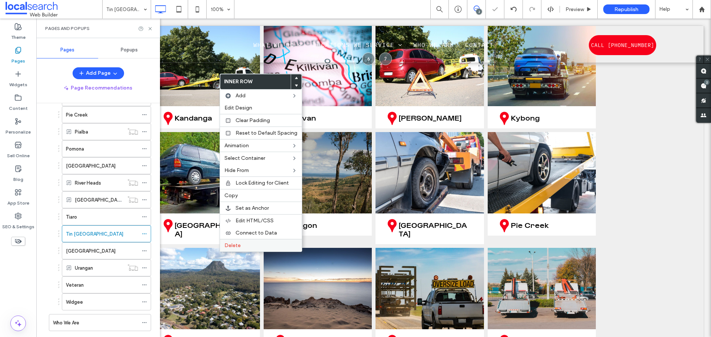
click at [230, 247] on span "Delete" at bounding box center [232, 245] width 16 height 6
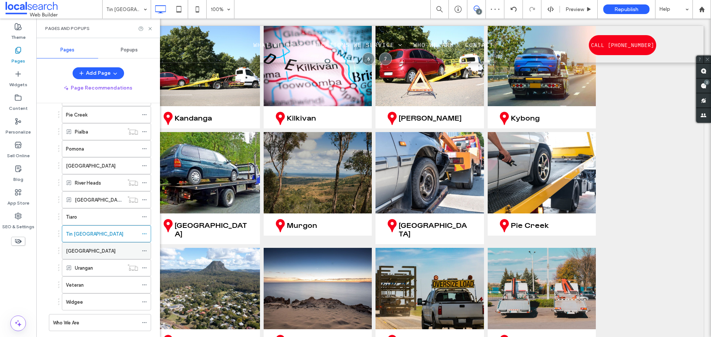
click at [87, 252] on label "[GEOGRAPHIC_DATA]" at bounding box center [91, 251] width 50 height 13
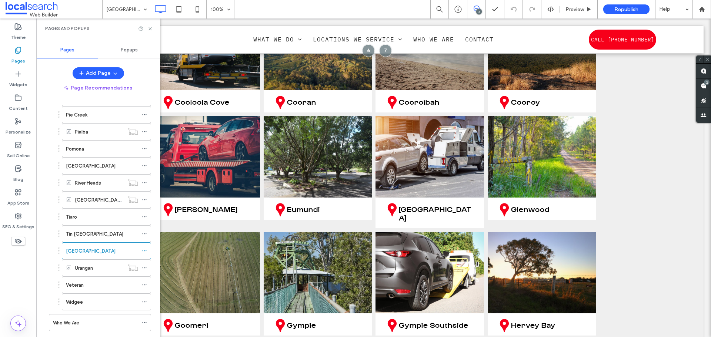
scroll to position [3332, 0]
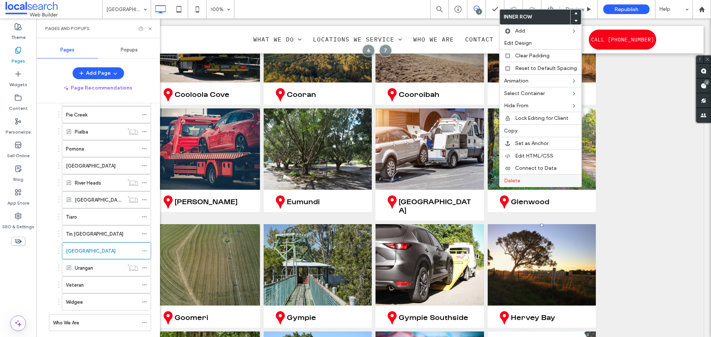
click at [507, 183] on span "Delete" at bounding box center [512, 181] width 16 height 6
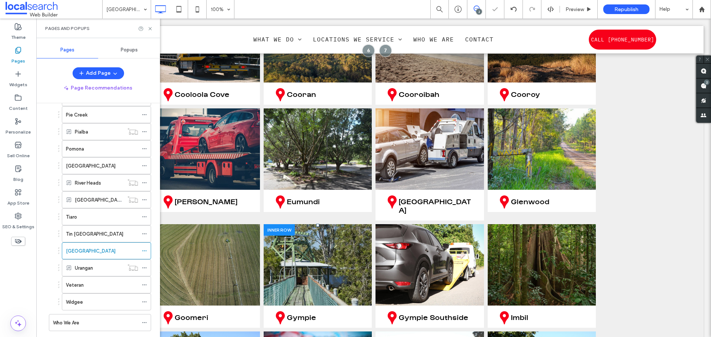
scroll to position [3517, 0]
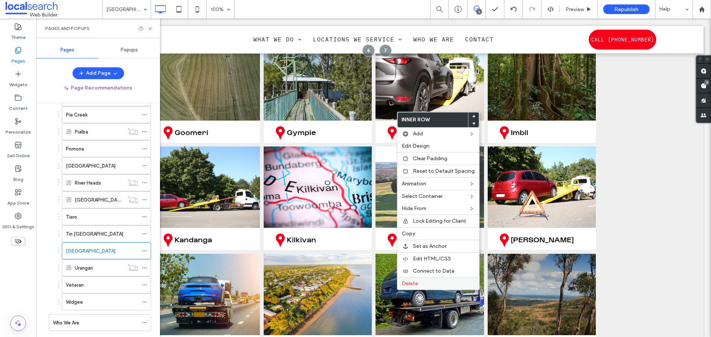
click at [443, 282] on label "Delete" at bounding box center [438, 284] width 73 height 6
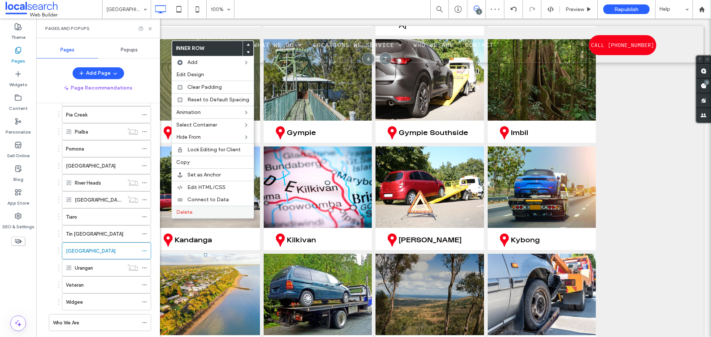
click at [191, 211] on span "Delete" at bounding box center [184, 212] width 16 height 6
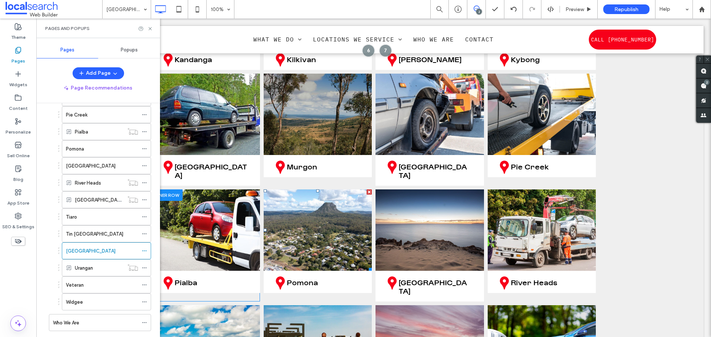
scroll to position [3702, 0]
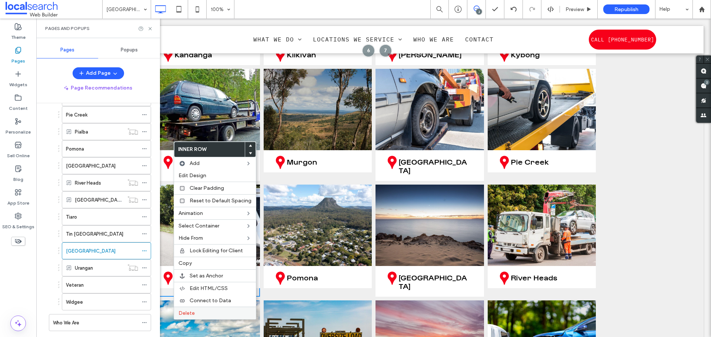
click at [211, 314] on label "Delete" at bounding box center [214, 313] width 73 height 6
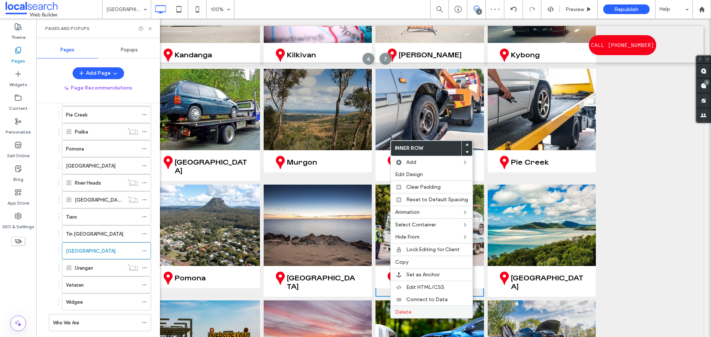
click at [416, 310] on label "Delete" at bounding box center [431, 312] width 73 height 6
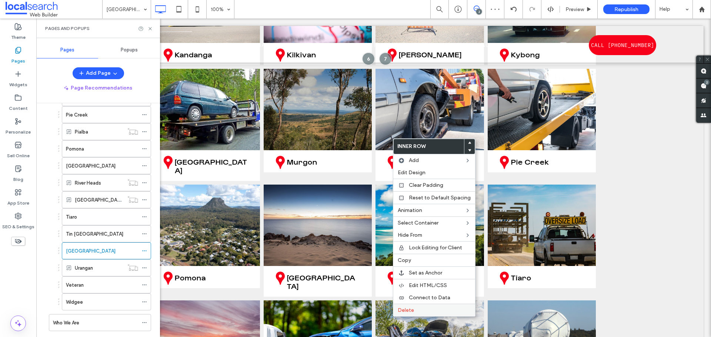
click at [411, 308] on span "Delete" at bounding box center [406, 310] width 16 height 6
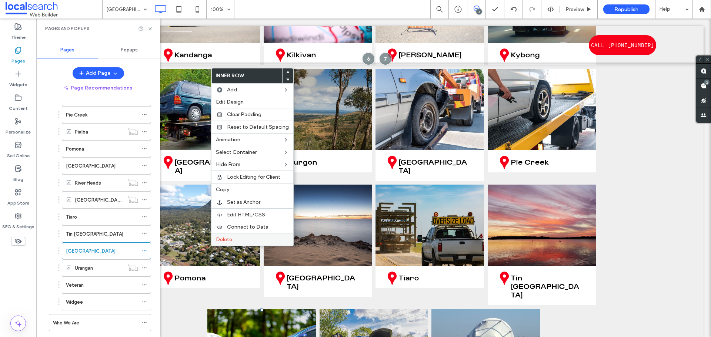
click at [224, 239] on span "Delete" at bounding box center [224, 240] width 16 height 6
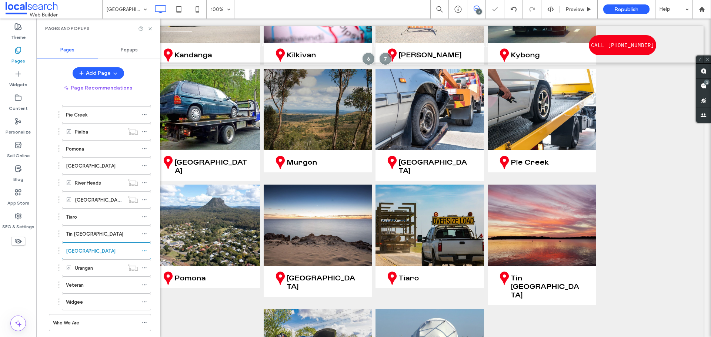
click at [89, 270] on label "Urangan" at bounding box center [84, 268] width 18 height 13
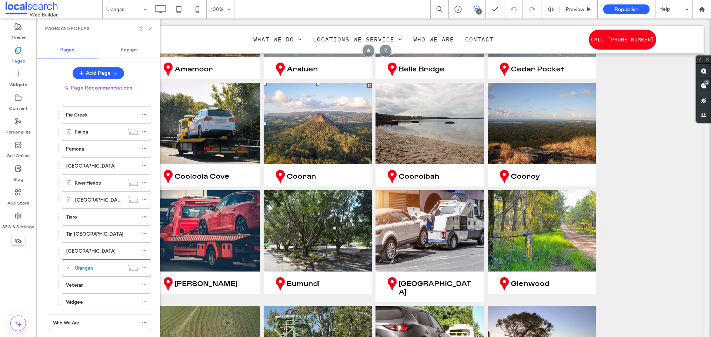
scroll to position [3294, 0]
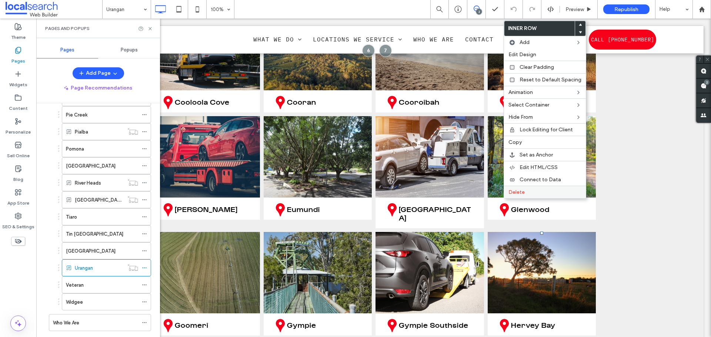
click at [522, 188] on div "Delete" at bounding box center [545, 192] width 82 height 13
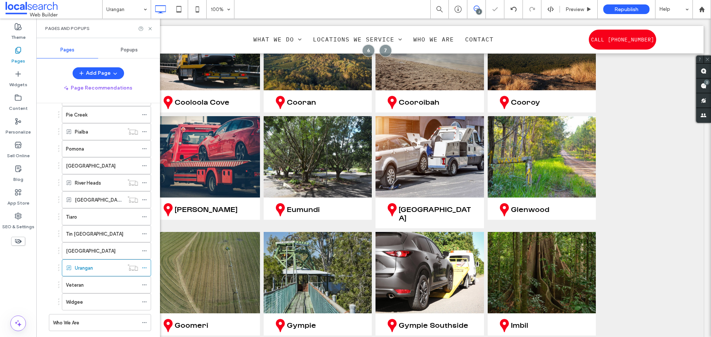
scroll to position [3480, 0]
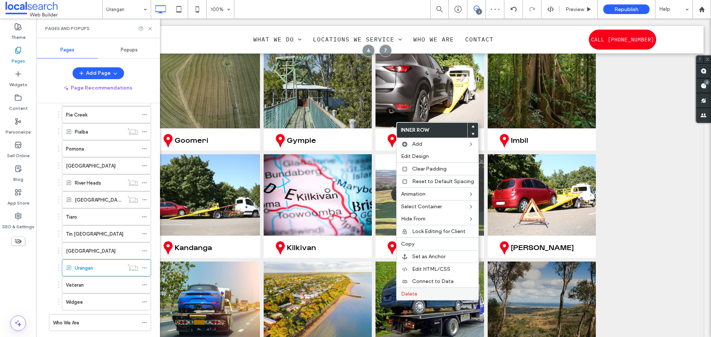
click at [435, 297] on label "Delete" at bounding box center [437, 294] width 73 height 6
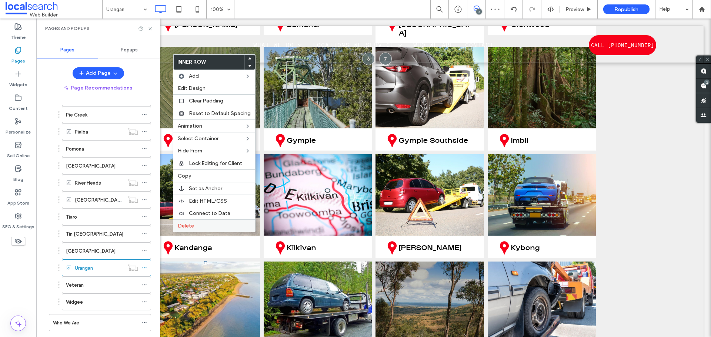
click at [186, 222] on div "Delete" at bounding box center [214, 226] width 82 height 13
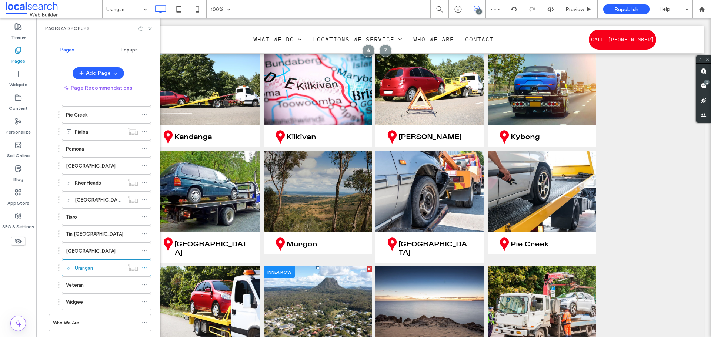
scroll to position [3628, 0]
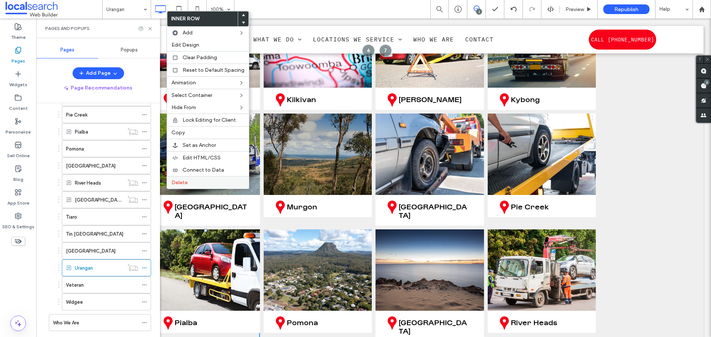
click at [182, 184] on span "Delete" at bounding box center [179, 183] width 16 height 6
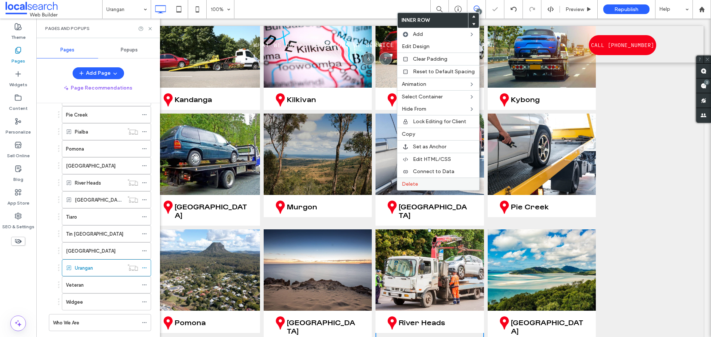
click at [418, 185] on label "Delete" at bounding box center [438, 184] width 73 height 6
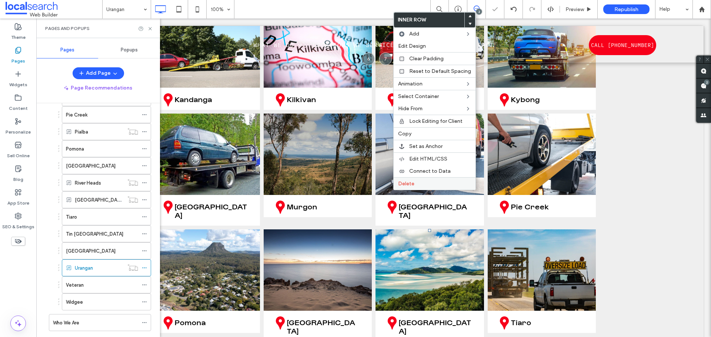
click at [402, 183] on span "Delete" at bounding box center [406, 184] width 16 height 6
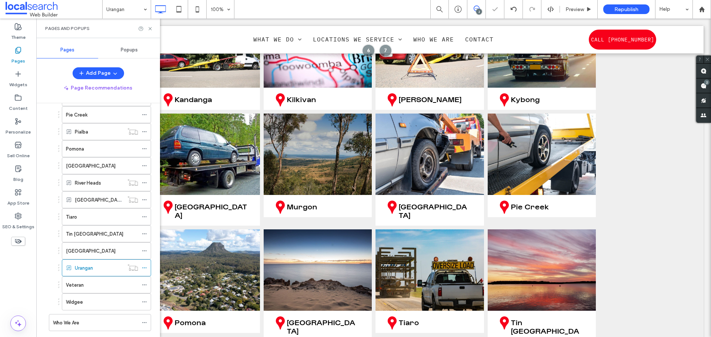
scroll to position [3739, 0]
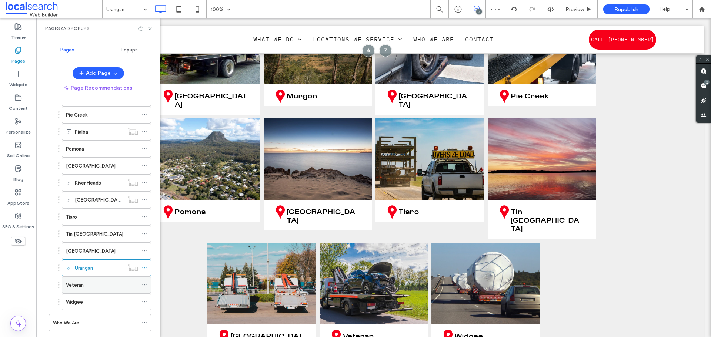
click at [104, 287] on div "Veteran" at bounding box center [102, 285] width 72 height 8
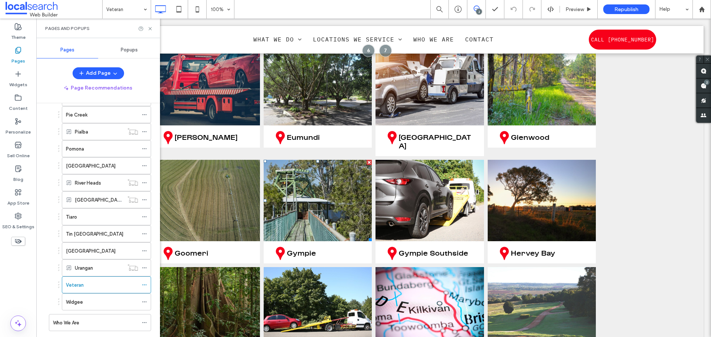
scroll to position [3406, 0]
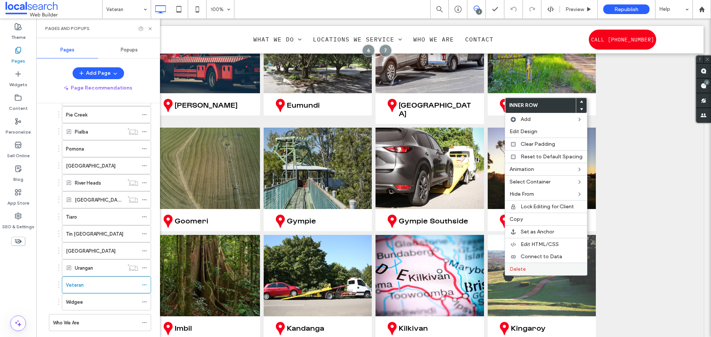
click at [525, 267] on span "Delete" at bounding box center [517, 269] width 16 height 6
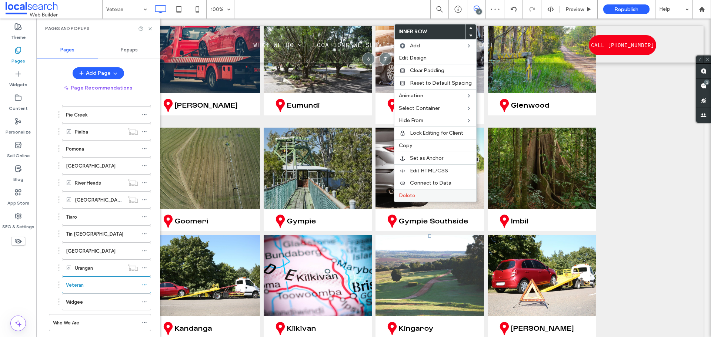
click at [404, 195] on span "Delete" at bounding box center [407, 195] width 16 height 6
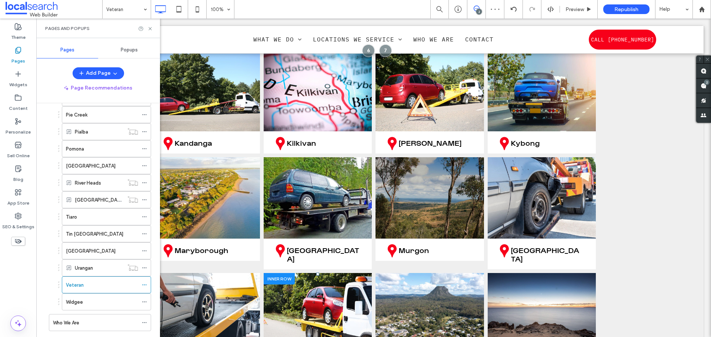
scroll to position [3702, 0]
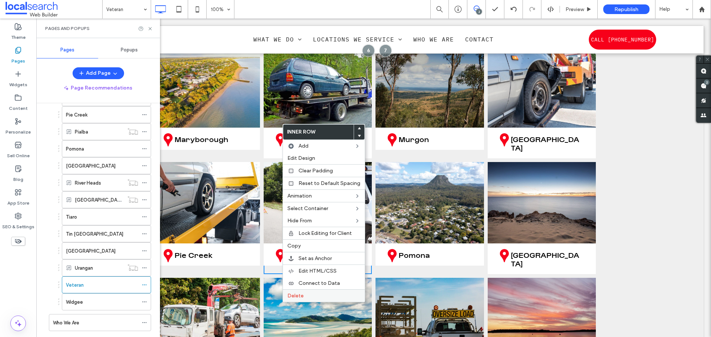
click at [296, 295] on span "Delete" at bounding box center [295, 296] width 16 height 6
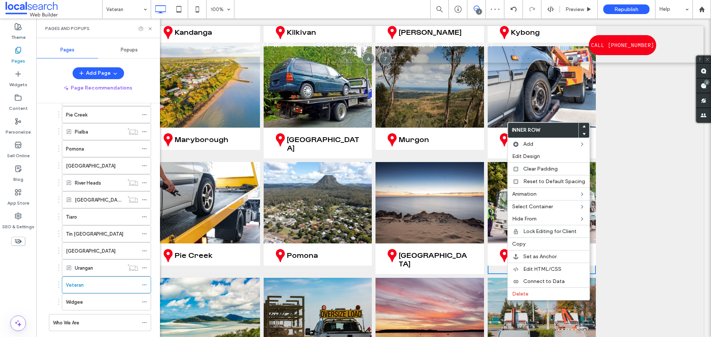
click at [518, 292] on span "Delete" at bounding box center [520, 294] width 16 height 6
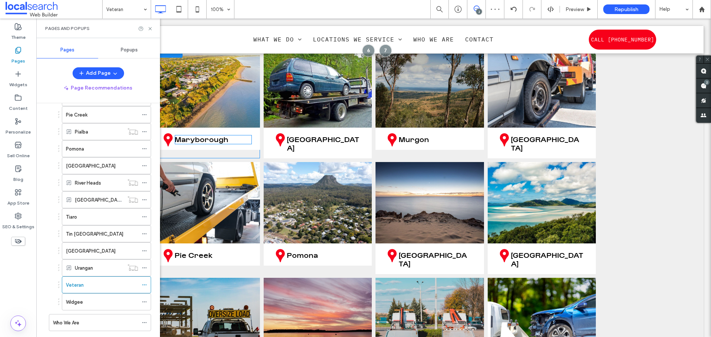
scroll to position [3665, 0]
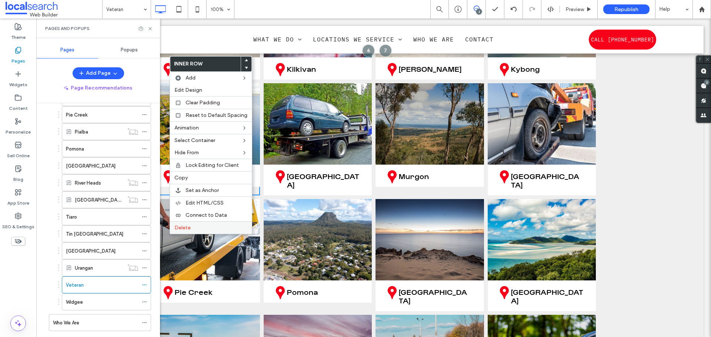
click at [191, 224] on div "Delete" at bounding box center [211, 227] width 82 height 13
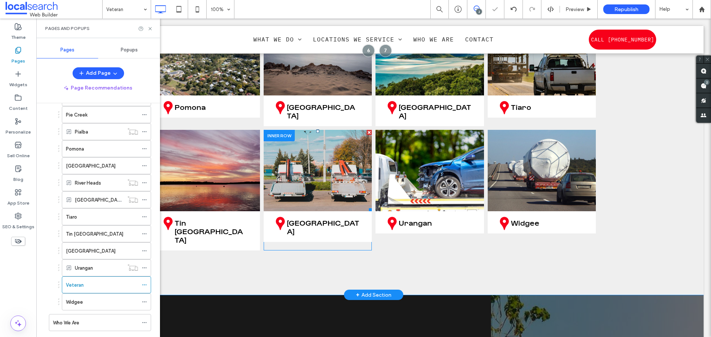
scroll to position [3739, 0]
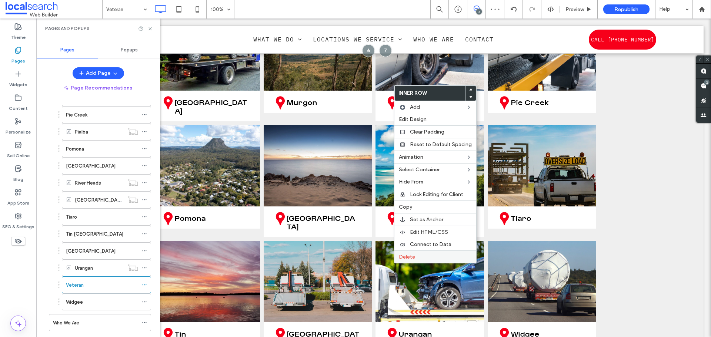
click at [401, 256] on span "Delete" at bounding box center [407, 257] width 16 height 6
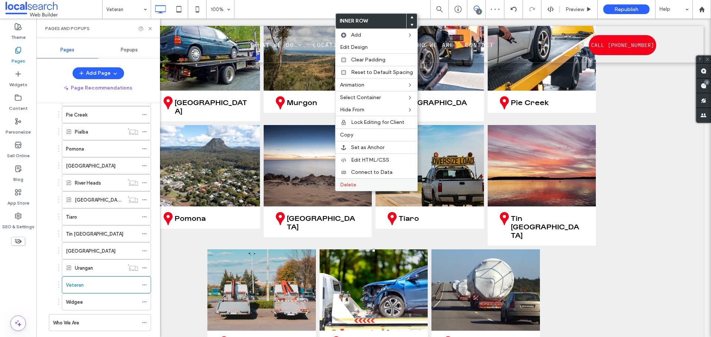
click at [344, 187] on span "Delete" at bounding box center [348, 185] width 16 height 6
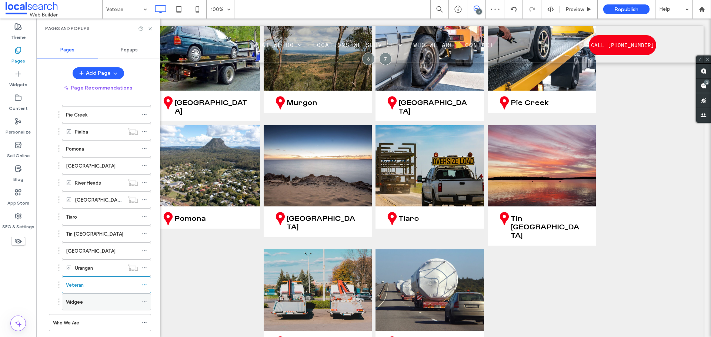
drag, startPoint x: 114, startPoint y: 298, endPoint x: 8, endPoint y: 336, distance: 112.7
click at [114, 298] on div "Widgee" at bounding box center [102, 302] width 72 height 8
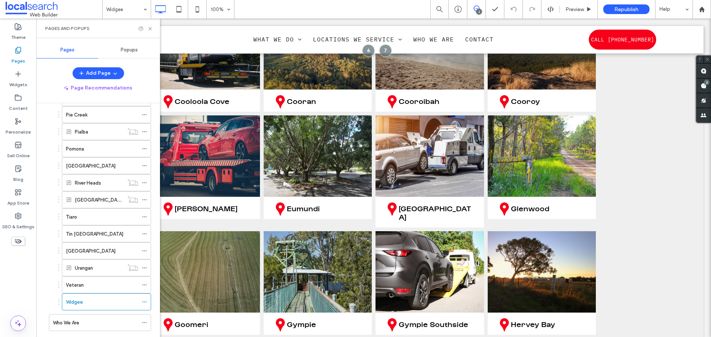
scroll to position [3294, 0]
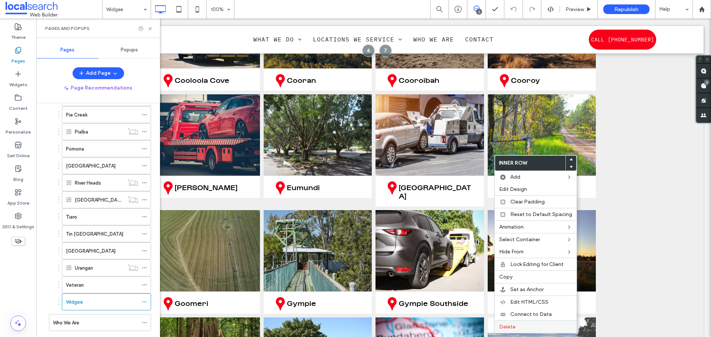
click at [535, 328] on label "Delete" at bounding box center [535, 327] width 73 height 6
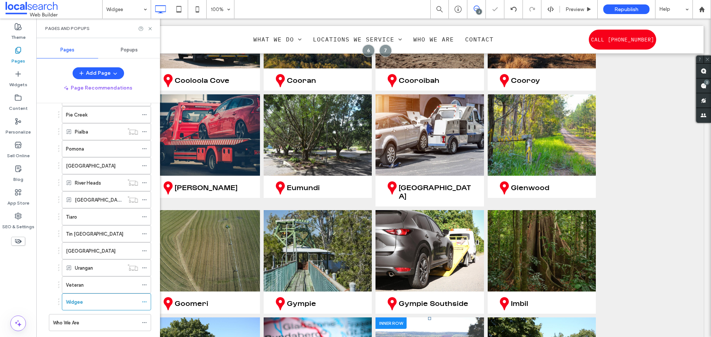
scroll to position [3443, 0]
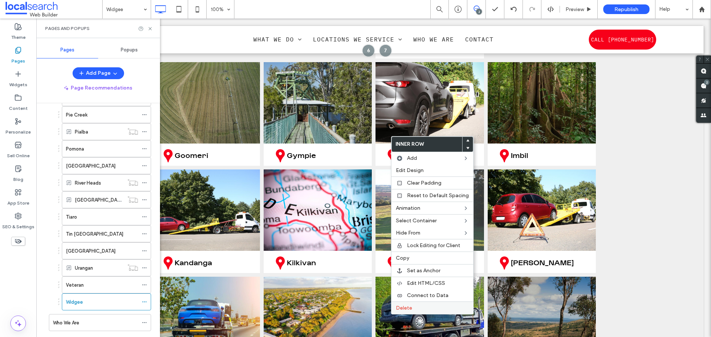
click at [426, 307] on label "Delete" at bounding box center [432, 308] width 73 height 6
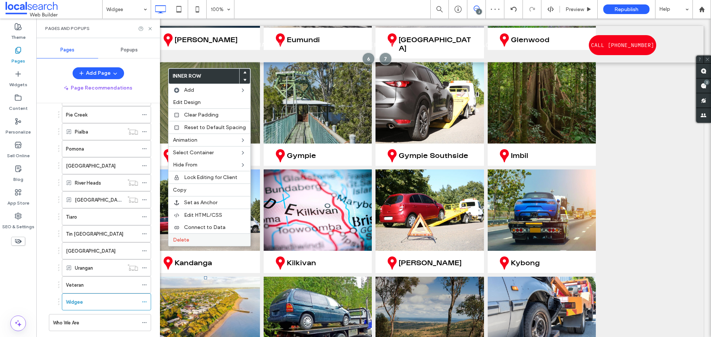
click at [181, 241] on span "Delete" at bounding box center [181, 240] width 16 height 6
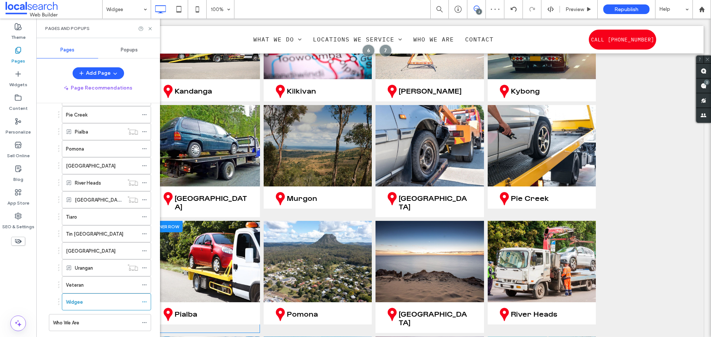
scroll to position [3628, 0]
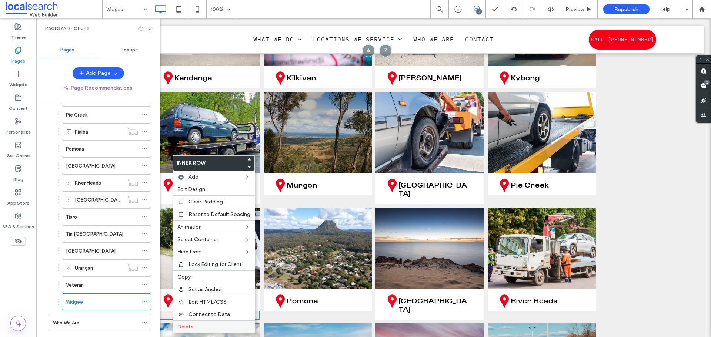
click at [231, 324] on label "Delete" at bounding box center [213, 327] width 73 height 6
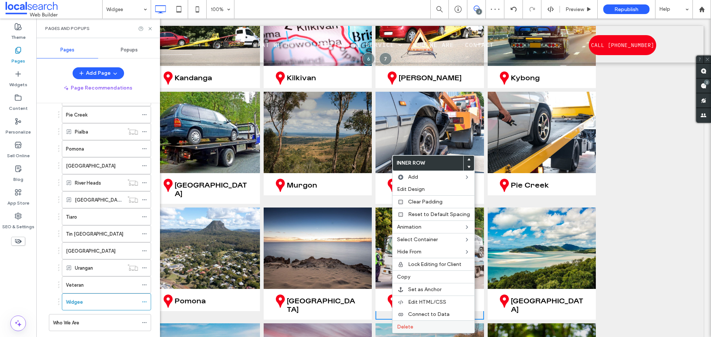
click at [436, 325] on label "Delete" at bounding box center [433, 327] width 73 height 6
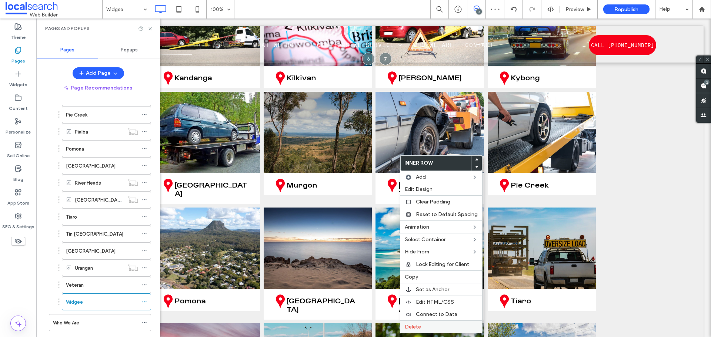
click at [420, 325] on span "Delete" at bounding box center [413, 327] width 16 height 6
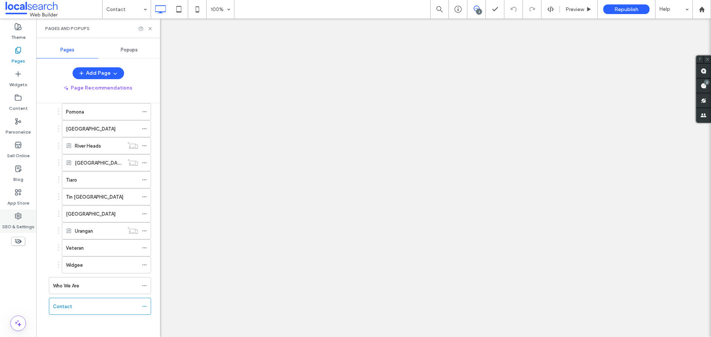
click at [23, 219] on div "SEO & Settings" at bounding box center [18, 222] width 36 height 24
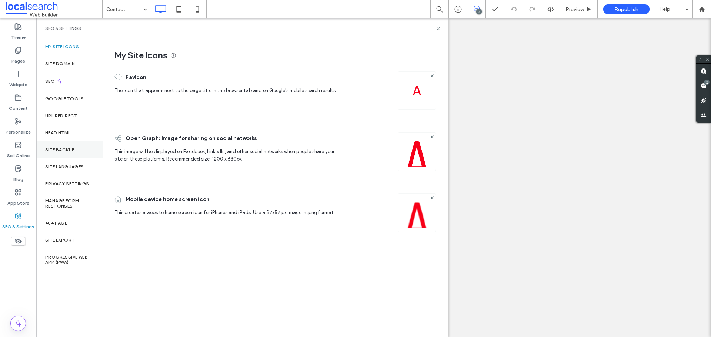
click at [61, 152] on label "Site Backup" at bounding box center [60, 149] width 30 height 5
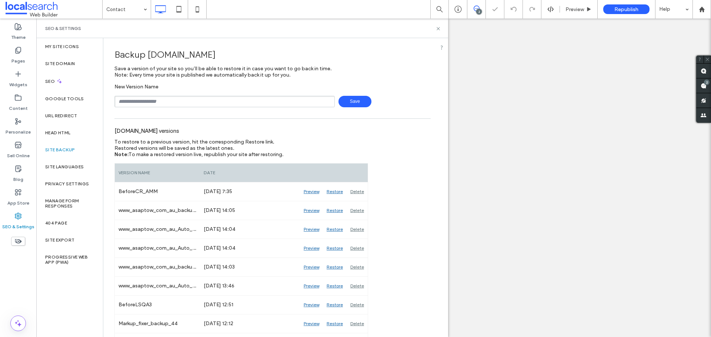
click at [134, 104] on input "text" at bounding box center [224, 101] width 220 height 11
type input "**********"
click at [346, 103] on span "Save" at bounding box center [354, 101] width 33 height 11
click at [477, 12] on div "2" at bounding box center [479, 12] width 6 height 6
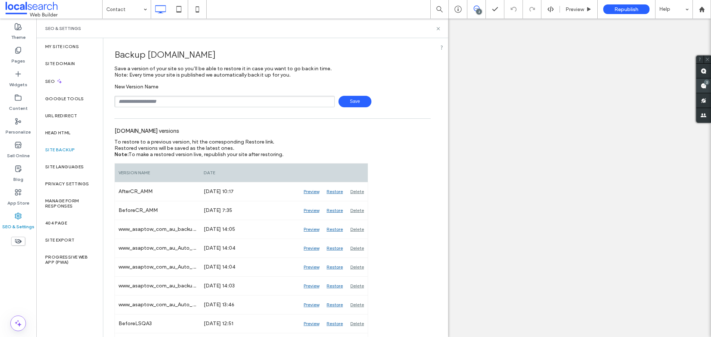
click at [704, 85] on use at bounding box center [703, 86] width 6 height 6
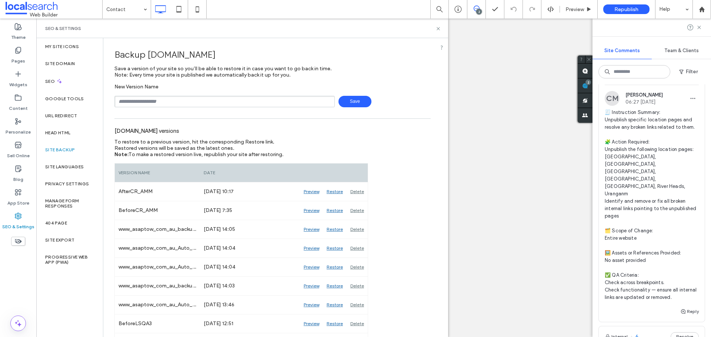
scroll to position [74, 0]
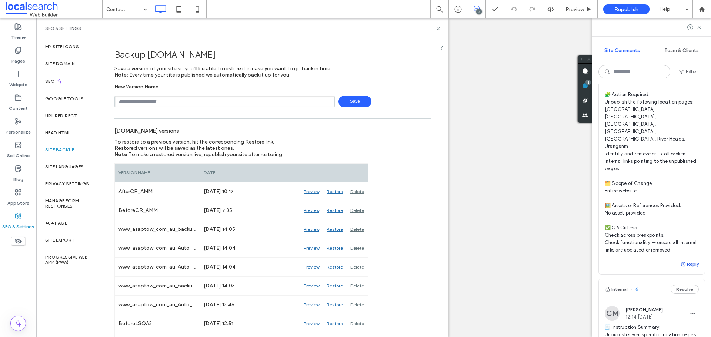
click at [689, 260] on button "Reply" at bounding box center [689, 264] width 19 height 9
click at [664, 260] on textarea at bounding box center [651, 278] width 94 height 37
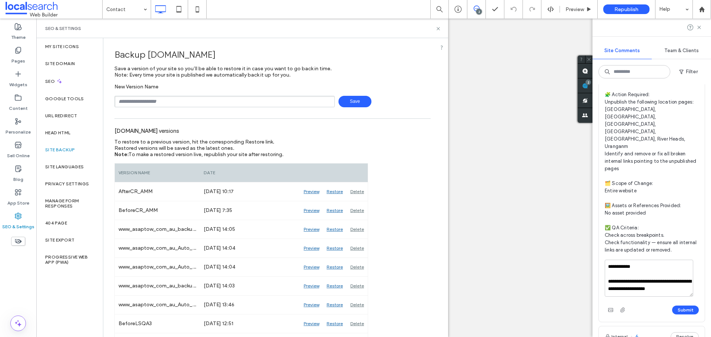
type textarea "**********"
click at [673, 306] on button "Submit" at bounding box center [685, 310] width 27 height 9
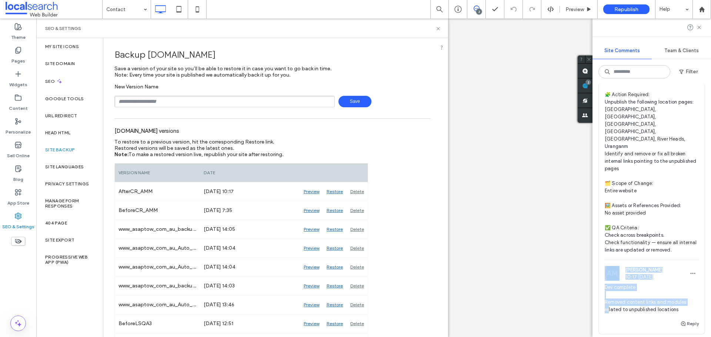
drag, startPoint x: 612, startPoint y: 293, endPoint x: 608, endPoint y: 292, distance: 4.1
click at [608, 292] on span "Dev complete Removed content links and modules related to unpublished locations" at bounding box center [651, 299] width 94 height 30
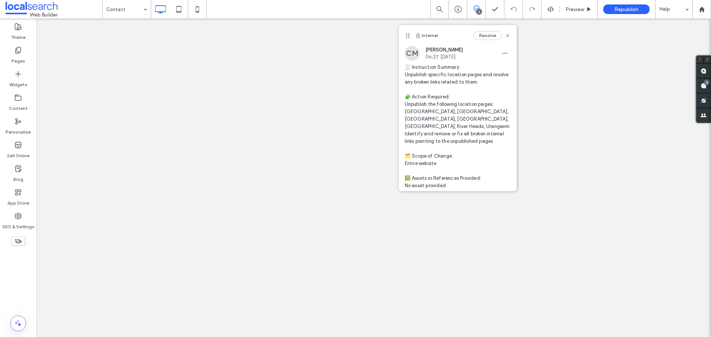
scroll to position [115, 0]
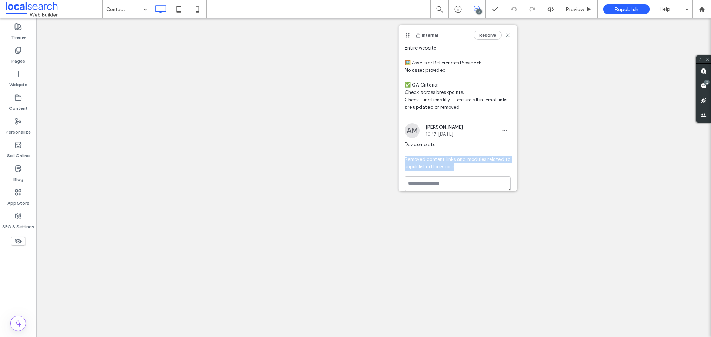
drag, startPoint x: 464, startPoint y: 158, endPoint x: 399, endPoint y: 152, distance: 64.7
click at [399, 152] on div "AM Andrea Maala 10:17 Sep 12 2025 Dev complete Removed content links and module…" at bounding box center [458, 149] width 118 height 53
copy span "Removed content links and modules related to unpublished locations"
click at [580, 6] on div "Preview" at bounding box center [579, 9] width 38 height 19
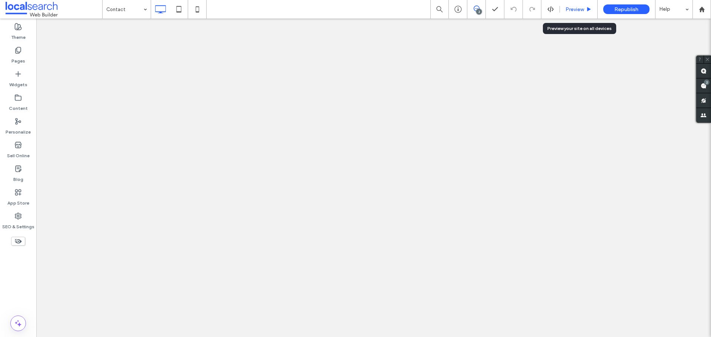
click at [567, 11] on span "Preview" at bounding box center [574, 9] width 19 height 6
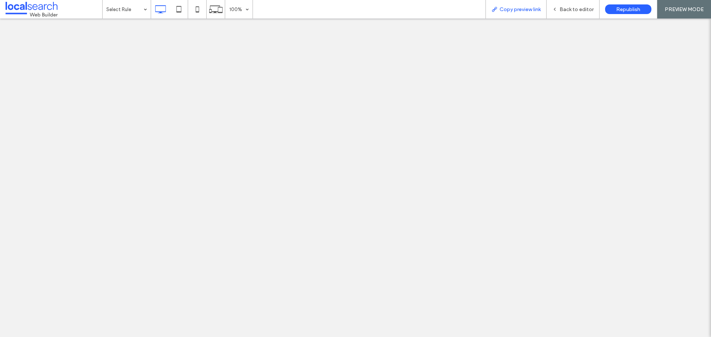
click at [515, 10] on span "Copy preview link" at bounding box center [519, 9] width 41 height 6
click at [569, 7] on span "Back to editor" at bounding box center [576, 9] width 34 height 6
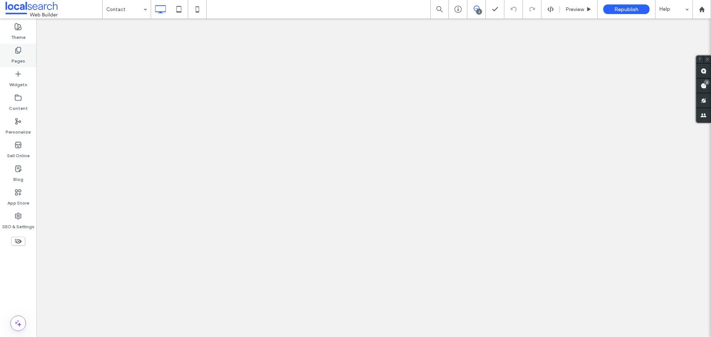
click at [25, 59] on div "Pages" at bounding box center [18, 56] width 36 height 24
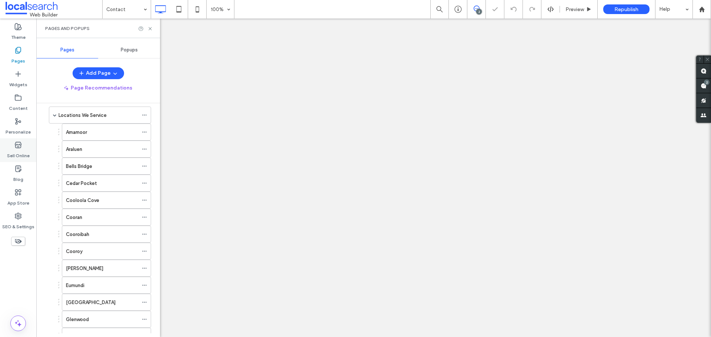
scroll to position [111, 0]
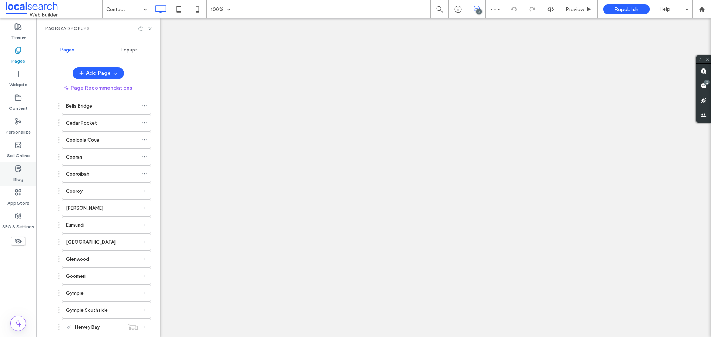
click at [24, 171] on div "Blog" at bounding box center [18, 174] width 36 height 24
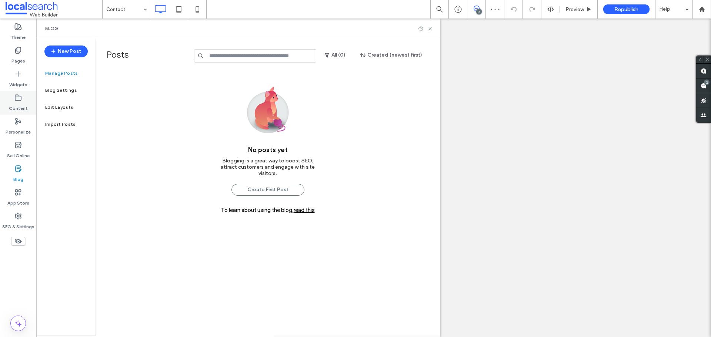
click at [19, 104] on label "Content" at bounding box center [18, 106] width 19 height 10
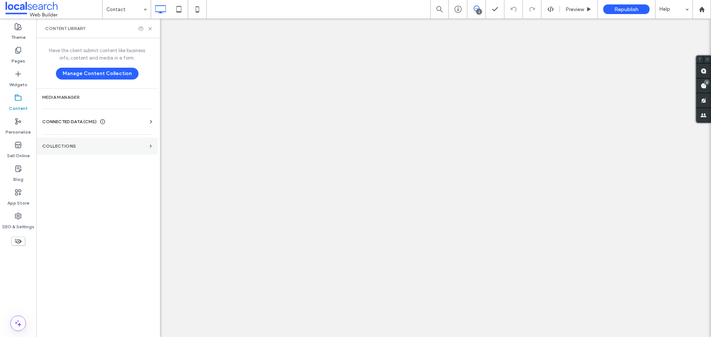
click at [80, 145] on label "Collections" at bounding box center [94, 146] width 104 height 5
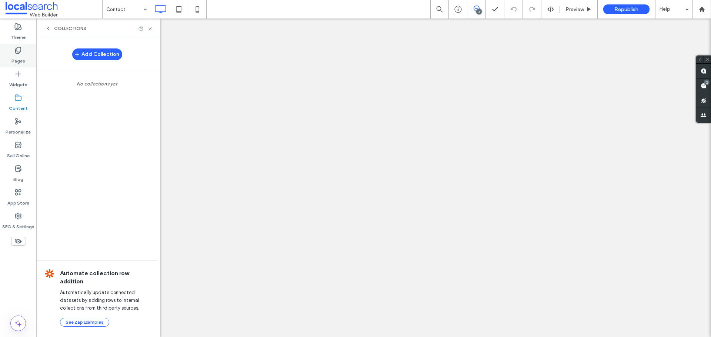
click at [26, 60] on div "Pages" at bounding box center [18, 56] width 36 height 24
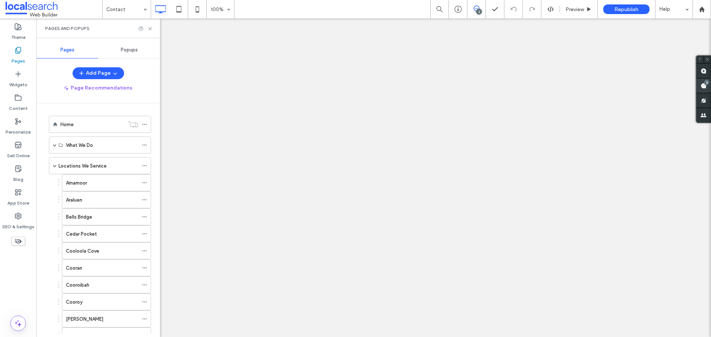
click at [706, 84] on div "2" at bounding box center [707, 83] width 6 height 6
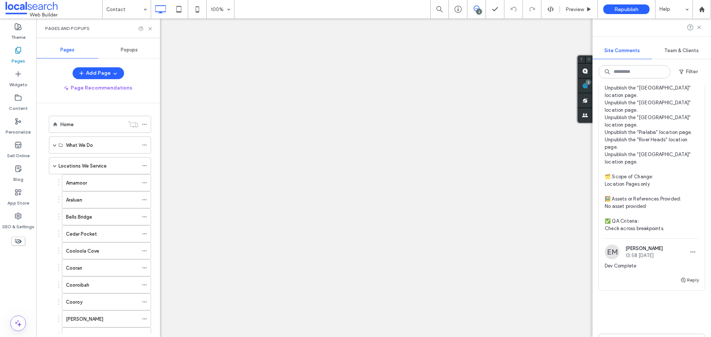
scroll to position [489, 0]
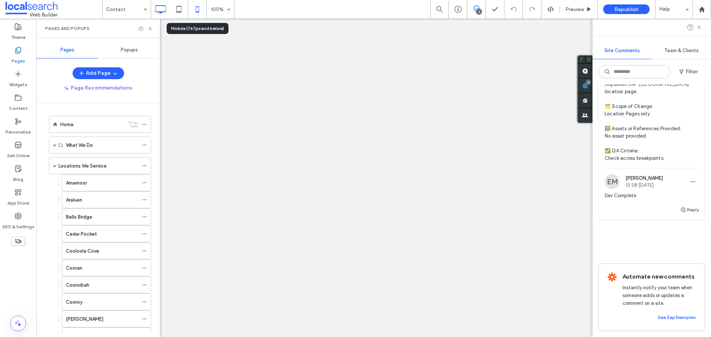
click at [195, 13] on icon at bounding box center [197, 9] width 15 height 15
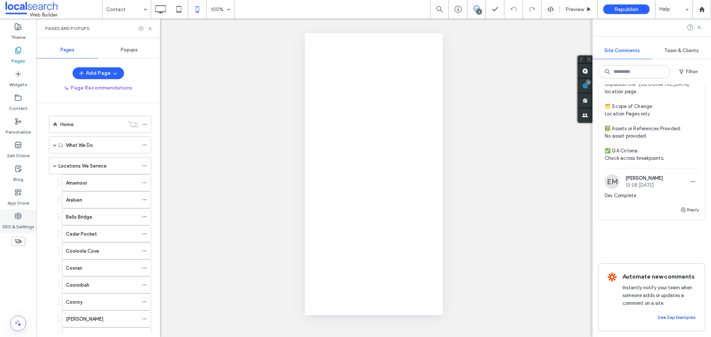
click at [18, 221] on label "SEO & Settings" at bounding box center [18, 225] width 32 height 10
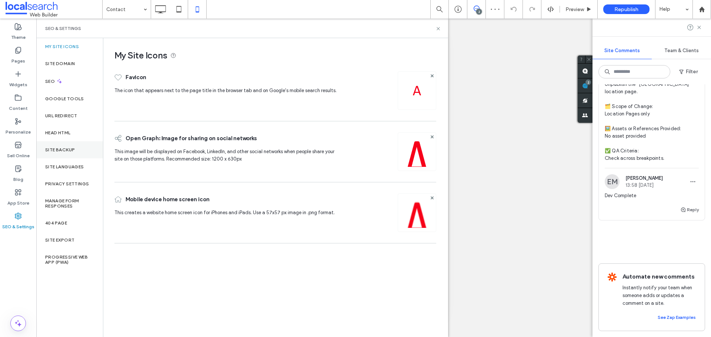
click at [78, 148] on div "Site Backup" at bounding box center [69, 149] width 67 height 17
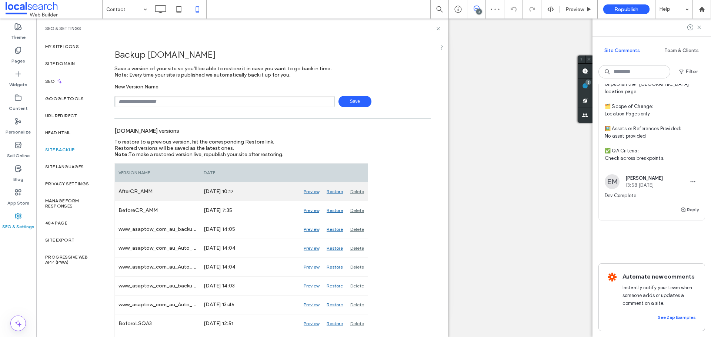
click at [357, 192] on div "Delete" at bounding box center [356, 191] width 21 height 19
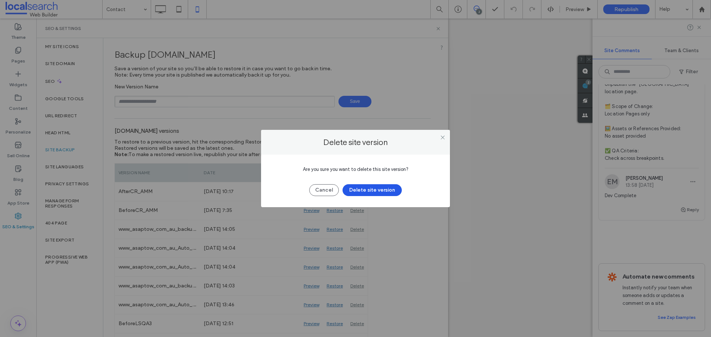
click at [371, 194] on button "Delete site version" at bounding box center [371, 190] width 59 height 12
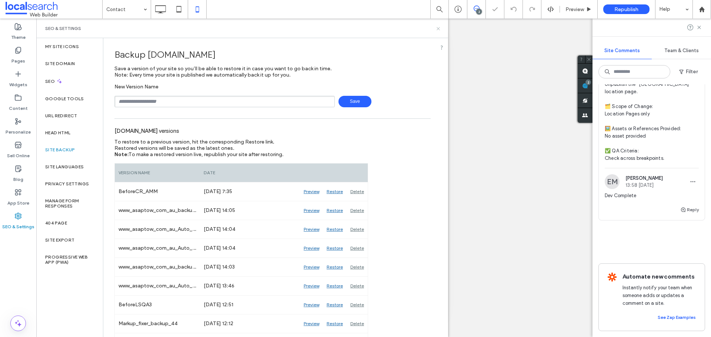
click at [438, 26] on icon at bounding box center [438, 29] width 6 height 6
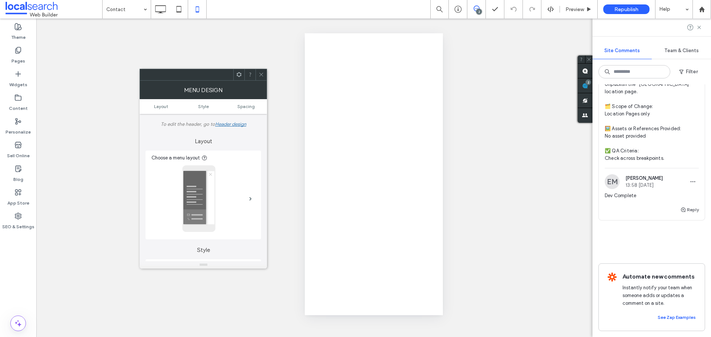
click at [262, 74] on icon at bounding box center [261, 75] width 6 height 6
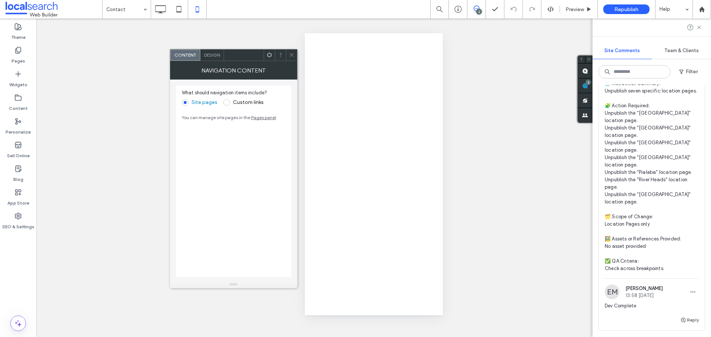
scroll to position [304, 0]
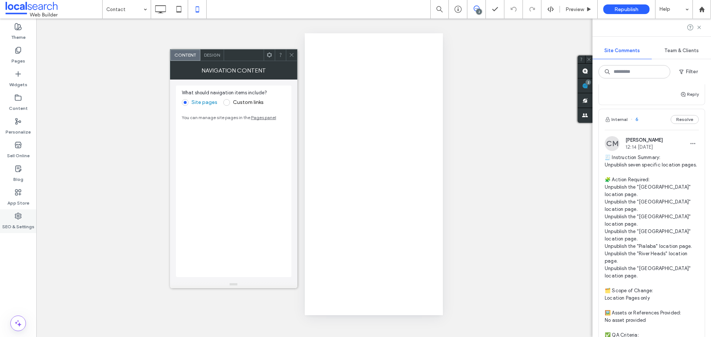
click at [22, 221] on label "SEO & Settings" at bounding box center [18, 225] width 32 height 10
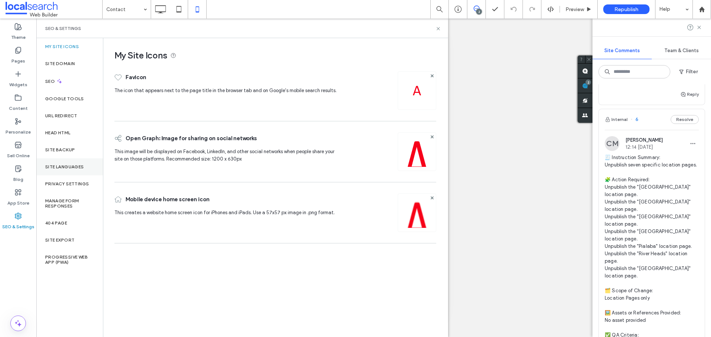
click at [74, 158] on div "Site Languages" at bounding box center [69, 166] width 67 height 17
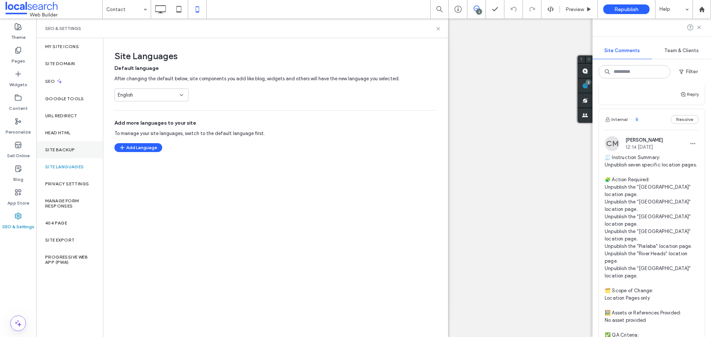
click at [70, 151] on label "Site Backup" at bounding box center [60, 149] width 30 height 5
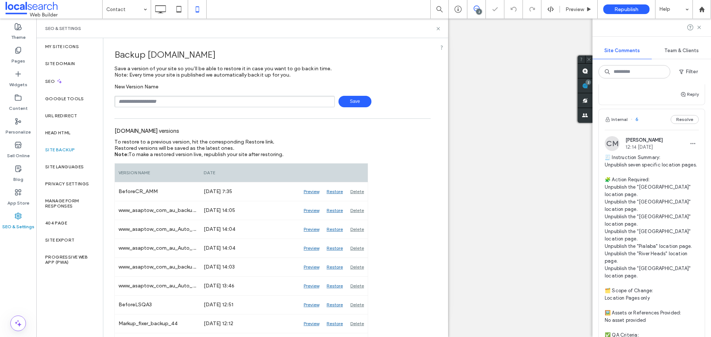
click at [163, 102] on input "text" at bounding box center [224, 101] width 220 height 11
type input "**********"
click at [355, 98] on span "Save" at bounding box center [354, 101] width 33 height 11
click at [438, 30] on icon at bounding box center [438, 29] width 6 height 6
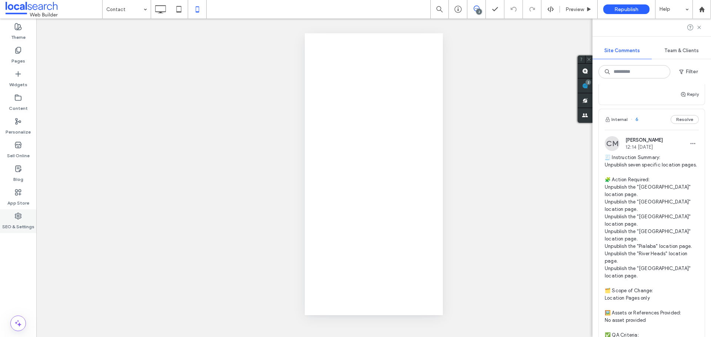
click at [21, 221] on label "SEO & Settings" at bounding box center [18, 225] width 32 height 10
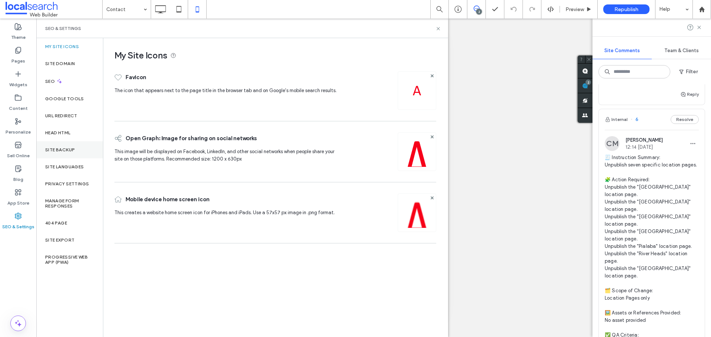
click at [63, 148] on label "Site Backup" at bounding box center [60, 149] width 30 height 5
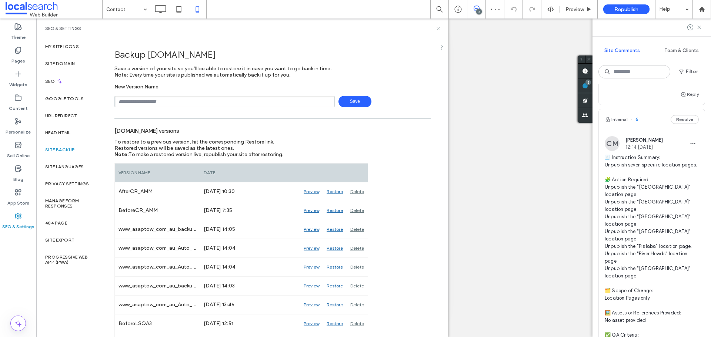
click at [437, 30] on use at bounding box center [437, 28] width 3 height 3
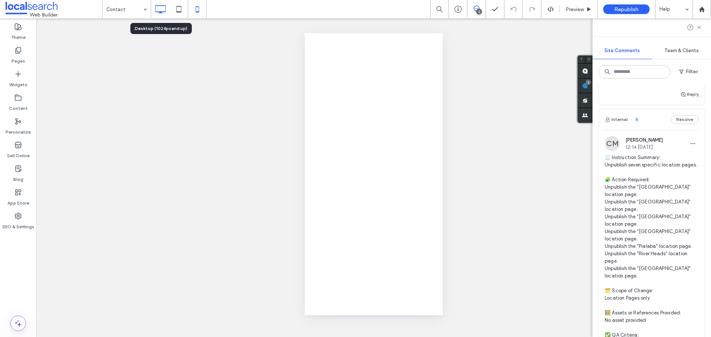
click at [162, 5] on icon at bounding box center [160, 9] width 15 height 15
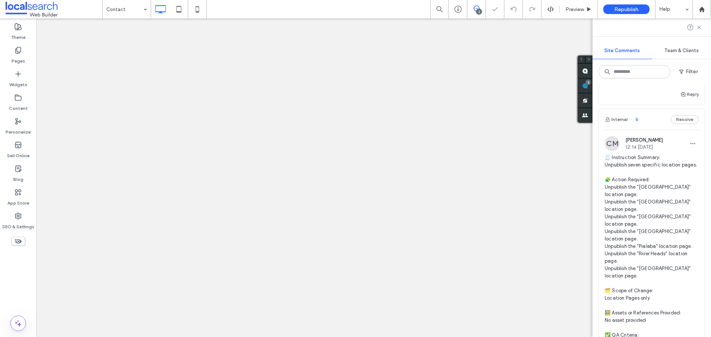
click at [197, 6] on icon at bounding box center [197, 9] width 15 height 15
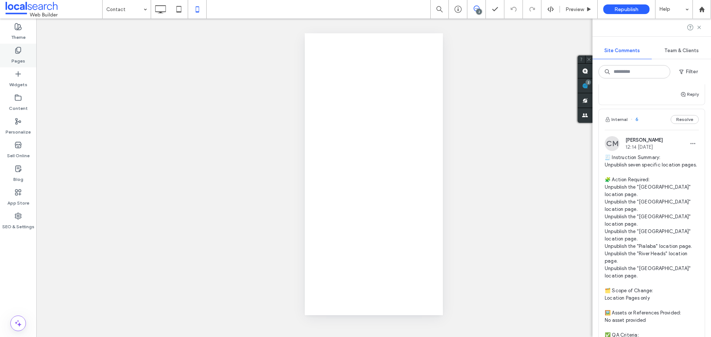
click at [16, 56] on label "Pages" at bounding box center [18, 59] width 14 height 10
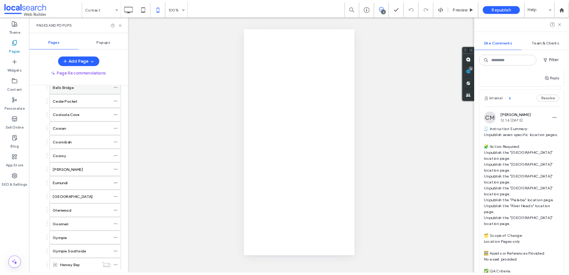
scroll to position [222, 0]
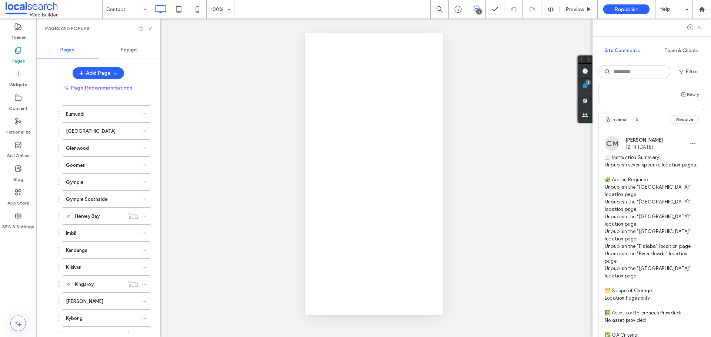
click at [159, 10] on icon at bounding box center [160, 9] width 15 height 15
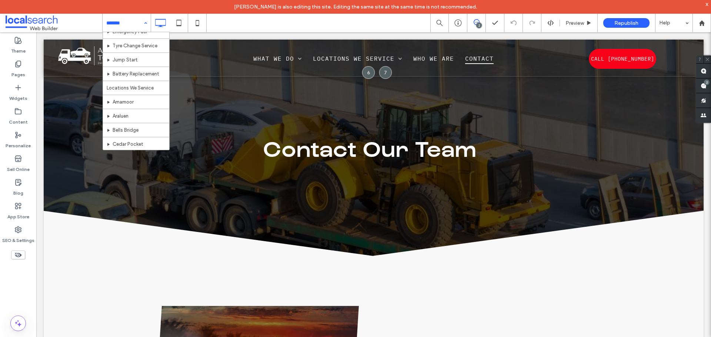
scroll to position [111, 0]
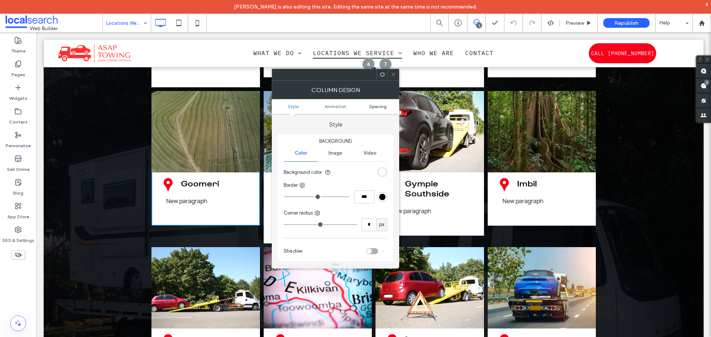
click at [383, 105] on span "Spacing" at bounding box center [377, 107] width 17 height 6
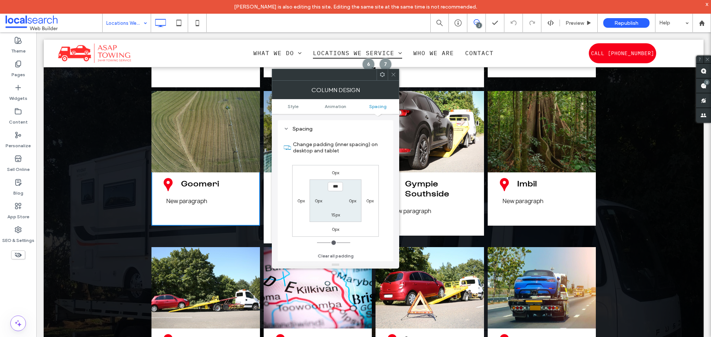
scroll to position [174, 0]
click at [292, 109] on span "Style" at bounding box center [293, 107] width 11 height 6
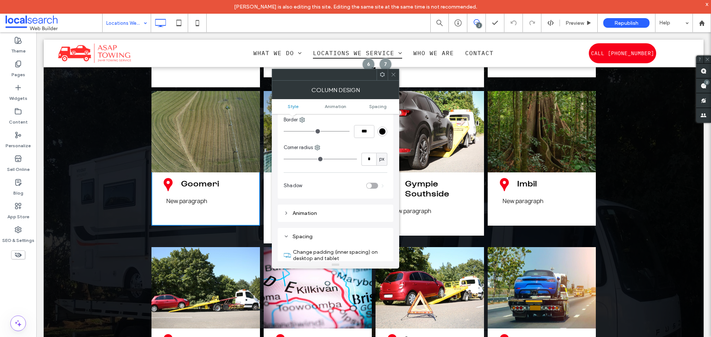
scroll to position [0, 0]
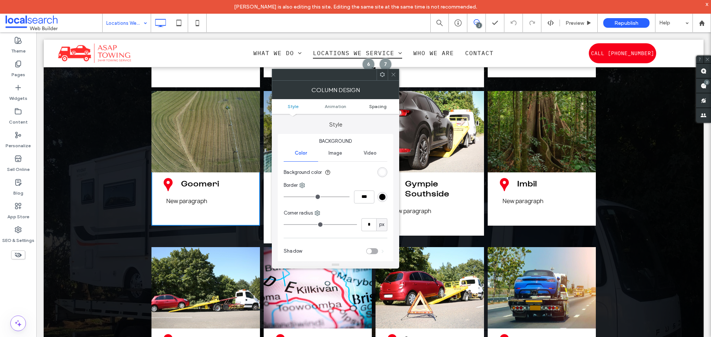
click at [379, 107] on span "Spacing" at bounding box center [377, 107] width 17 height 6
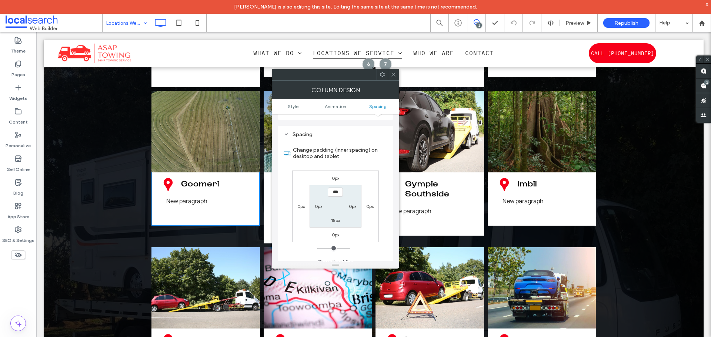
scroll to position [174, 0]
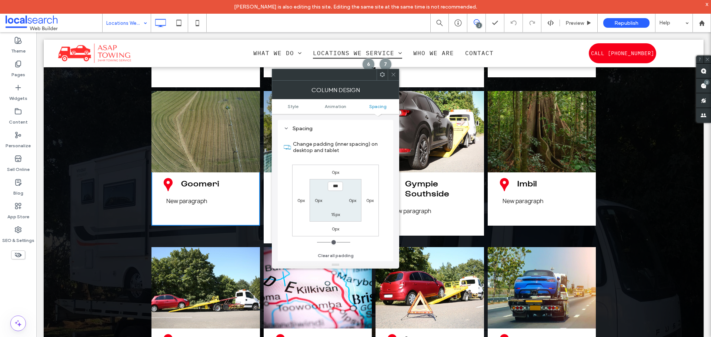
click at [390, 74] on div at bounding box center [393, 74] width 11 height 11
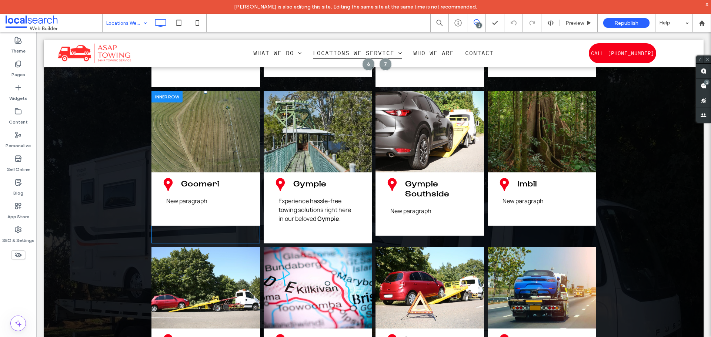
click at [214, 203] on div "Pin Icon Goomeri New paragraph Click To Paste" at bounding box center [205, 167] width 108 height 153
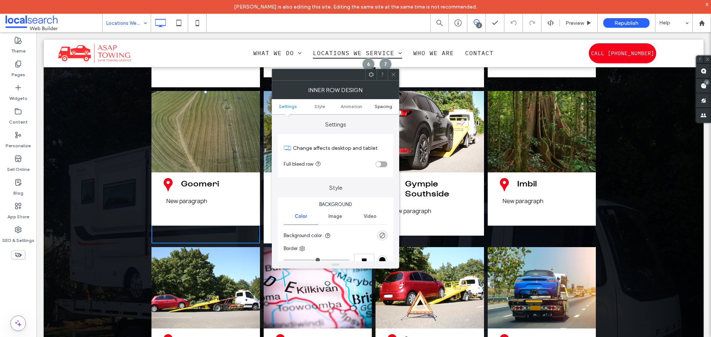
click at [386, 107] on span "Spacing" at bounding box center [383, 107] width 17 height 6
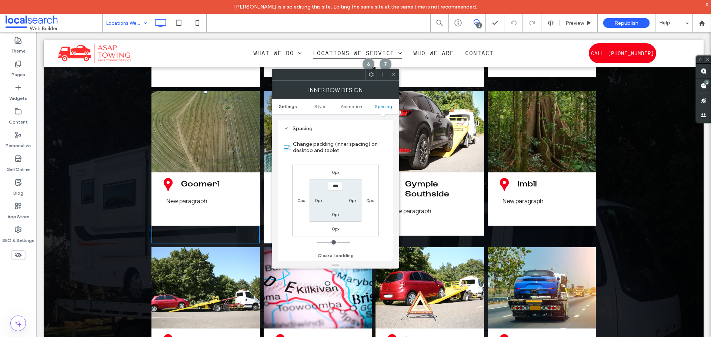
click at [293, 107] on span "Settings" at bounding box center [288, 107] width 18 height 6
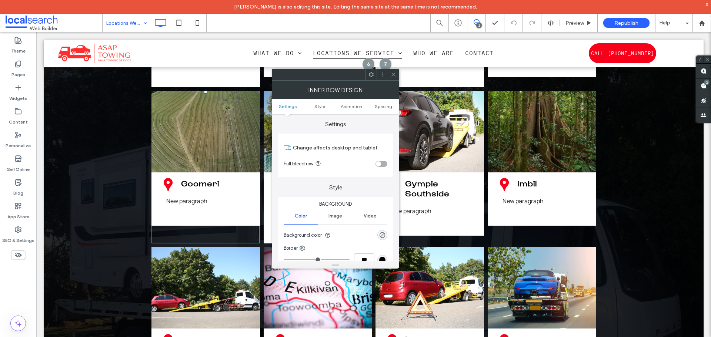
scroll to position [0, 0]
click at [385, 236] on use "rgba(0, 0, 0, 0)" at bounding box center [382, 236] width 6 height 6
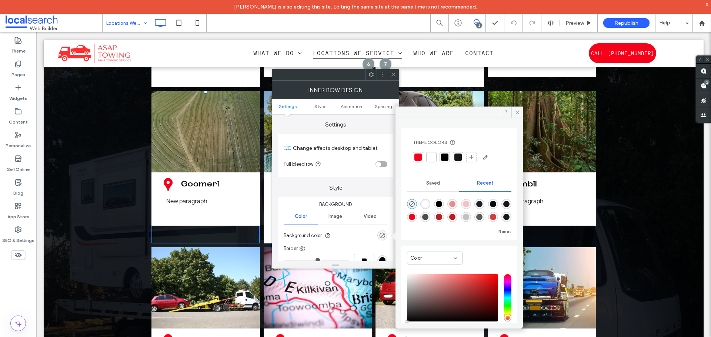
click at [436, 158] on div at bounding box center [431, 157] width 10 height 10
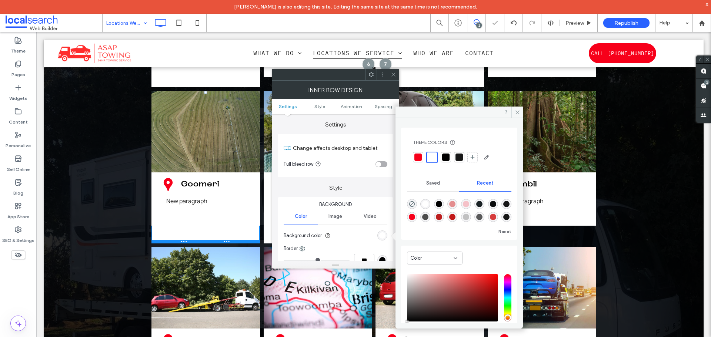
click at [221, 240] on div at bounding box center [205, 242] width 108 height 4
click at [131, 198] on div "Pin Icon [GEOGRAPHIC_DATA] New paragraph Click To Paste Pin Icon [GEOGRAPHIC_DA…" at bounding box center [374, 283] width 660 height 1272
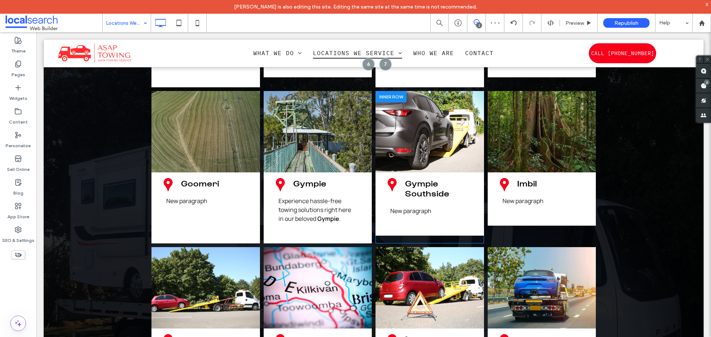
click at [462, 210] on div "Pin Icon Gympie [GEOGRAPHIC_DATA] New paragraph Click To Paste" at bounding box center [429, 167] width 108 height 153
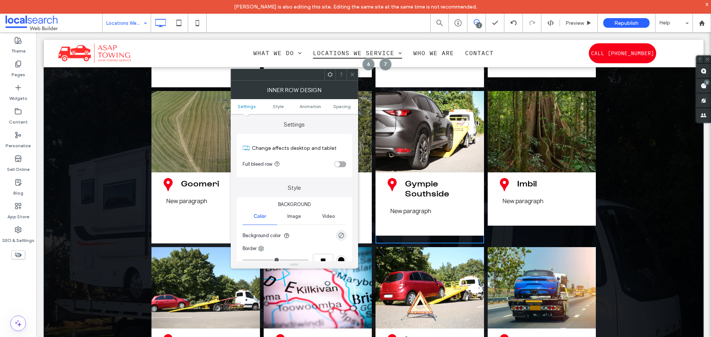
click at [343, 232] on div "rgba(0, 0, 0, 0)" at bounding box center [341, 236] width 10 height 10
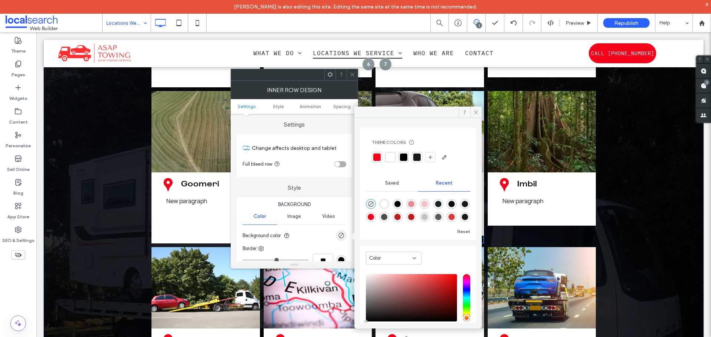
click at [391, 155] on div at bounding box center [389, 157] width 7 height 7
click at [546, 197] on div "Pin Icon [GEOGRAPHIC_DATA] New paragraph Click To Paste" at bounding box center [542, 158] width 108 height 135
click at [477, 111] on use at bounding box center [476, 112] width 4 height 4
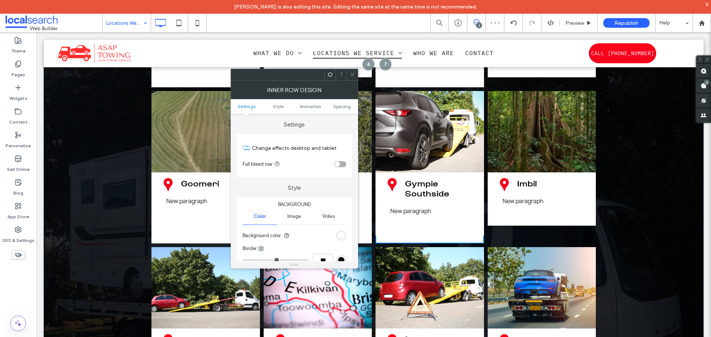
click at [512, 202] on div "Pin Icon [GEOGRAPHIC_DATA] New paragraph Click To Paste" at bounding box center [542, 167] width 108 height 153
drag, startPoint x: 352, startPoint y: 75, endPoint x: 339, endPoint y: 64, distance: 16.6
click at [352, 75] on icon at bounding box center [352, 75] width 6 height 6
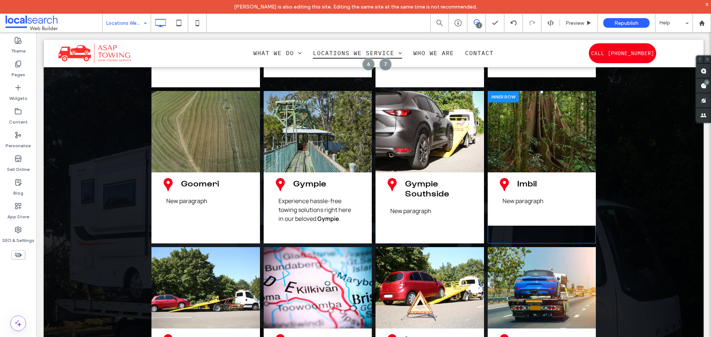
click at [495, 200] on div "Pin Icon [GEOGRAPHIC_DATA] New paragraph Click To Paste" at bounding box center [542, 167] width 108 height 153
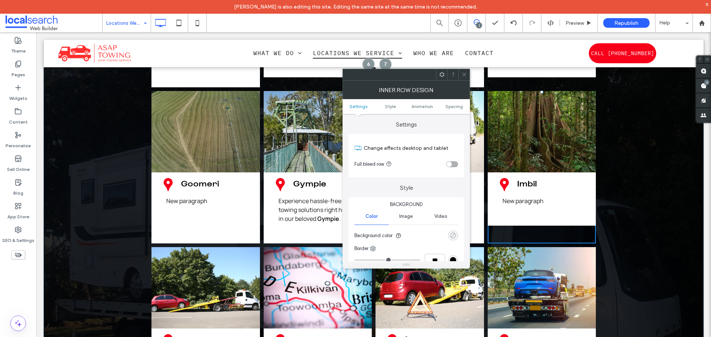
click at [455, 234] on div "rgba(0, 0, 0, 0)" at bounding box center [453, 235] width 6 height 6
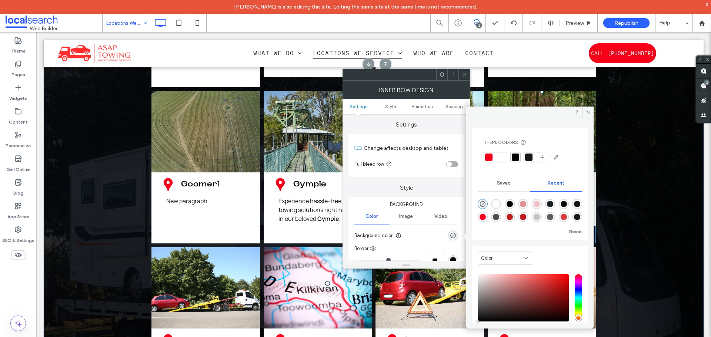
click at [500, 155] on div at bounding box center [501, 157] width 7 height 7
click at [264, 204] on div "Pin Icon Gympie Experience hassle-free towing solutions right here in our belov…" at bounding box center [318, 167] width 108 height 153
click at [568, 111] on icon at bounding box center [588, 113] width 6 height 6
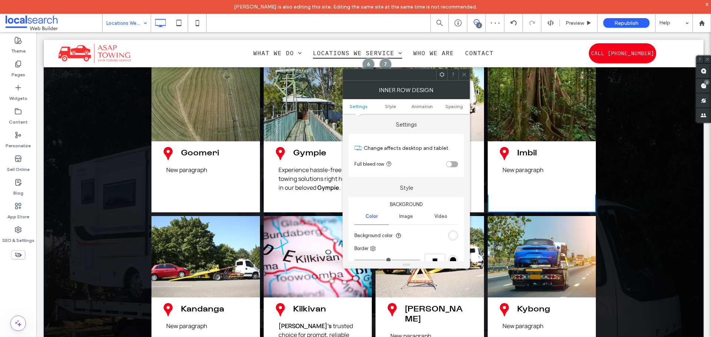
scroll to position [1481, 0]
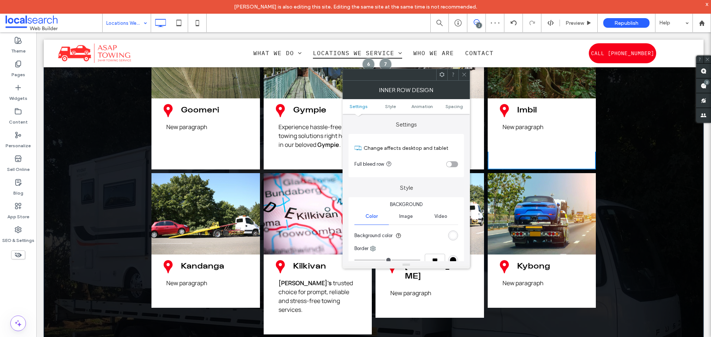
click at [202, 283] on div "Pin Icon [GEOGRAPHIC_DATA] New paragraph Click To Paste" at bounding box center [205, 253] width 108 height 161
click at [466, 77] on icon at bounding box center [464, 75] width 6 height 6
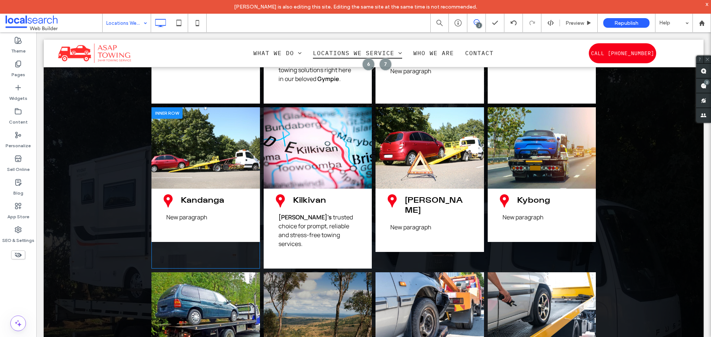
scroll to position [1555, 0]
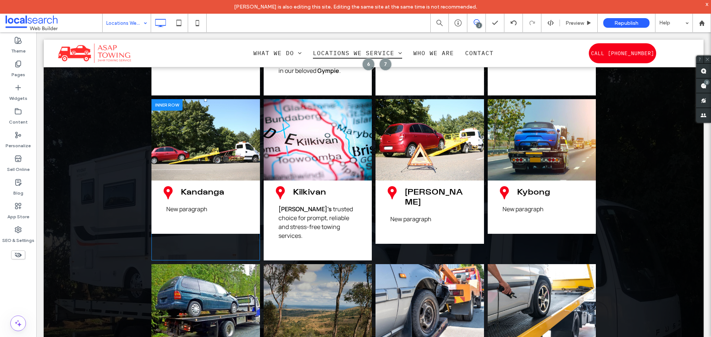
click at [210, 209] on div "Pin Icon [GEOGRAPHIC_DATA] New paragraph Click To Paste" at bounding box center [205, 179] width 108 height 161
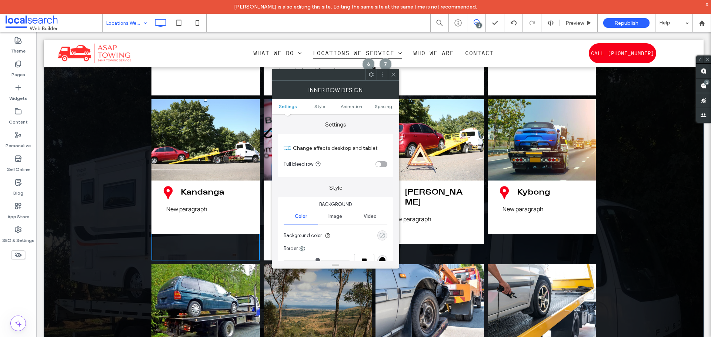
click at [380, 237] on div "rgba(0, 0, 0, 0)" at bounding box center [382, 235] width 6 height 6
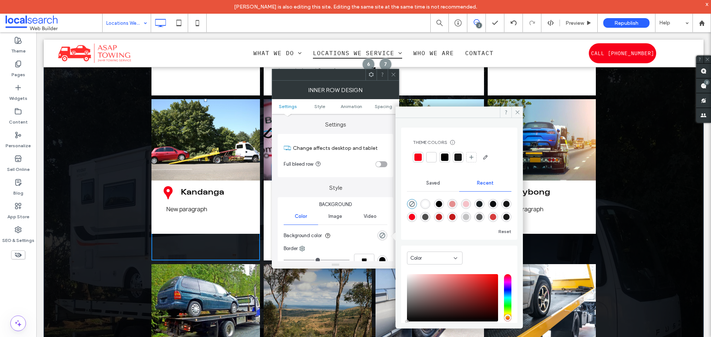
click at [433, 158] on div at bounding box center [431, 157] width 7 height 7
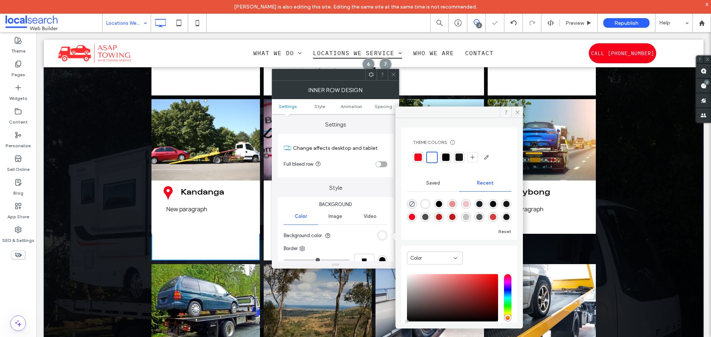
click at [395, 75] on icon at bounding box center [394, 75] width 6 height 6
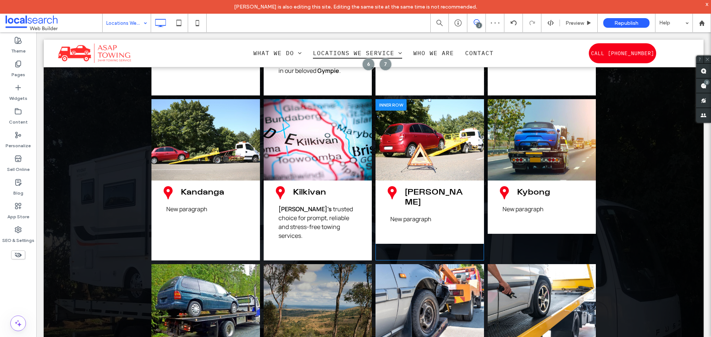
click at [426, 215] on div "Pin Icon Kin Kin New paragraph Click To Paste" at bounding box center [429, 179] width 108 height 161
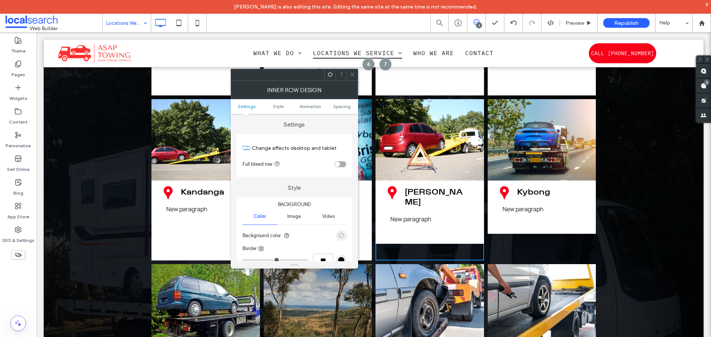
click at [340, 232] on div "rgba(0, 0, 0, 0)" at bounding box center [341, 235] width 6 height 6
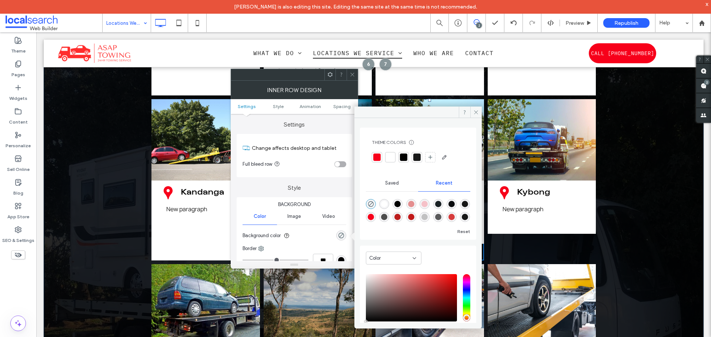
click at [391, 152] on div at bounding box center [390, 157] width 10 height 10
click at [352, 73] on icon at bounding box center [352, 75] width 6 height 6
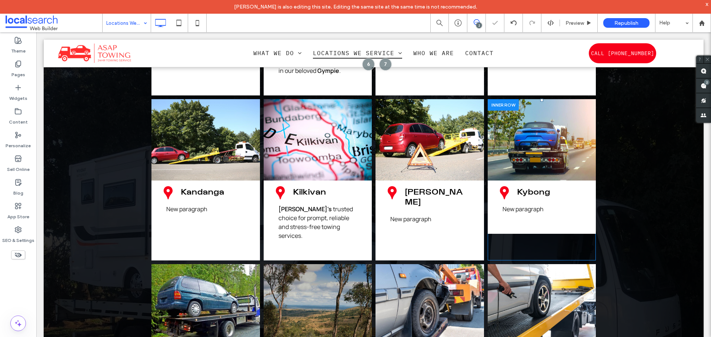
click at [511, 211] on div "Pin Icon [GEOGRAPHIC_DATA] New paragraph Click To Paste" at bounding box center [542, 179] width 108 height 161
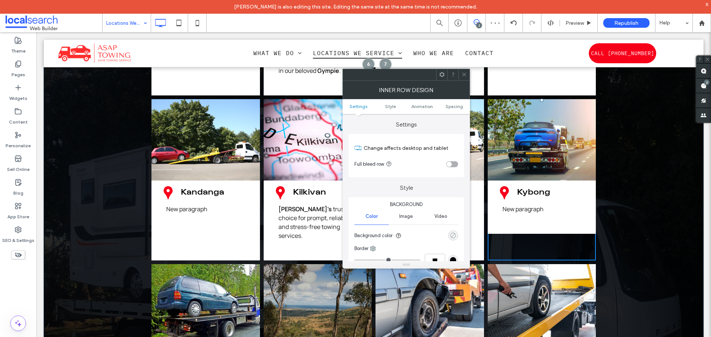
click at [452, 238] on icon "rgba(0, 0, 0, 0)" at bounding box center [453, 235] width 6 height 6
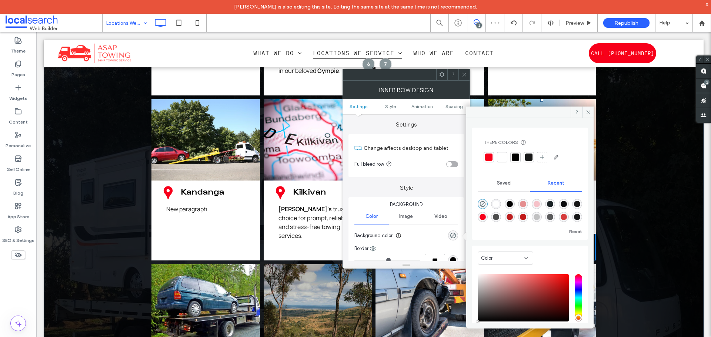
click at [504, 156] on div at bounding box center [501, 157] width 7 height 7
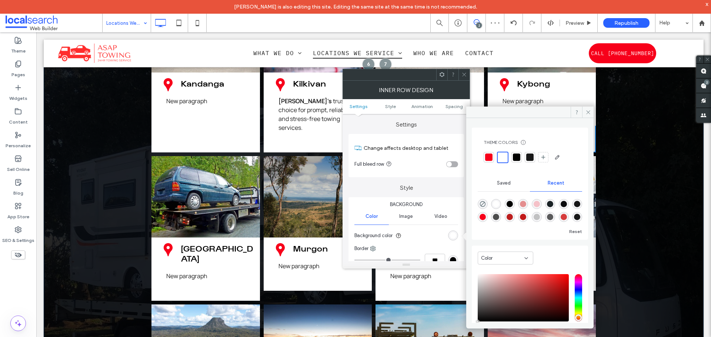
scroll to position [1666, 0]
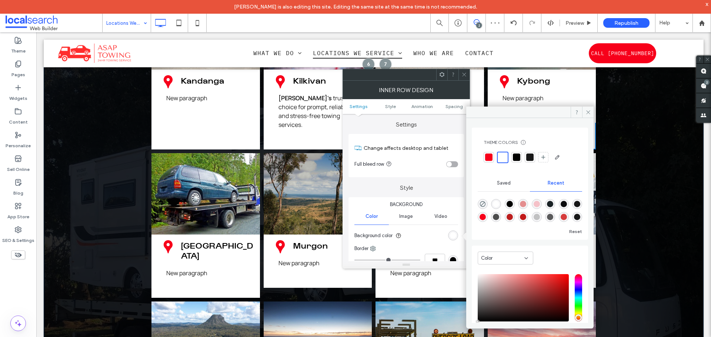
click at [198, 269] on p "New paragraph" at bounding box center [205, 273] width 79 height 9
click at [135, 254] on div "Pin Icon [GEOGRAPHIC_DATA] New paragraph Click To Paste Pin Icon [GEOGRAPHIC_DA…" at bounding box center [374, 24] width 660 height 1272
click at [200, 19] on icon at bounding box center [197, 23] width 15 height 15
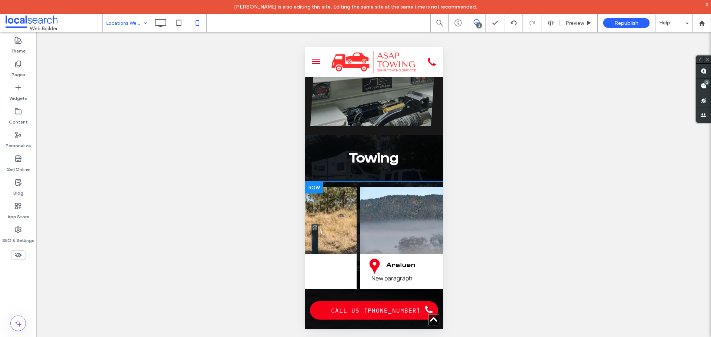
scroll to position [0, 0]
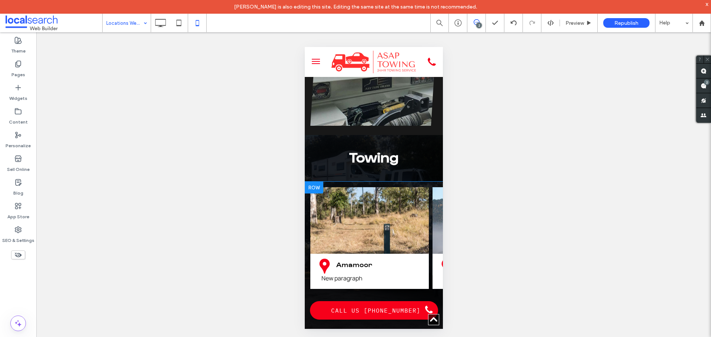
drag, startPoint x: 317, startPoint y: 273, endPoint x: 474, endPoint y: 53, distance: 270.4
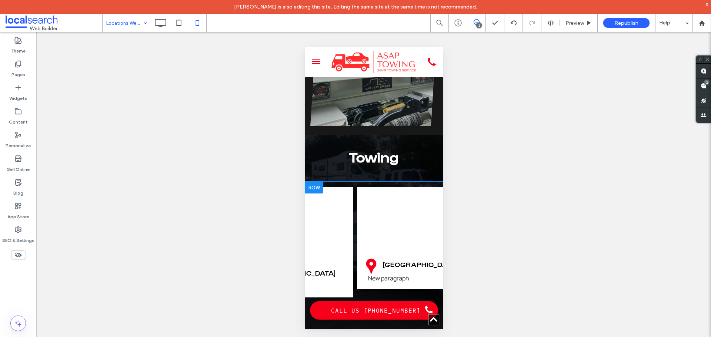
scroll to position [0, 3662]
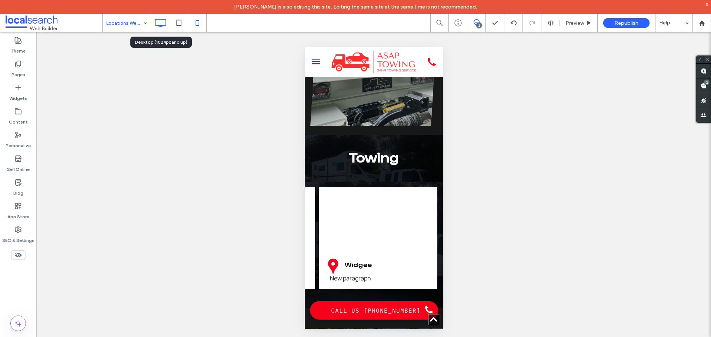
click at [158, 22] on icon at bounding box center [160, 23] width 15 height 15
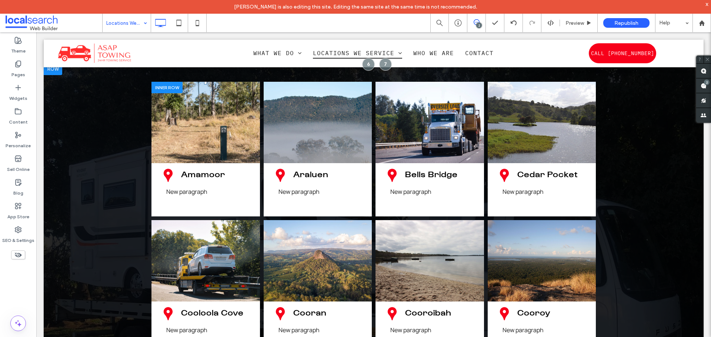
scroll to position [925, 0]
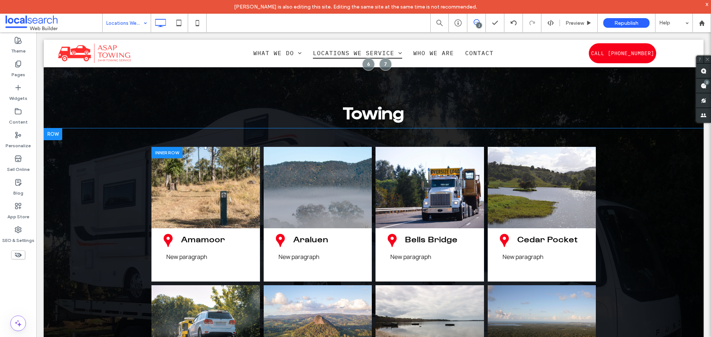
click at [161, 147] on div at bounding box center [166, 152] width 31 height 11
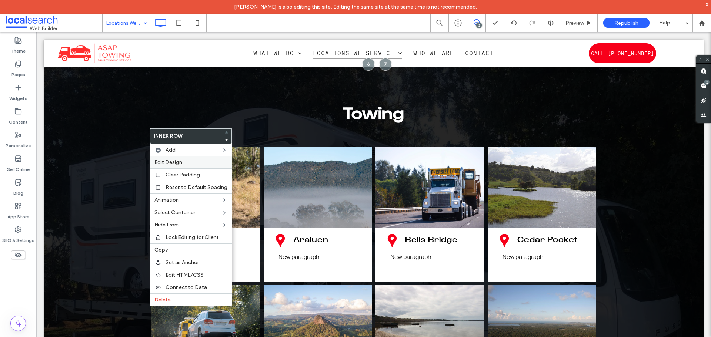
click at [194, 165] on label "Edit Design" at bounding box center [190, 162] width 73 height 6
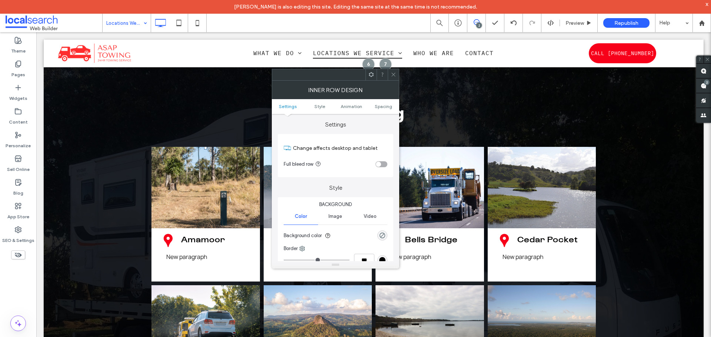
click at [382, 239] on div "rgba(0, 0, 0, 0)" at bounding box center [382, 236] width 10 height 10
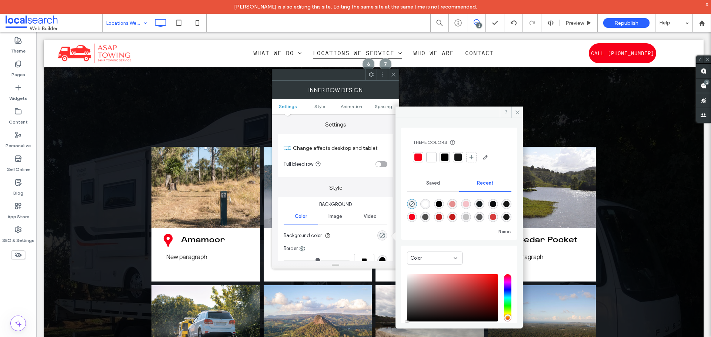
click at [432, 158] on div at bounding box center [431, 157] width 7 height 7
click at [391, 76] on icon at bounding box center [394, 75] width 6 height 6
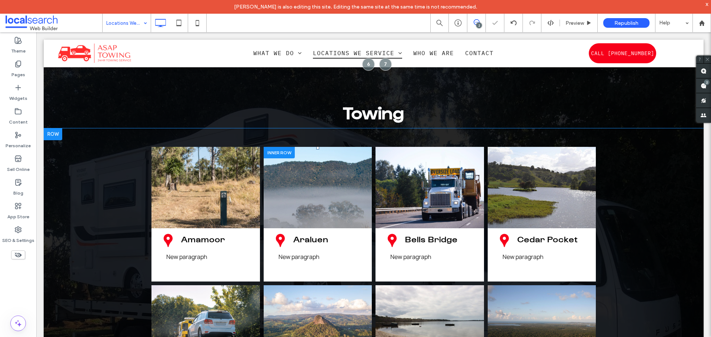
click at [278, 147] on div at bounding box center [279, 152] width 31 height 11
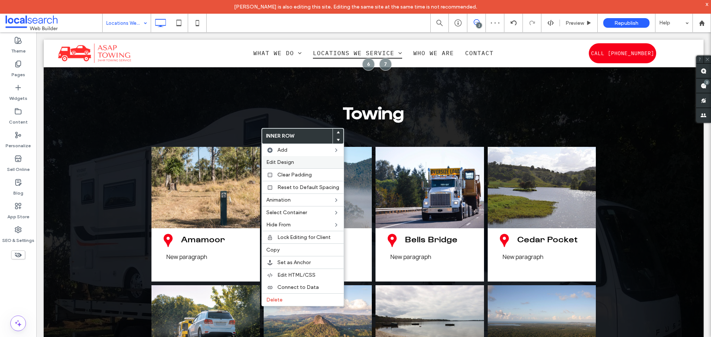
click at [289, 158] on div "Edit Design" at bounding box center [303, 162] width 82 height 12
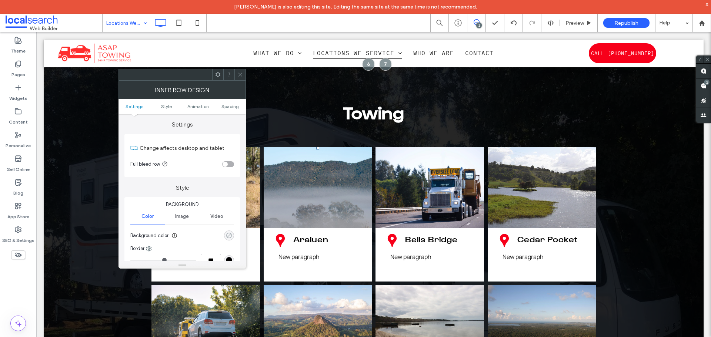
click at [227, 235] on div "rgba(0, 0, 0, 0)" at bounding box center [229, 235] width 6 height 6
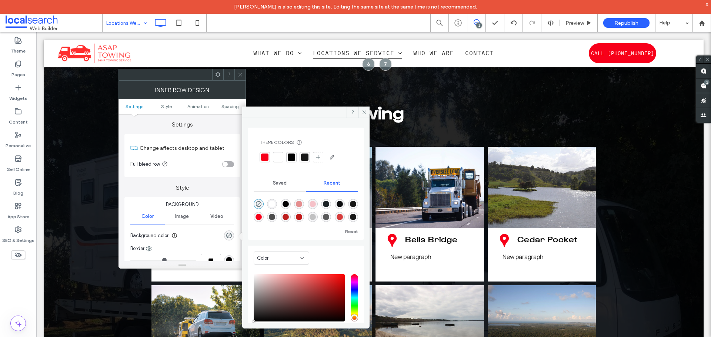
click at [278, 158] on div at bounding box center [277, 157] width 7 height 7
click at [240, 71] on span at bounding box center [240, 74] width 6 height 11
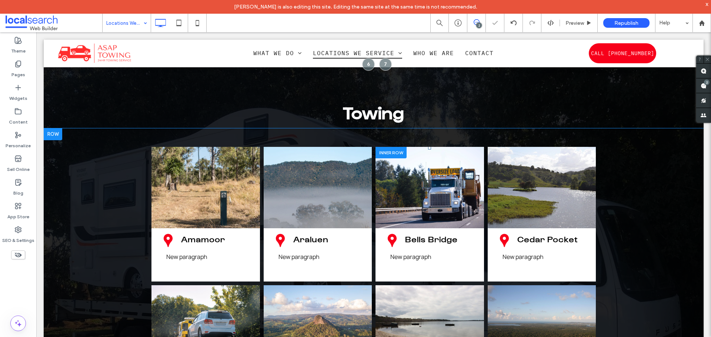
click at [387, 147] on div at bounding box center [390, 152] width 31 height 11
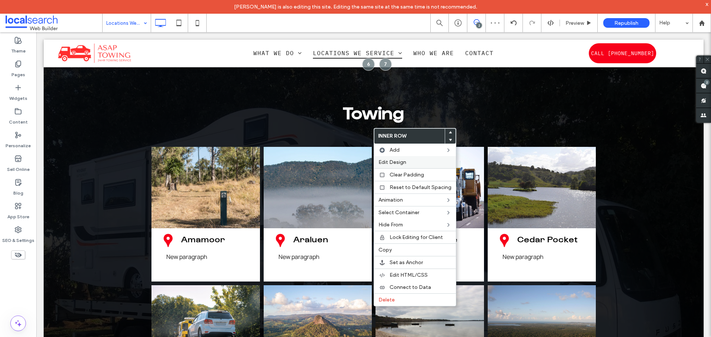
click at [393, 162] on span "Edit Design" at bounding box center [392, 162] width 28 height 6
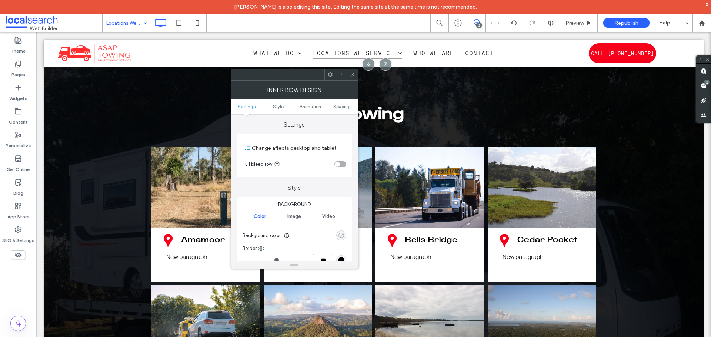
click at [339, 237] on use "rgba(0, 0, 0, 0)" at bounding box center [341, 236] width 6 height 6
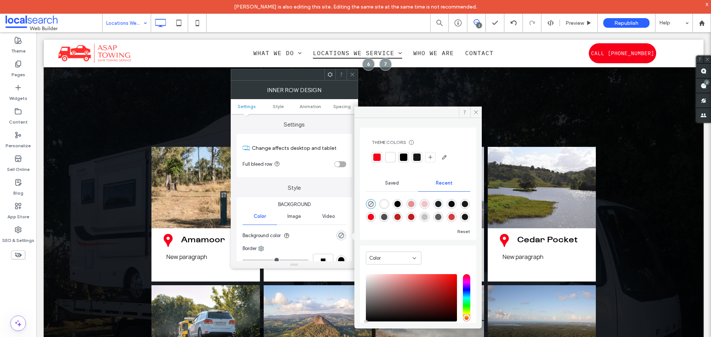
click at [387, 156] on div at bounding box center [389, 157] width 7 height 7
click at [350, 74] on icon at bounding box center [352, 75] width 6 height 6
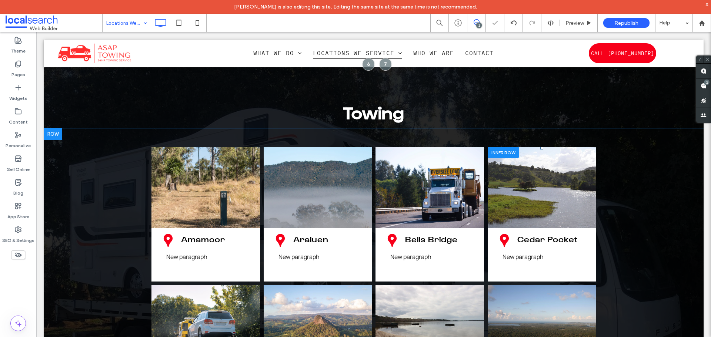
click at [501, 147] on div at bounding box center [503, 152] width 31 height 11
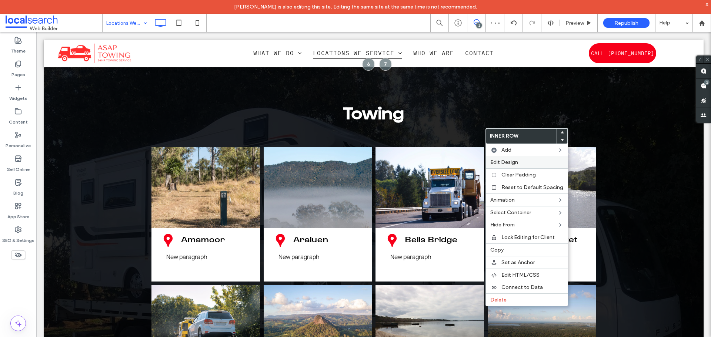
click at [512, 164] on span "Edit Design" at bounding box center [504, 162] width 28 height 6
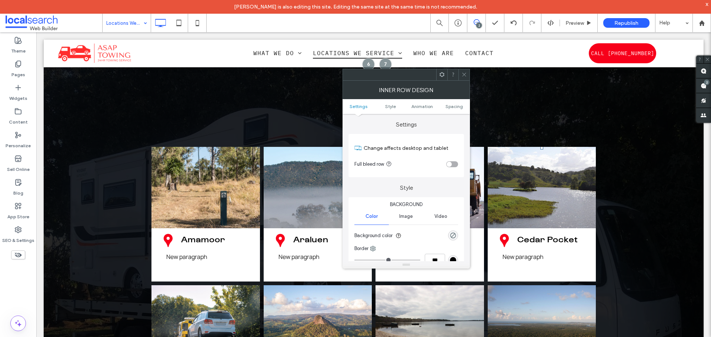
click at [449, 237] on div "rgba(0, 0, 0, 0)" at bounding box center [453, 236] width 10 height 10
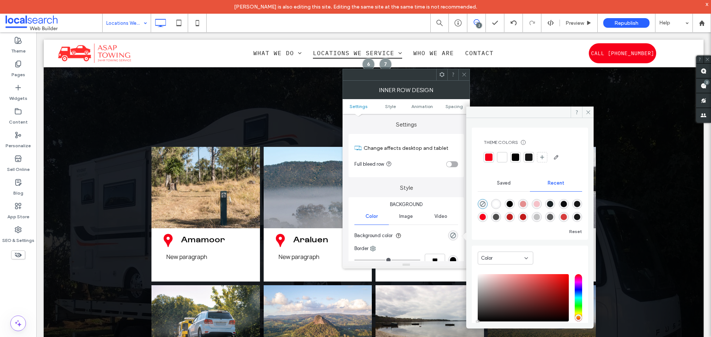
click at [506, 154] on div at bounding box center [502, 157] width 10 height 10
click at [466, 74] on icon at bounding box center [464, 75] width 6 height 6
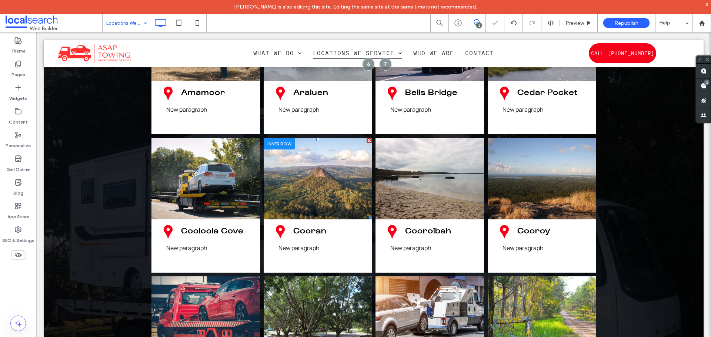
scroll to position [1073, 0]
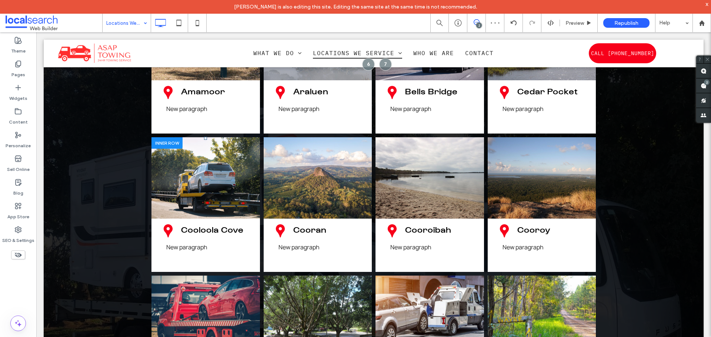
click at [157, 137] on div at bounding box center [166, 142] width 31 height 11
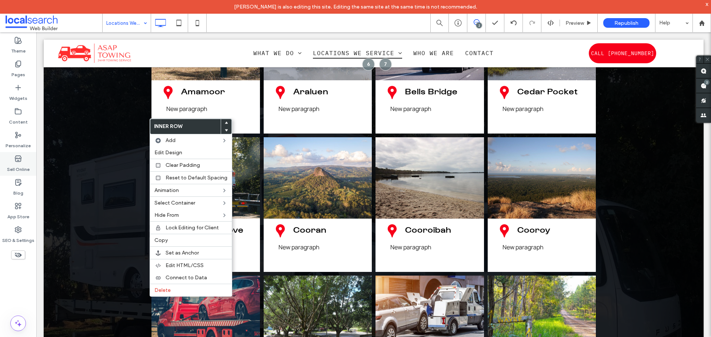
drag, startPoint x: 168, startPoint y: 151, endPoint x: 10, endPoint y: 153, distance: 157.3
click at [168, 151] on span "Edit Design" at bounding box center [168, 153] width 28 height 6
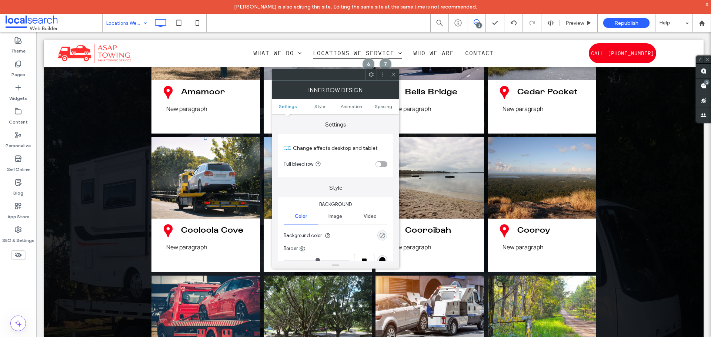
click at [381, 233] on div "rgba(0, 0, 0, 0)" at bounding box center [382, 235] width 6 height 6
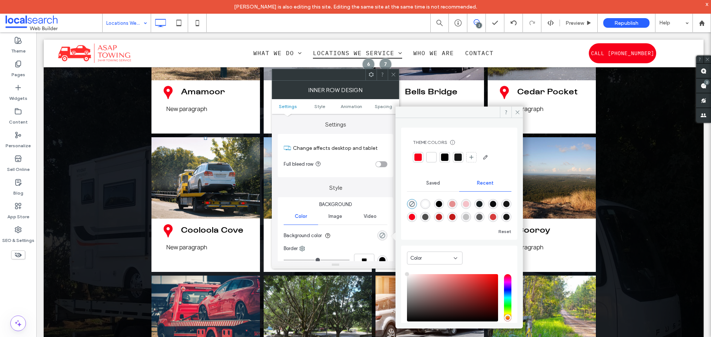
type input "**"
click at [427, 154] on div at bounding box center [431, 157] width 10 height 10
click at [394, 72] on icon at bounding box center [394, 75] width 6 height 6
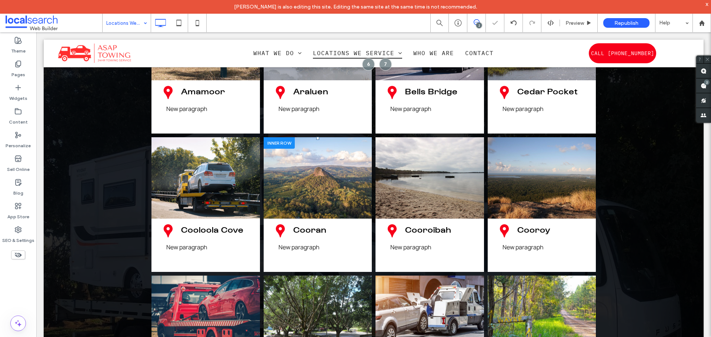
click at [276, 137] on div at bounding box center [279, 142] width 31 height 11
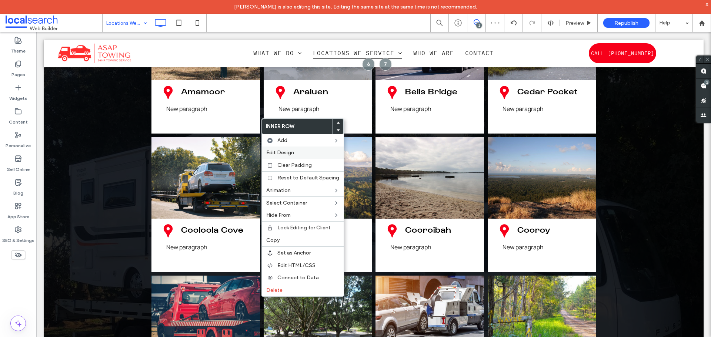
click at [292, 149] on div "Edit Design" at bounding box center [303, 153] width 82 height 12
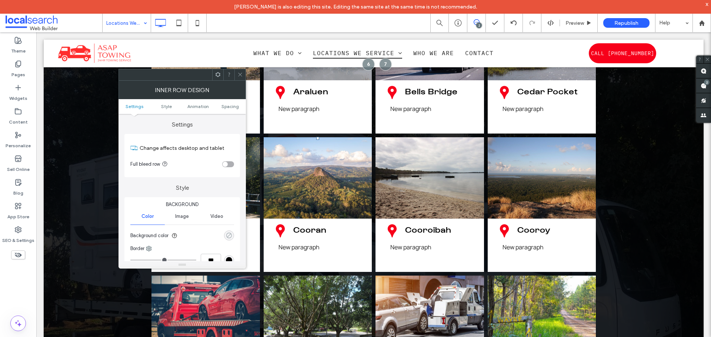
click at [227, 234] on div "rgba(0, 0, 0, 0)" at bounding box center [229, 235] width 6 height 6
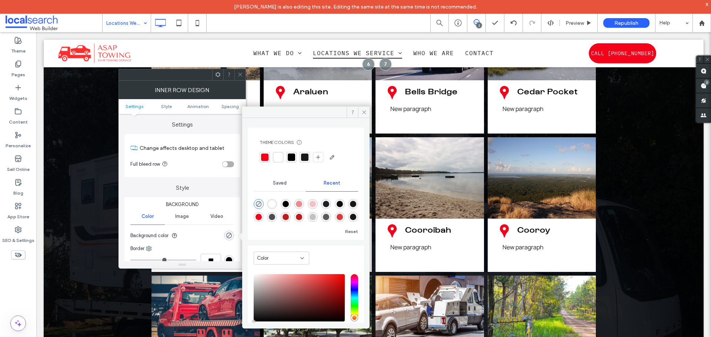
click at [277, 160] on div at bounding box center [277, 157] width 7 height 7
click at [238, 71] on span at bounding box center [240, 74] width 6 height 11
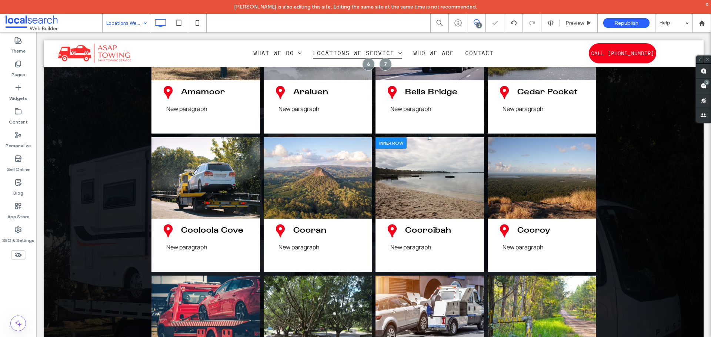
click at [388, 137] on div at bounding box center [390, 142] width 31 height 11
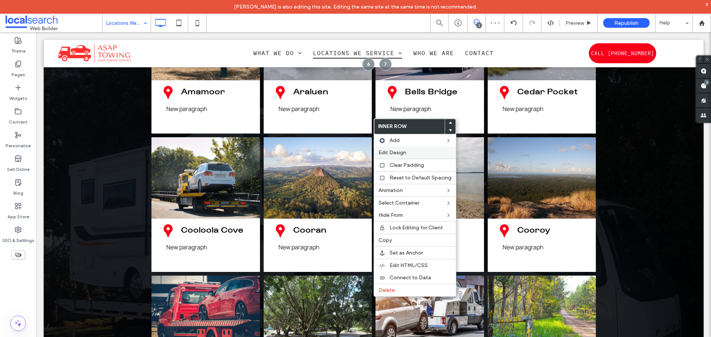
click at [393, 150] on span "Edit Design" at bounding box center [392, 153] width 28 height 6
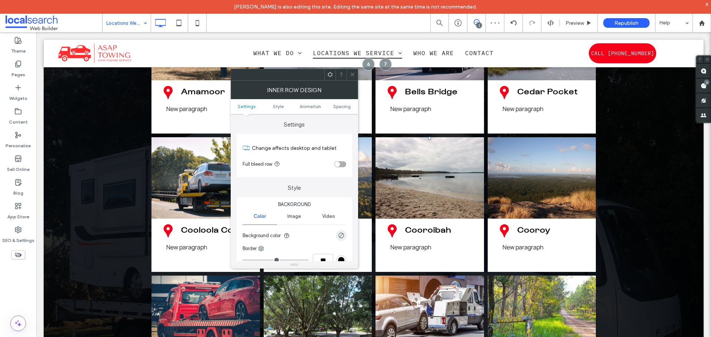
click at [342, 229] on section "Background color" at bounding box center [294, 236] width 104 height 19
click at [342, 232] on div "rgba(0, 0, 0, 0)" at bounding box center [341, 236] width 10 height 10
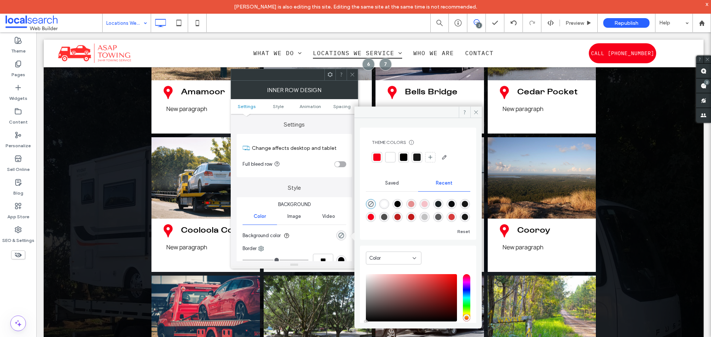
click at [392, 154] on div at bounding box center [389, 157] width 7 height 7
click at [352, 74] on icon at bounding box center [352, 75] width 6 height 6
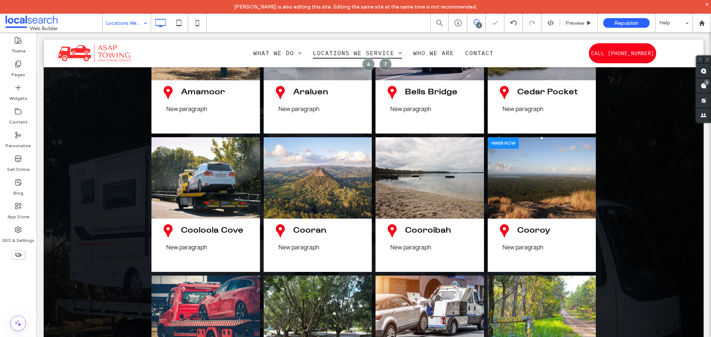
click at [495, 137] on div at bounding box center [503, 142] width 31 height 11
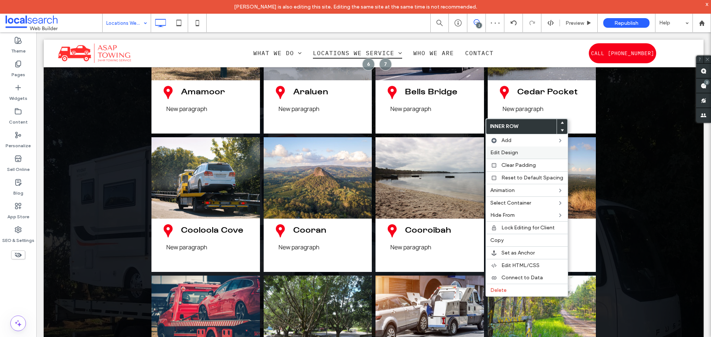
click at [507, 150] on span "Edit Design" at bounding box center [504, 153] width 28 height 6
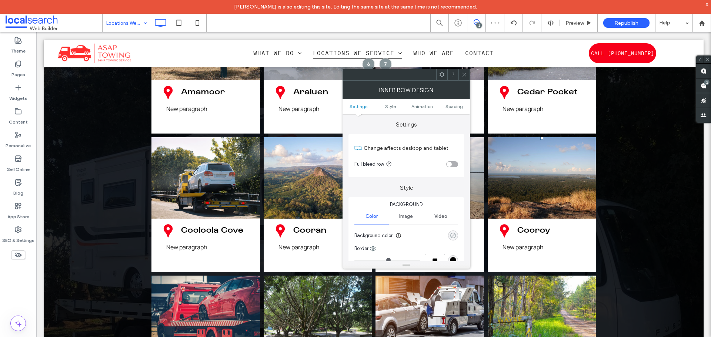
click at [453, 238] on icon "rgba(0, 0, 0, 0)" at bounding box center [453, 235] width 6 height 6
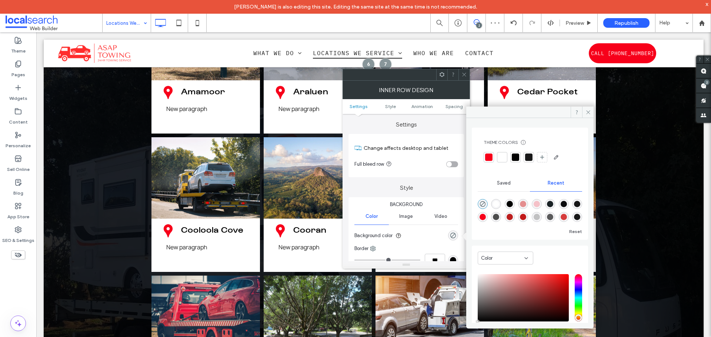
click at [503, 158] on div at bounding box center [501, 157] width 7 height 7
click at [463, 72] on icon at bounding box center [464, 75] width 6 height 6
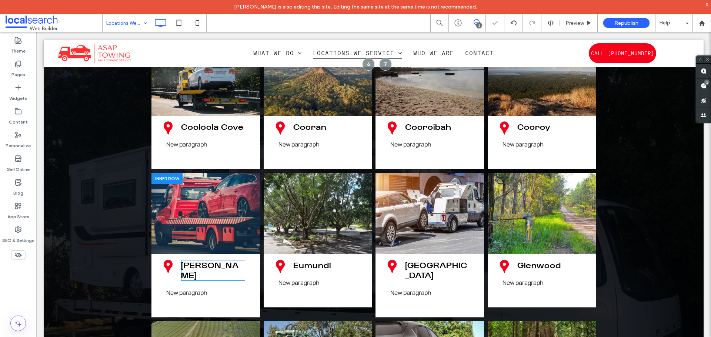
scroll to position [1185, 0]
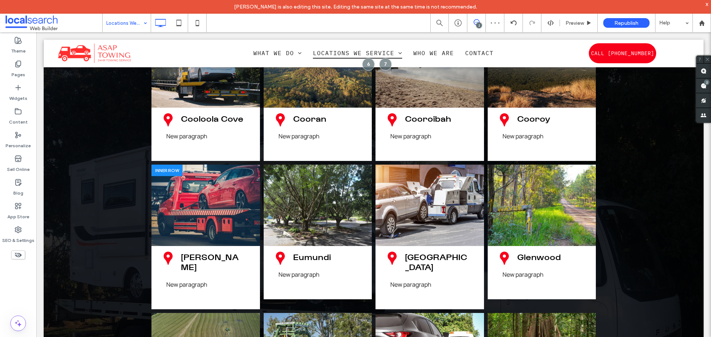
click at [170, 165] on div at bounding box center [166, 170] width 31 height 11
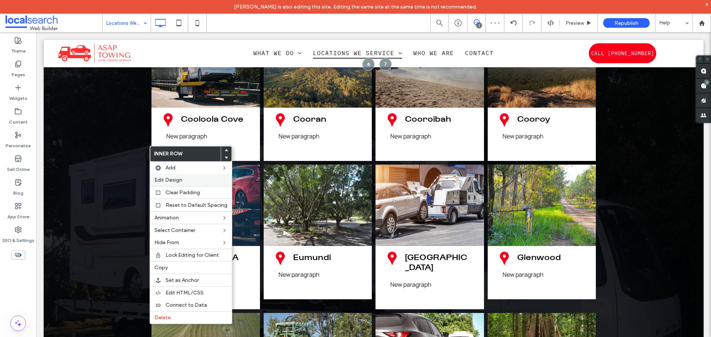
click at [188, 180] on label "Edit Design" at bounding box center [190, 180] width 73 height 6
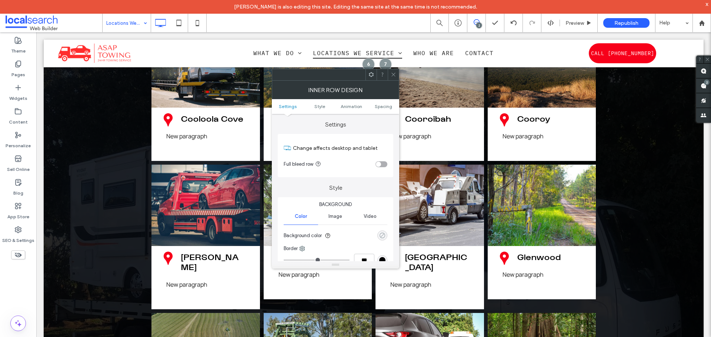
click at [381, 236] on div "rgba(0, 0, 0, 0)" at bounding box center [382, 235] width 6 height 6
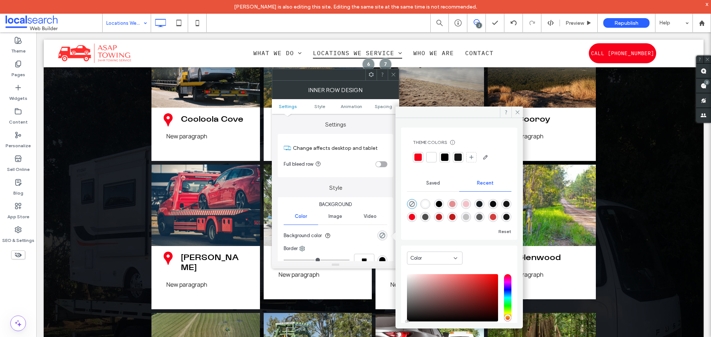
drag, startPoint x: 430, startPoint y: 155, endPoint x: 427, endPoint y: 139, distance: 16.3
click at [431, 154] on div at bounding box center [431, 157] width 7 height 7
click at [392, 73] on icon at bounding box center [394, 75] width 6 height 6
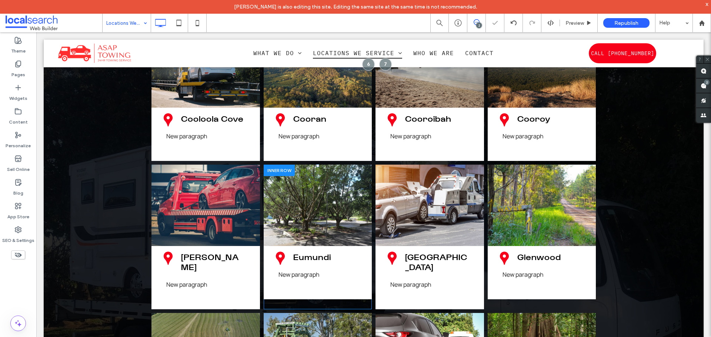
click at [284, 165] on div at bounding box center [279, 170] width 31 height 11
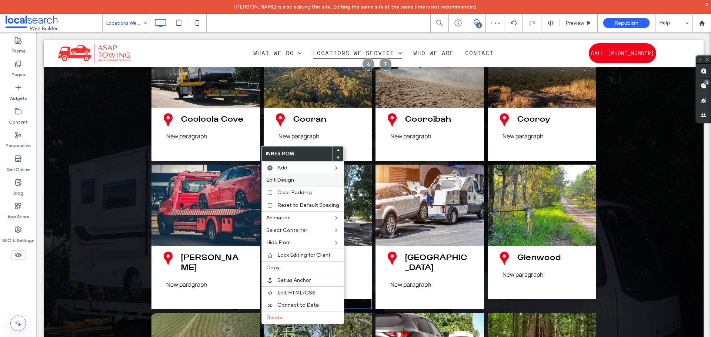
click at [306, 179] on label "Edit Design" at bounding box center [302, 180] width 73 height 6
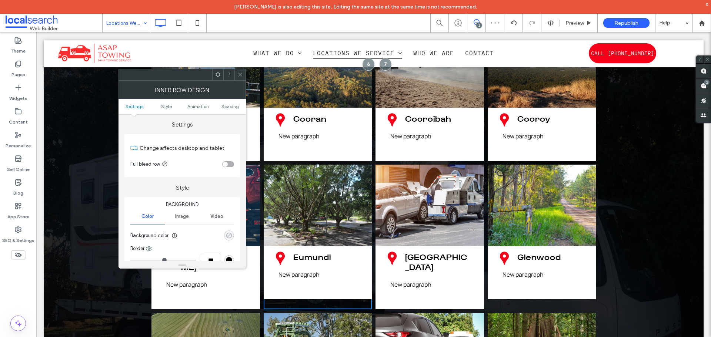
click at [230, 236] on div "rgba(0, 0, 0, 0)" at bounding box center [229, 235] width 6 height 6
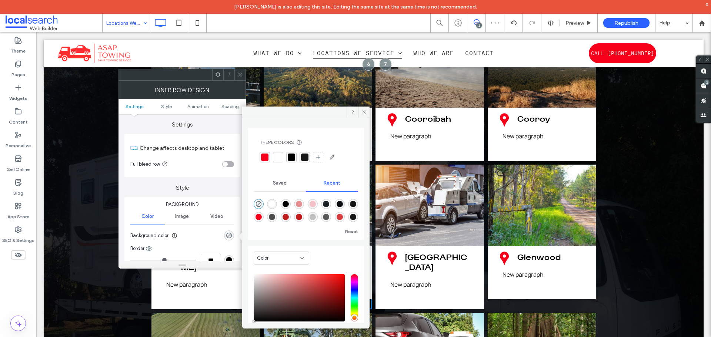
click at [274, 158] on div at bounding box center [278, 157] width 10 height 10
click at [235, 73] on div at bounding box center [239, 74] width 11 height 11
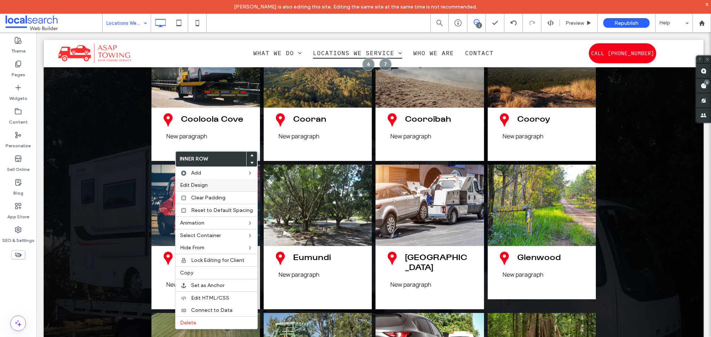
click at [191, 181] on div "Edit Design" at bounding box center [216, 185] width 82 height 12
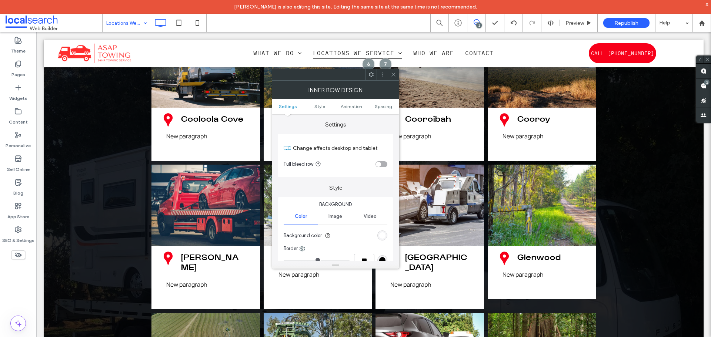
click at [391, 74] on icon at bounding box center [394, 75] width 6 height 6
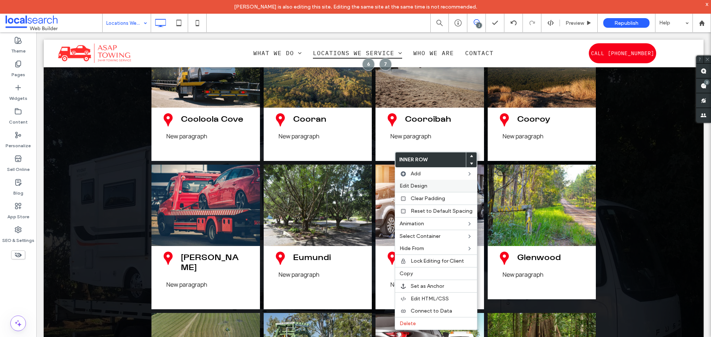
click at [416, 186] on span "Edit Design" at bounding box center [413, 186] width 28 height 6
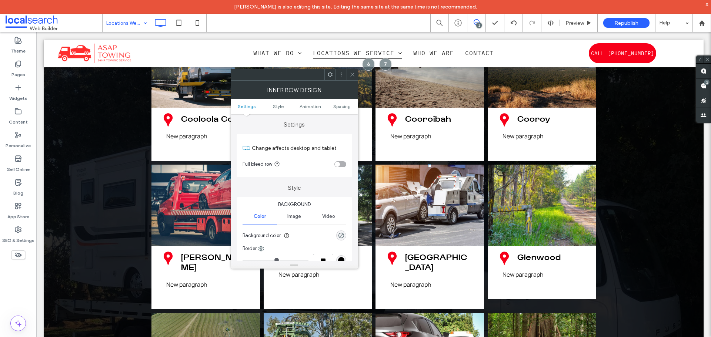
click at [339, 232] on div "rgba(0, 0, 0, 0)" at bounding box center [341, 236] width 10 height 10
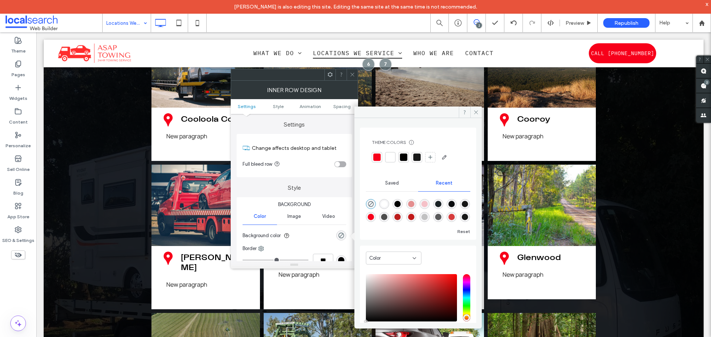
click at [393, 158] on div at bounding box center [389, 157] width 7 height 7
click at [351, 73] on icon at bounding box center [352, 75] width 6 height 6
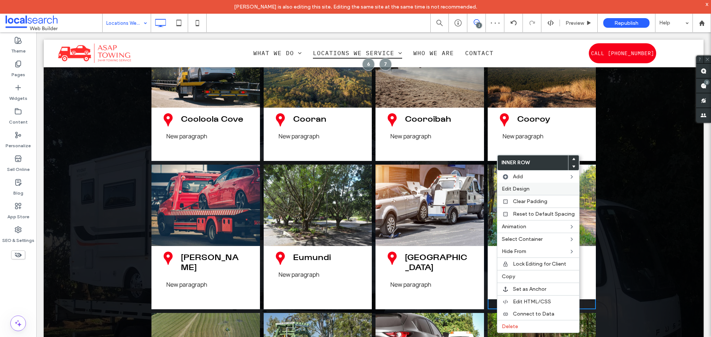
click at [512, 189] on span "Edit Design" at bounding box center [516, 189] width 28 height 6
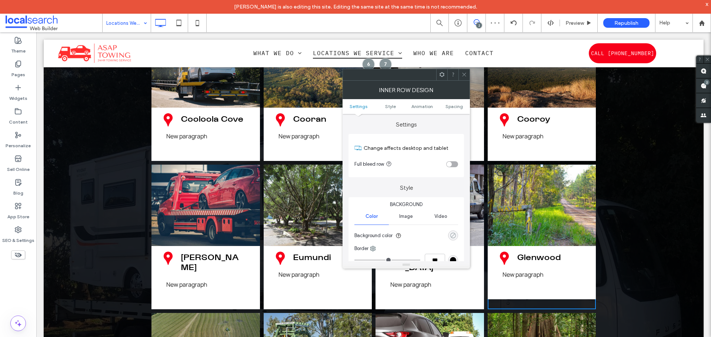
click at [453, 232] on div "rgba(0, 0, 0, 0)" at bounding box center [453, 235] width 6 height 6
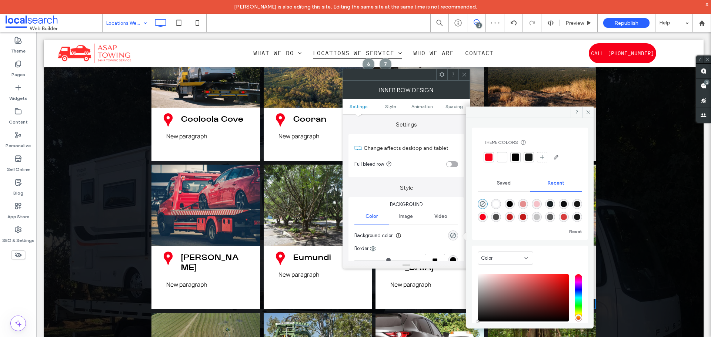
click at [504, 155] on div at bounding box center [501, 157] width 7 height 7
click at [462, 77] on span at bounding box center [464, 74] width 6 height 11
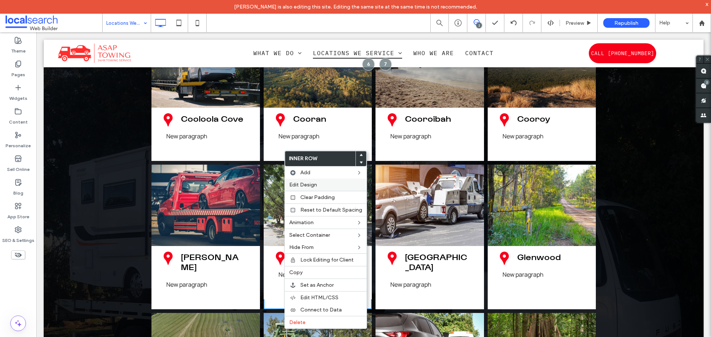
click at [305, 185] on span "Edit Design" at bounding box center [303, 185] width 28 height 6
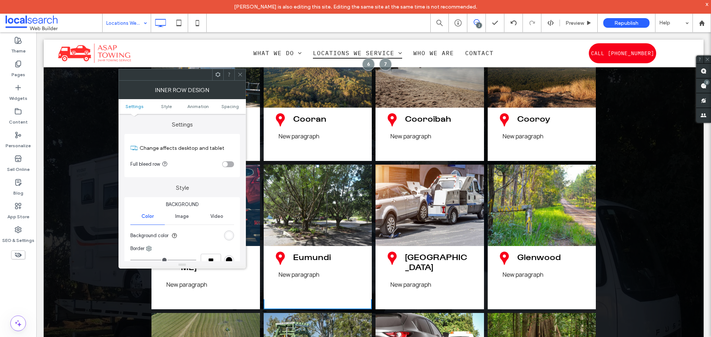
click at [241, 71] on span at bounding box center [240, 74] width 6 height 11
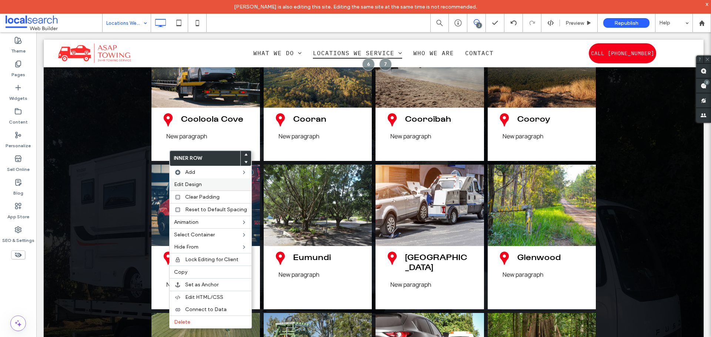
click at [202, 186] on label "Edit Design" at bounding box center [210, 184] width 73 height 6
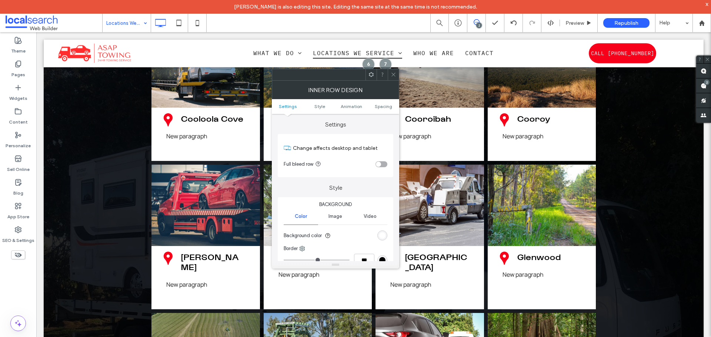
click at [393, 74] on icon at bounding box center [394, 75] width 6 height 6
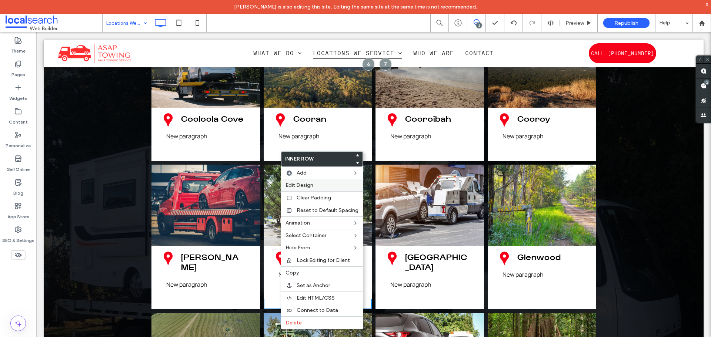
click at [295, 188] on span "Edit Design" at bounding box center [299, 185] width 28 height 6
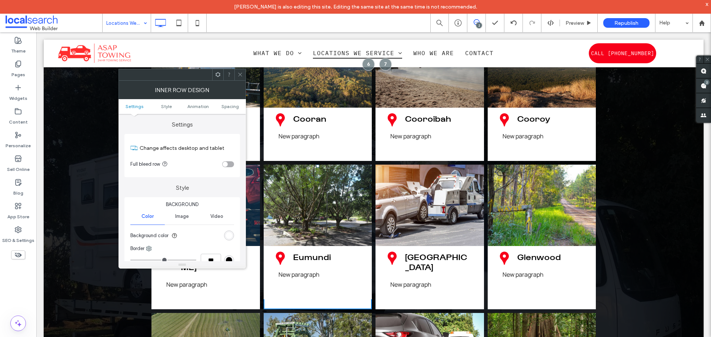
click at [241, 75] on icon at bounding box center [240, 75] width 6 height 6
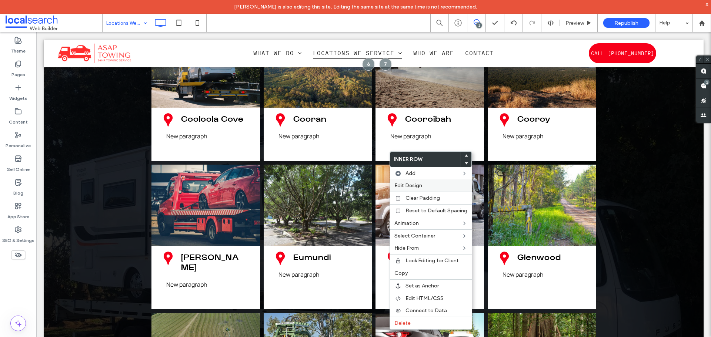
click at [405, 187] on span "Edit Design" at bounding box center [408, 185] width 28 height 6
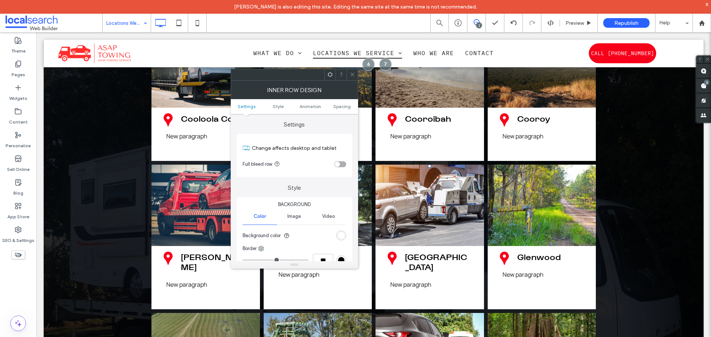
click at [352, 74] on icon at bounding box center [352, 75] width 6 height 6
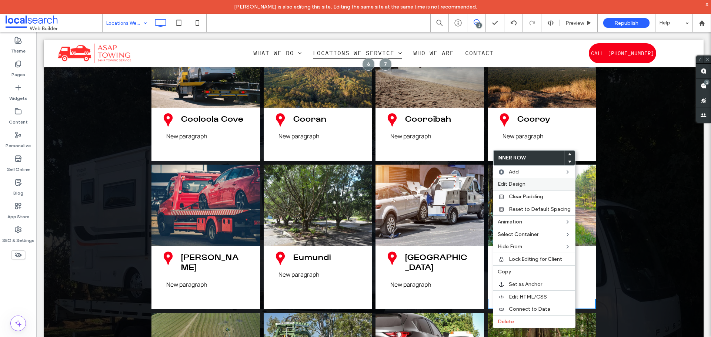
click at [512, 185] on span "Edit Design" at bounding box center [512, 184] width 28 height 6
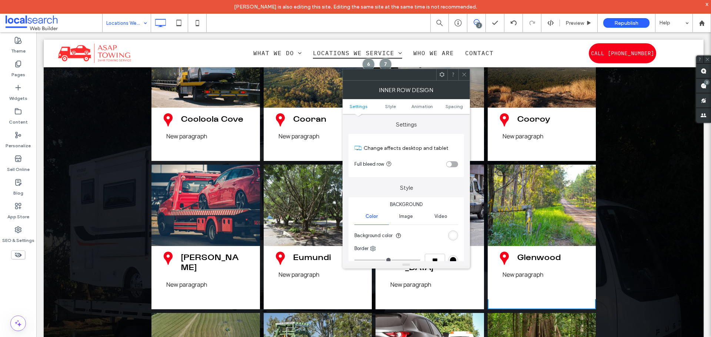
click at [466, 73] on icon at bounding box center [464, 75] width 6 height 6
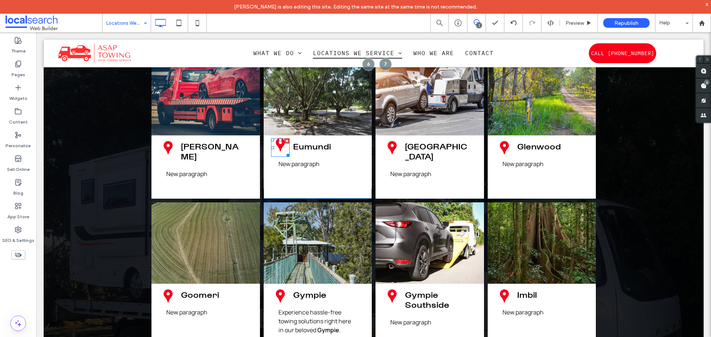
scroll to position [1333, 0]
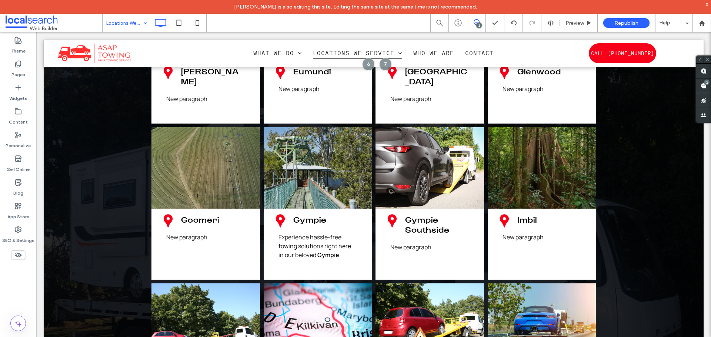
scroll to position [1444, 0]
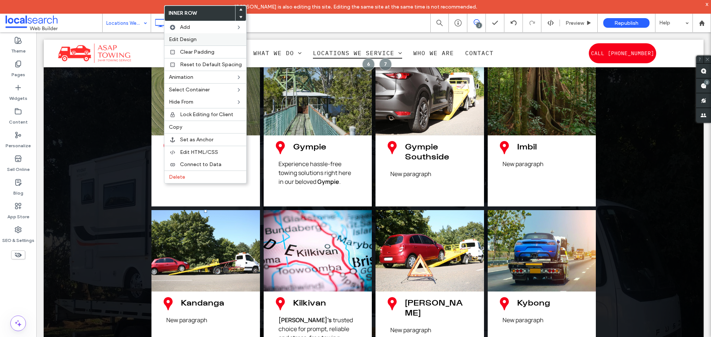
click at [197, 38] on label "Edit Design" at bounding box center [205, 39] width 73 height 6
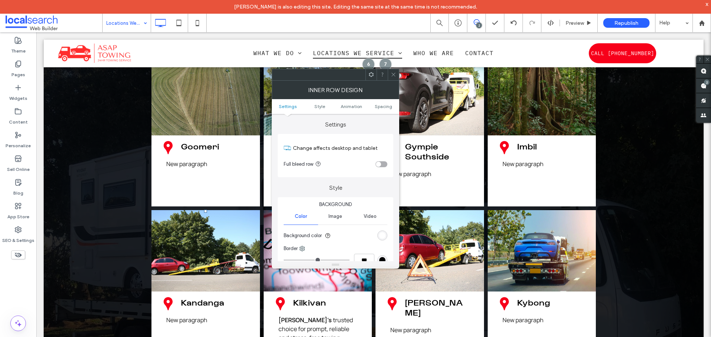
click at [391, 72] on icon at bounding box center [394, 75] width 6 height 6
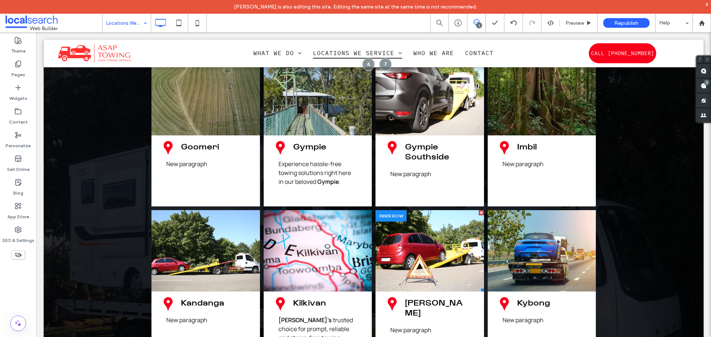
scroll to position [1592, 0]
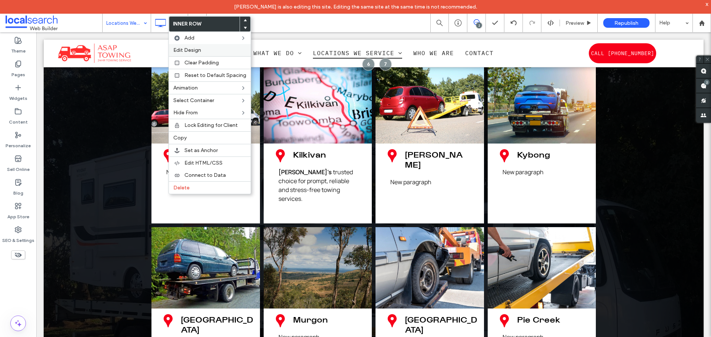
click at [208, 53] on label "Edit Design" at bounding box center [209, 50] width 73 height 6
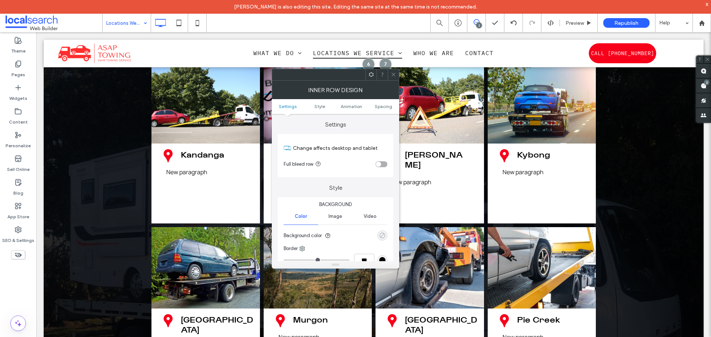
click at [380, 237] on div "rgba(0, 0, 0, 0)" at bounding box center [382, 235] width 6 height 6
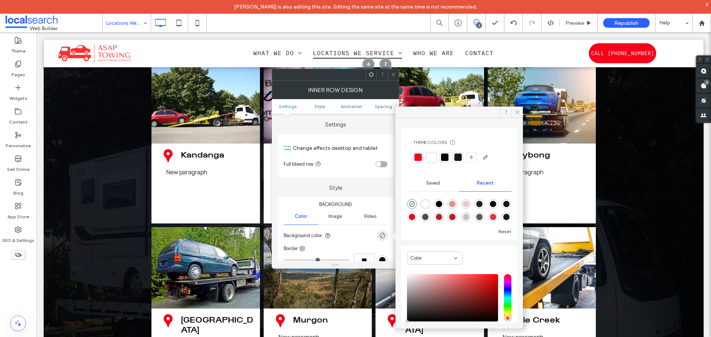
click at [433, 153] on div at bounding box center [431, 157] width 10 height 10
click at [391, 76] on icon at bounding box center [394, 75] width 6 height 6
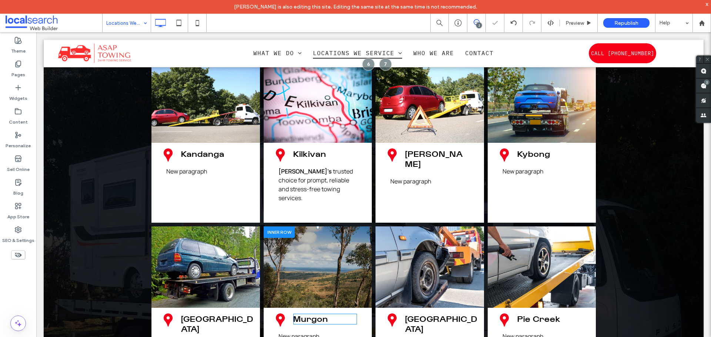
scroll to position [1666, 0]
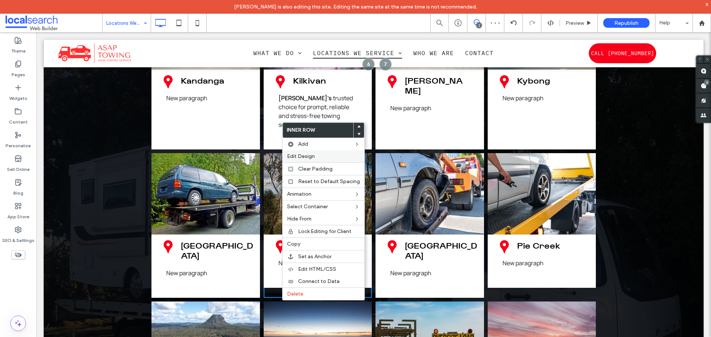
click at [298, 157] on span "Edit Design" at bounding box center [301, 156] width 28 height 6
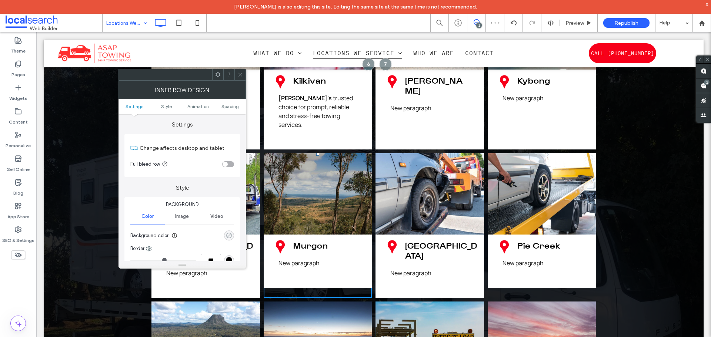
click at [231, 234] on div "rgba(0, 0, 0, 0)" at bounding box center [229, 235] width 6 height 6
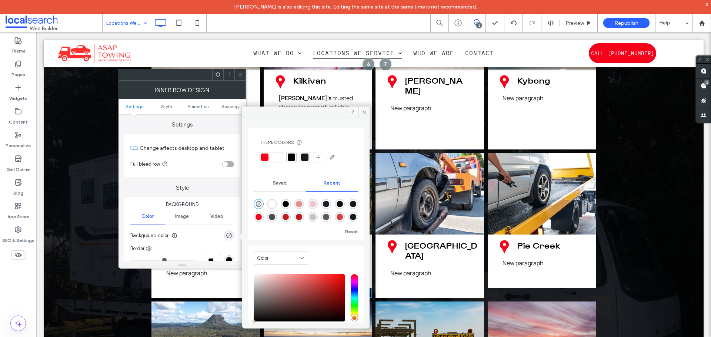
click at [279, 159] on div at bounding box center [277, 157] width 7 height 7
click at [241, 75] on icon at bounding box center [240, 75] width 6 height 6
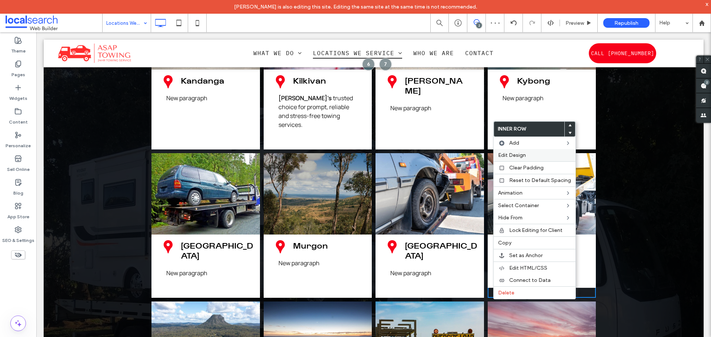
drag, startPoint x: 514, startPoint y: 151, endPoint x: 505, endPoint y: 154, distance: 9.2
click at [514, 151] on div "Edit Design" at bounding box center [534, 155] width 82 height 12
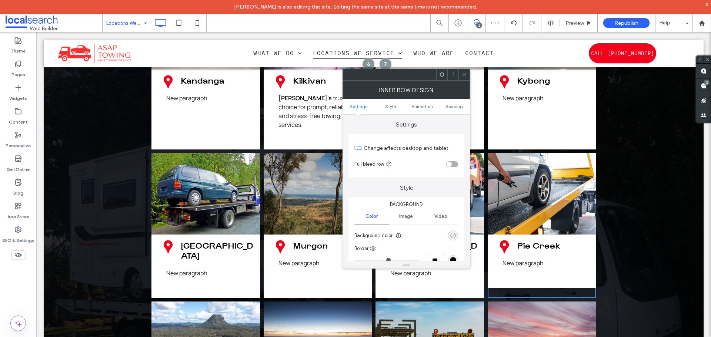
click at [452, 233] on div "rgba(0, 0, 0, 0)" at bounding box center [453, 235] width 6 height 6
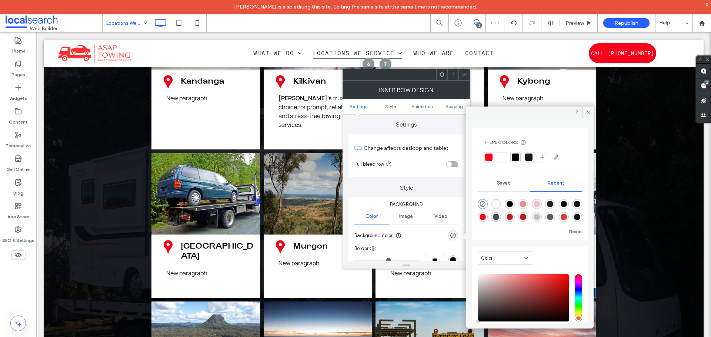
click at [502, 158] on div at bounding box center [501, 157] width 7 height 7
click at [466, 73] on icon at bounding box center [464, 75] width 6 height 6
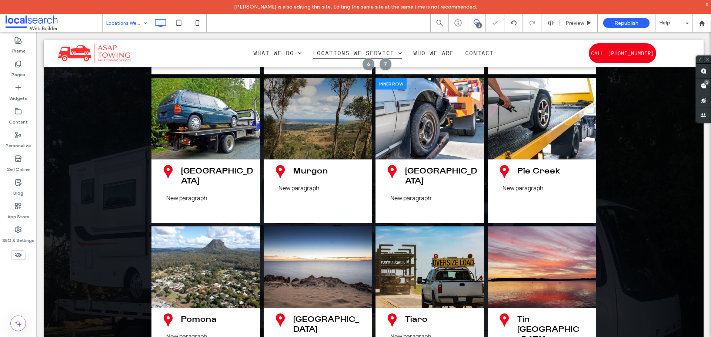
scroll to position [1703, 0]
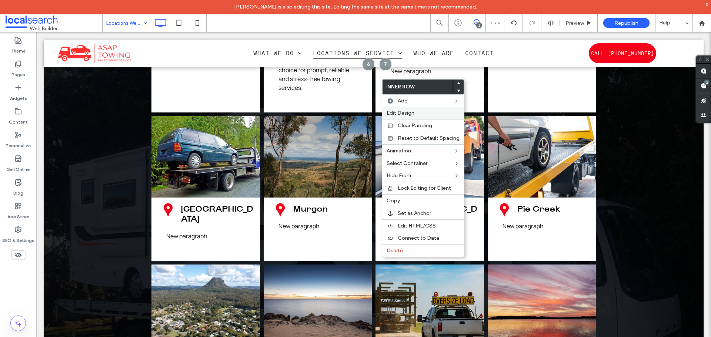
click at [401, 111] on span "Edit Design" at bounding box center [400, 113] width 28 height 6
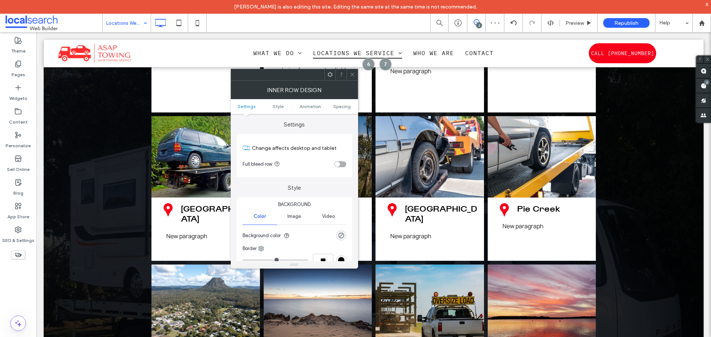
click at [345, 232] on section "Background color" at bounding box center [294, 236] width 104 height 19
click at [344, 234] on div "rgba(0, 0, 0, 0)" at bounding box center [341, 236] width 10 height 10
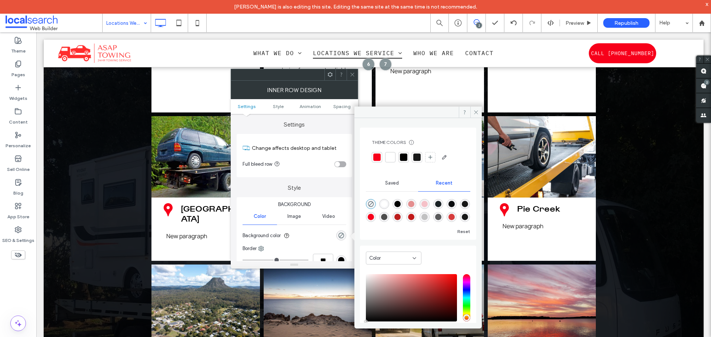
click at [392, 154] on div at bounding box center [389, 157] width 7 height 7
click at [349, 71] on span at bounding box center [352, 74] width 6 height 11
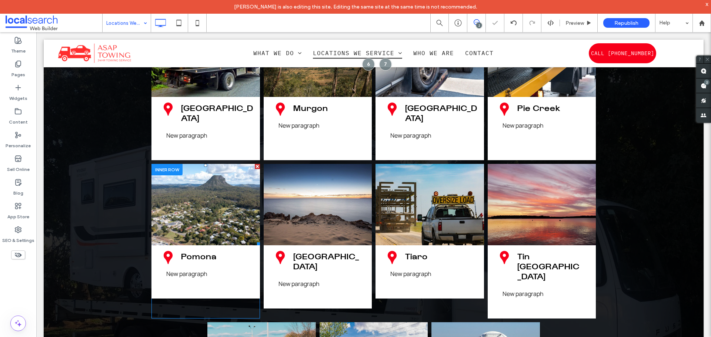
scroll to position [1814, 0]
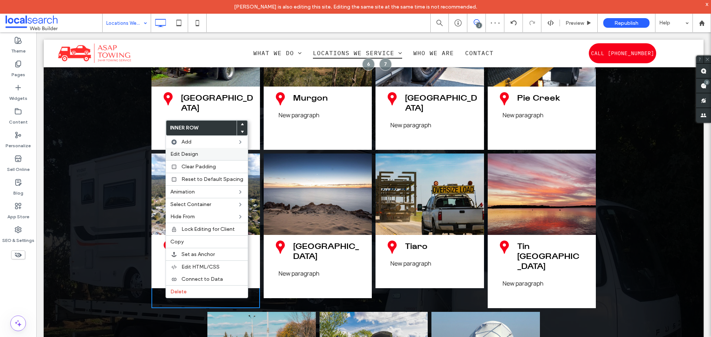
click at [186, 150] on div "Edit Design" at bounding box center [207, 154] width 82 height 12
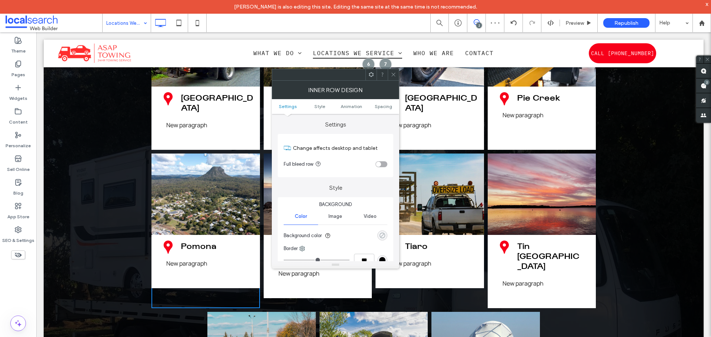
click at [385, 235] on use "rgba(0, 0, 0, 0)" at bounding box center [382, 236] width 6 height 6
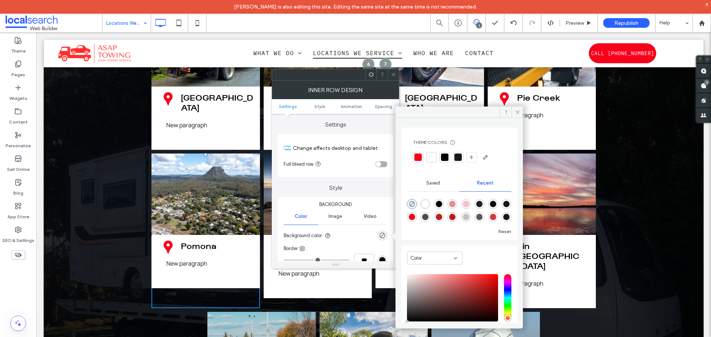
click at [432, 154] on div at bounding box center [431, 157] width 7 height 7
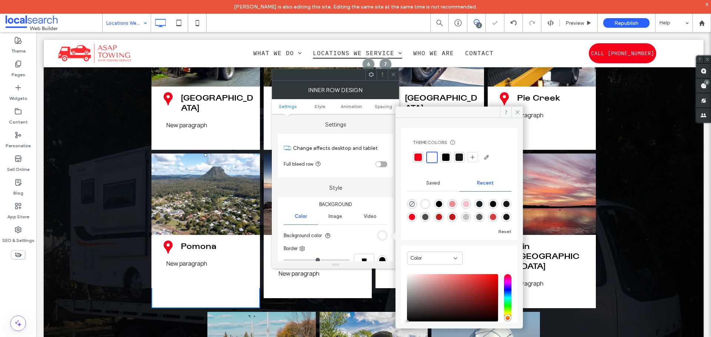
drag, startPoint x: 393, startPoint y: 74, endPoint x: 301, endPoint y: 114, distance: 100.8
click at [393, 74] on icon at bounding box center [394, 75] width 6 height 6
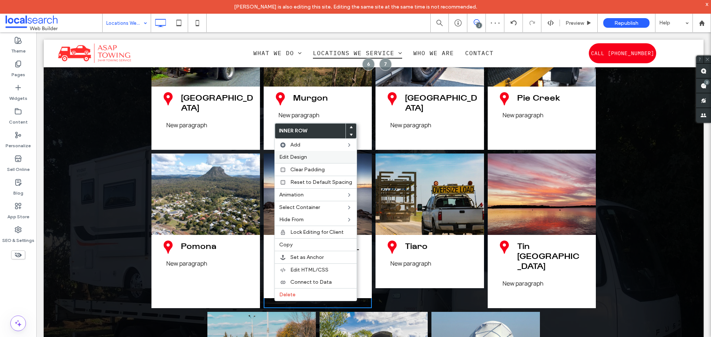
click at [301, 156] on span "Edit Design" at bounding box center [293, 157] width 28 height 6
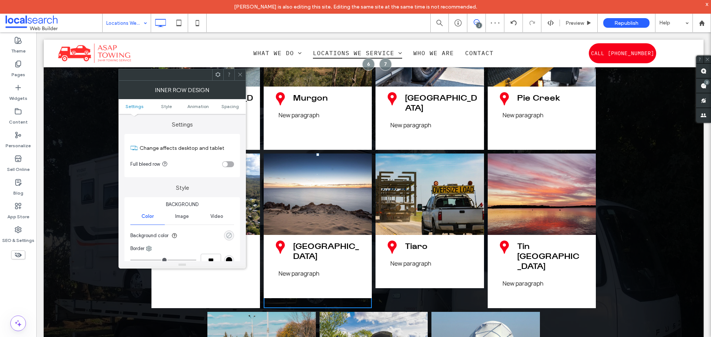
click at [227, 237] on use "rgba(0, 0, 0, 0)" at bounding box center [229, 236] width 6 height 6
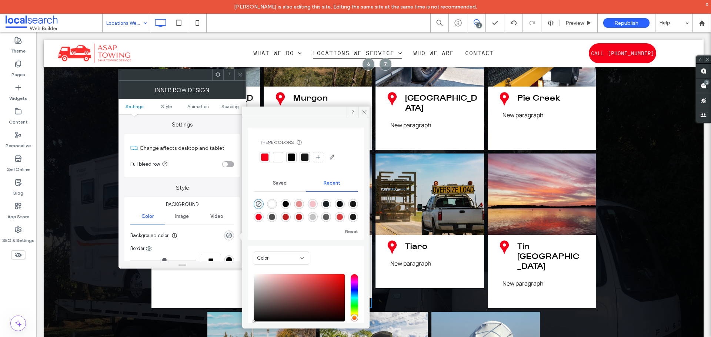
click at [277, 154] on div at bounding box center [277, 157] width 7 height 7
drag, startPoint x: 239, startPoint y: 71, endPoint x: 244, endPoint y: 73, distance: 5.5
click at [239, 71] on span at bounding box center [240, 74] width 6 height 11
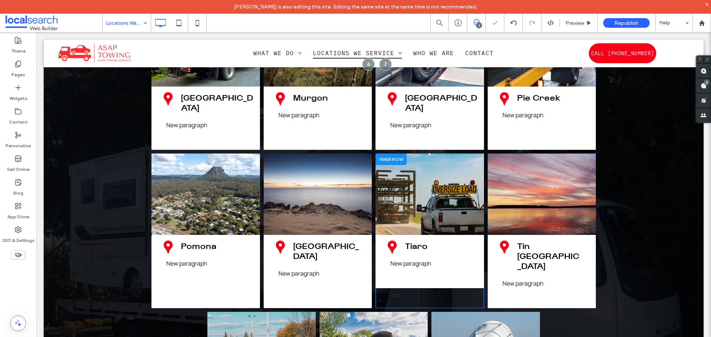
drag, startPoint x: 391, startPoint y: 122, endPoint x: 385, endPoint y: 124, distance: 6.8
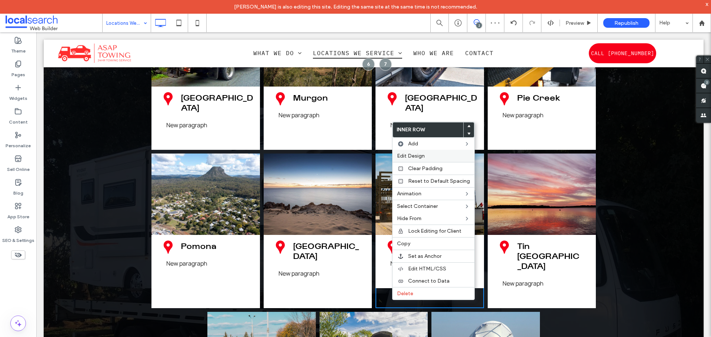
click at [422, 158] on span "Edit Design" at bounding box center [411, 156] width 28 height 6
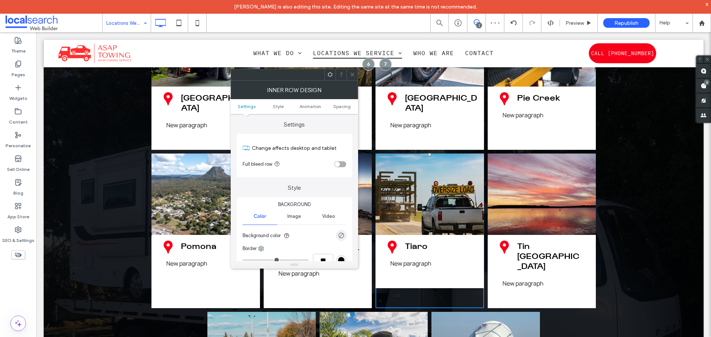
click at [346, 231] on section "Background color" at bounding box center [294, 236] width 104 height 19
click at [344, 233] on icon "rgba(0, 0, 0, 0)" at bounding box center [341, 235] width 6 height 6
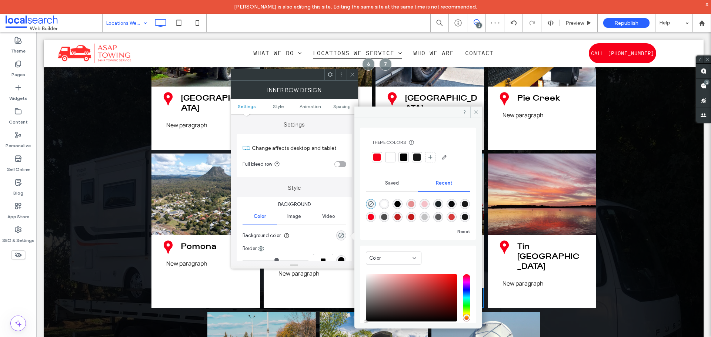
click at [395, 155] on div at bounding box center [390, 157] width 10 height 10
click at [355, 75] on div at bounding box center [351, 74] width 11 height 11
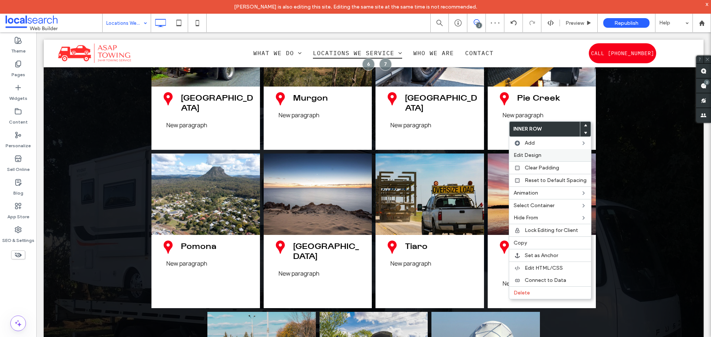
click at [526, 154] on span "Edit Design" at bounding box center [527, 155] width 28 height 6
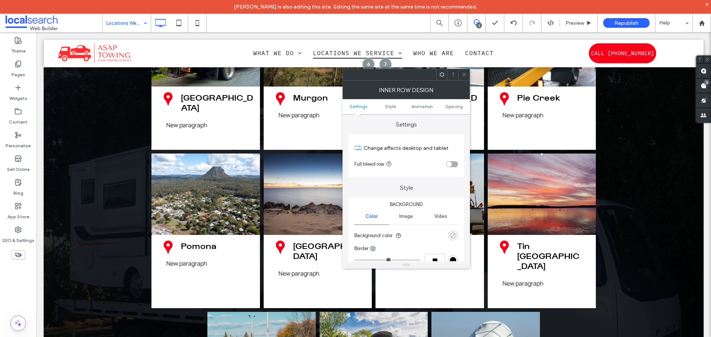
click at [456, 237] on div "rgba(0, 0, 0, 0)" at bounding box center [453, 236] width 10 height 10
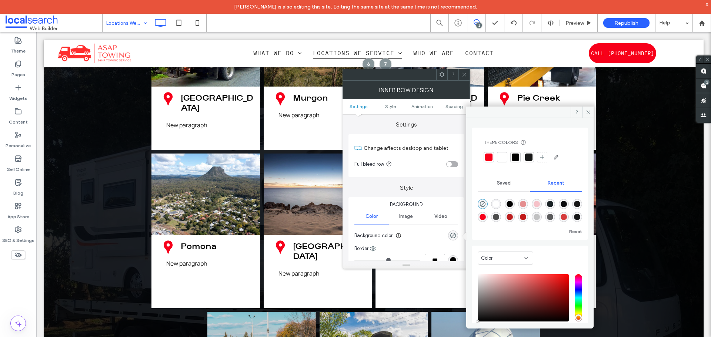
click at [502, 158] on div at bounding box center [501, 157] width 7 height 7
click at [459, 73] on div at bounding box center [463, 74] width 11 height 11
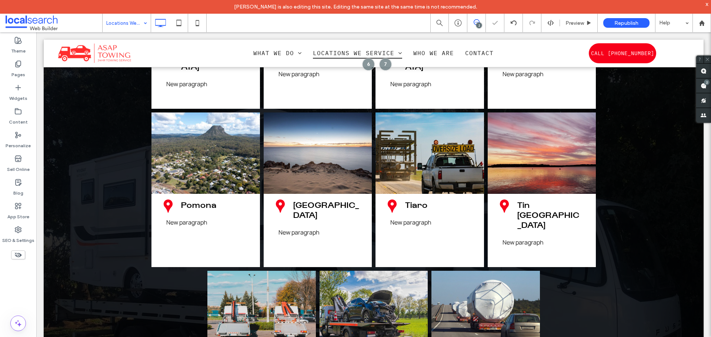
scroll to position [1962, 0]
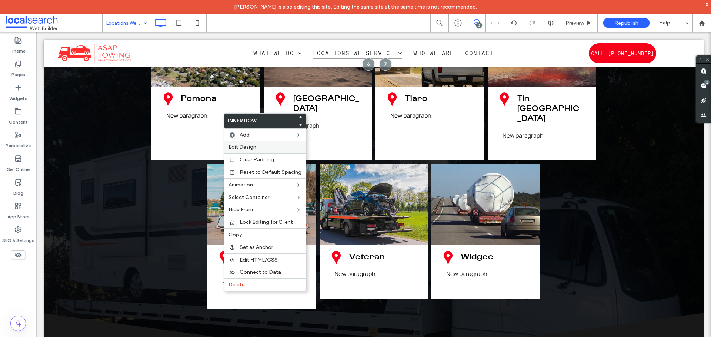
click at [245, 147] on span "Edit Design" at bounding box center [242, 147] width 28 height 6
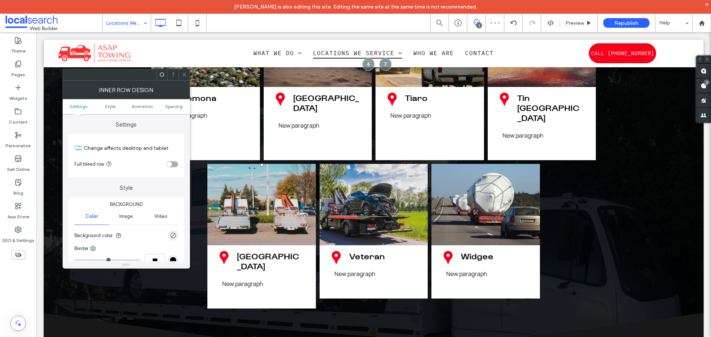
click at [172, 231] on div "rgba(0, 0, 0, 0)" at bounding box center [173, 236] width 10 height 10
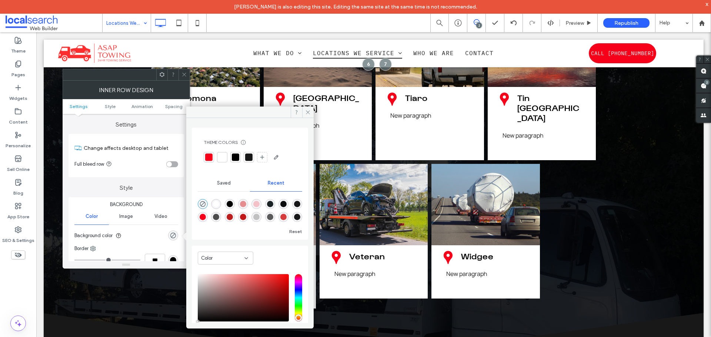
click at [227, 162] on div at bounding box center [222, 157] width 10 height 10
click at [225, 160] on div at bounding box center [221, 157] width 7 height 7
click at [187, 71] on div at bounding box center [183, 74] width 11 height 11
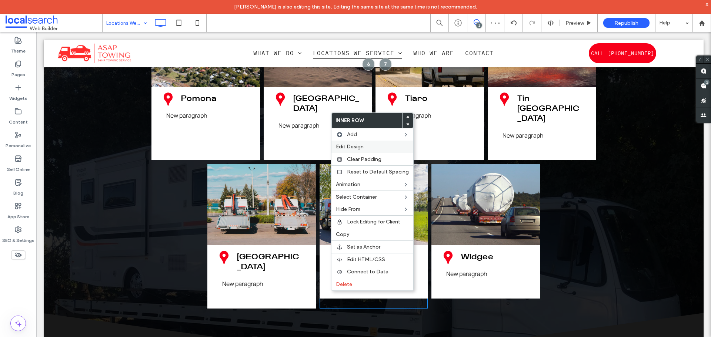
click at [353, 148] on span "Edit Design" at bounding box center [350, 147] width 28 height 6
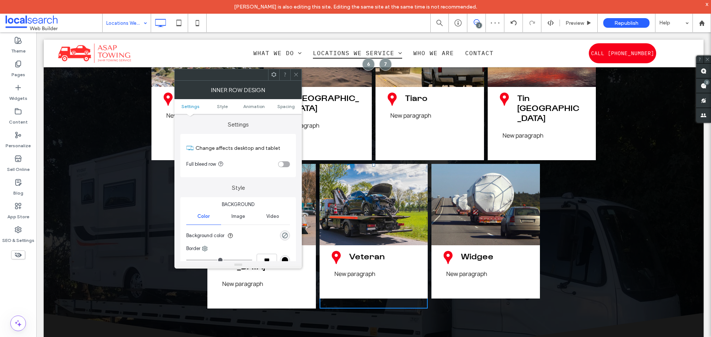
click at [285, 239] on div "rgba(0, 0, 0, 0)" at bounding box center [285, 236] width 10 height 10
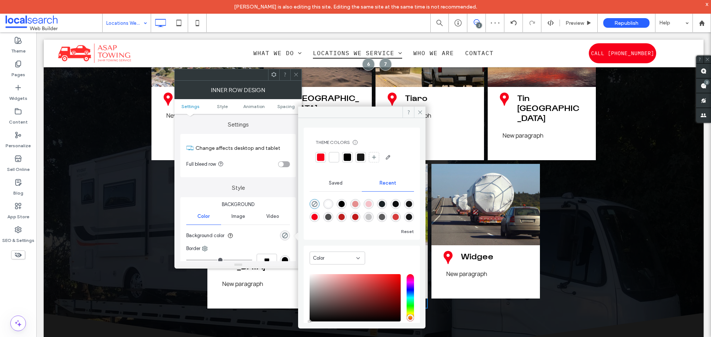
click at [331, 157] on div at bounding box center [333, 157] width 7 height 7
click at [297, 72] on icon at bounding box center [296, 75] width 6 height 6
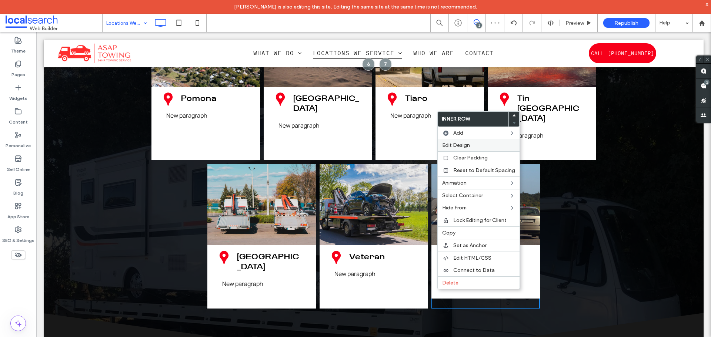
click at [462, 141] on div "Edit Design" at bounding box center [479, 145] width 82 height 12
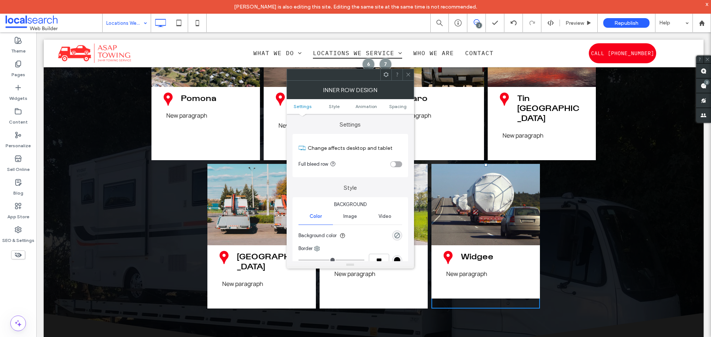
click at [399, 239] on div "rgba(0, 0, 0, 0)" at bounding box center [397, 236] width 10 height 10
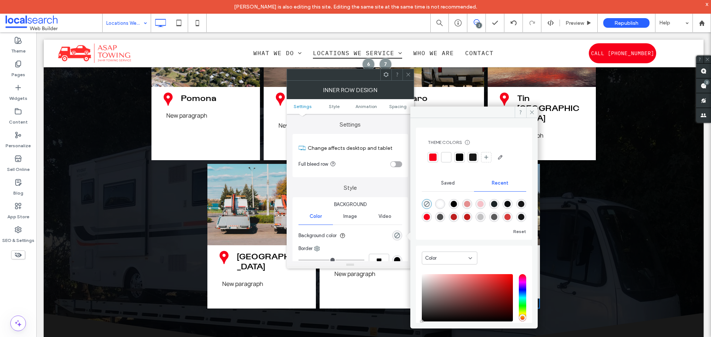
click at [448, 155] on div at bounding box center [445, 157] width 7 height 7
click at [409, 81] on div "Inner Row Design" at bounding box center [350, 90] width 127 height 19
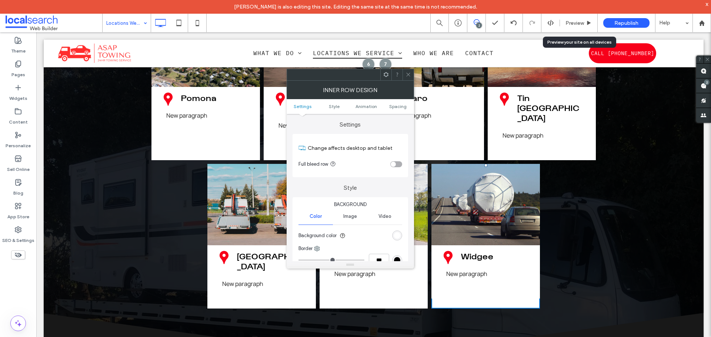
drag, startPoint x: 578, startPoint y: 23, endPoint x: 564, endPoint y: 2, distance: 25.1
click at [568, 23] on span "Preview" at bounding box center [574, 23] width 19 height 6
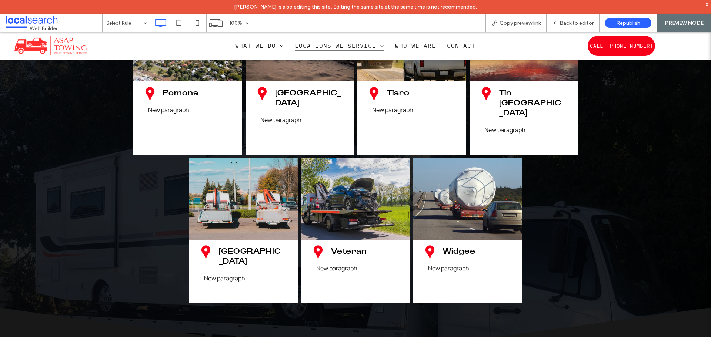
click at [505, 25] on span "Copy preview link" at bounding box center [519, 23] width 41 height 6
